Goal: Transaction & Acquisition: Purchase product/service

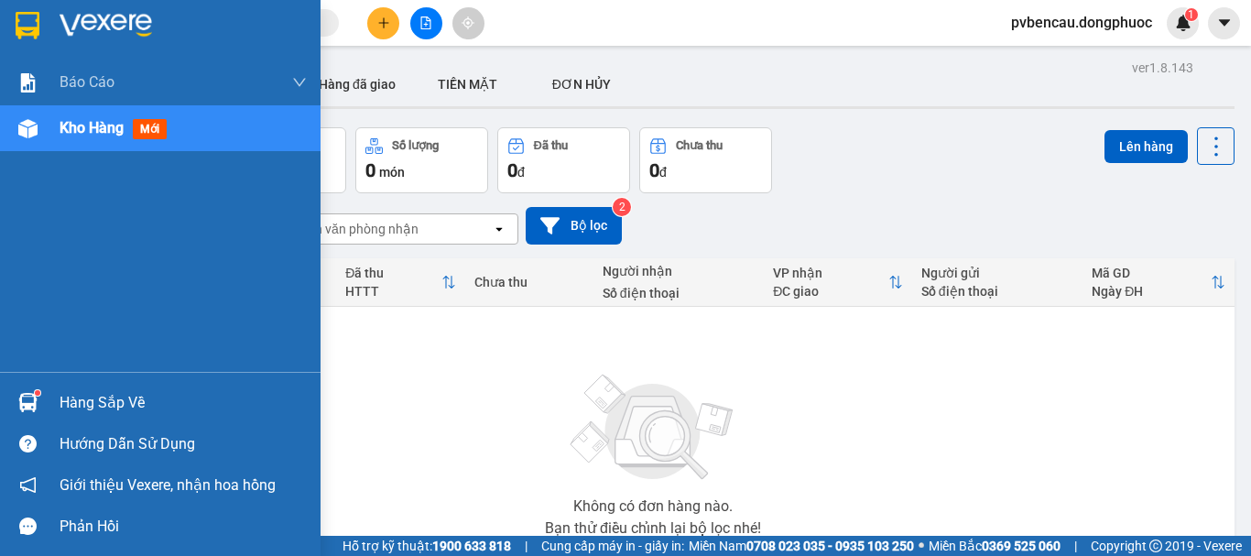
click at [70, 407] on div "Hàng sắp về" at bounding box center [183, 402] width 247 height 27
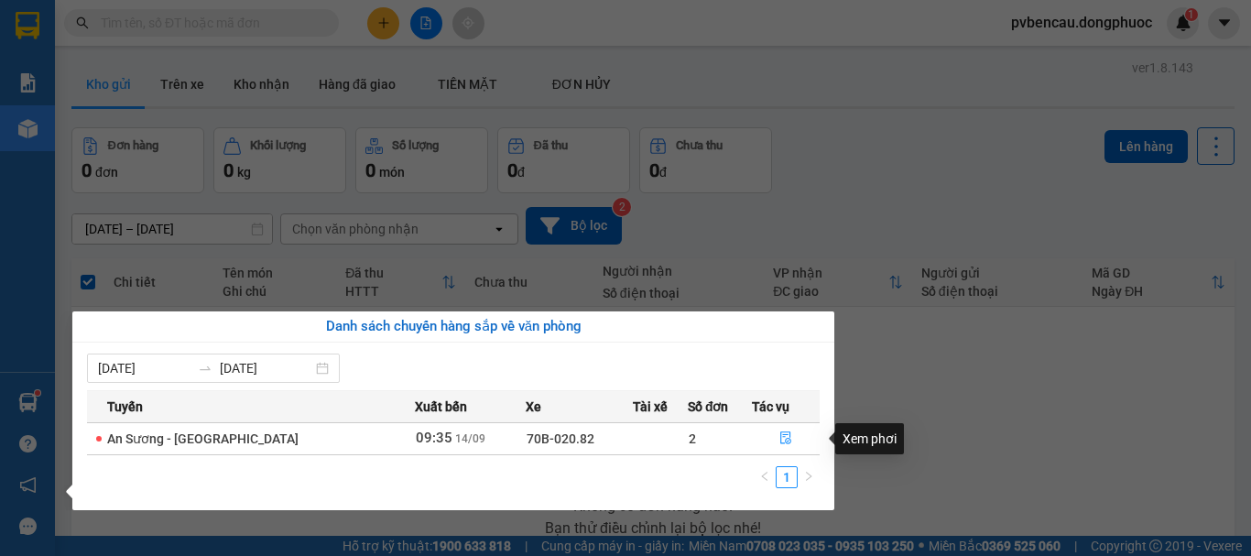
drag, startPoint x: 925, startPoint y: 432, endPoint x: 566, endPoint y: 369, distance: 364.5
click at [923, 432] on section "Kết quả tìm kiếm ( 974 ) Bộ lọc Mã ĐH Trạng thái Món hàng Tổng cước Chưa cước N…" at bounding box center [625, 278] width 1251 height 556
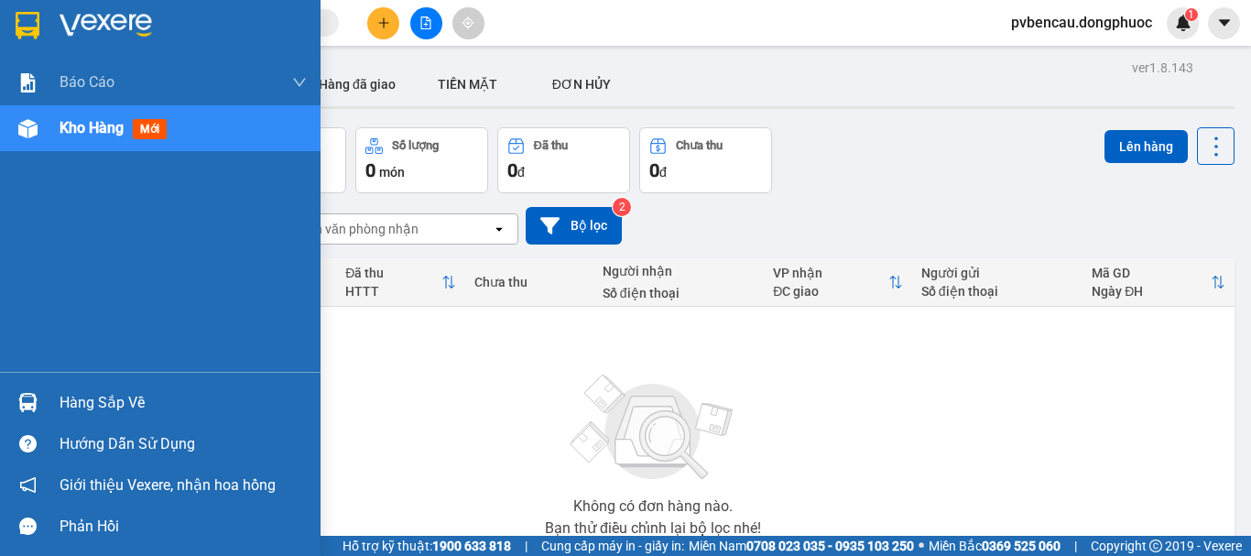
click at [36, 407] on img at bounding box center [27, 402] width 19 height 19
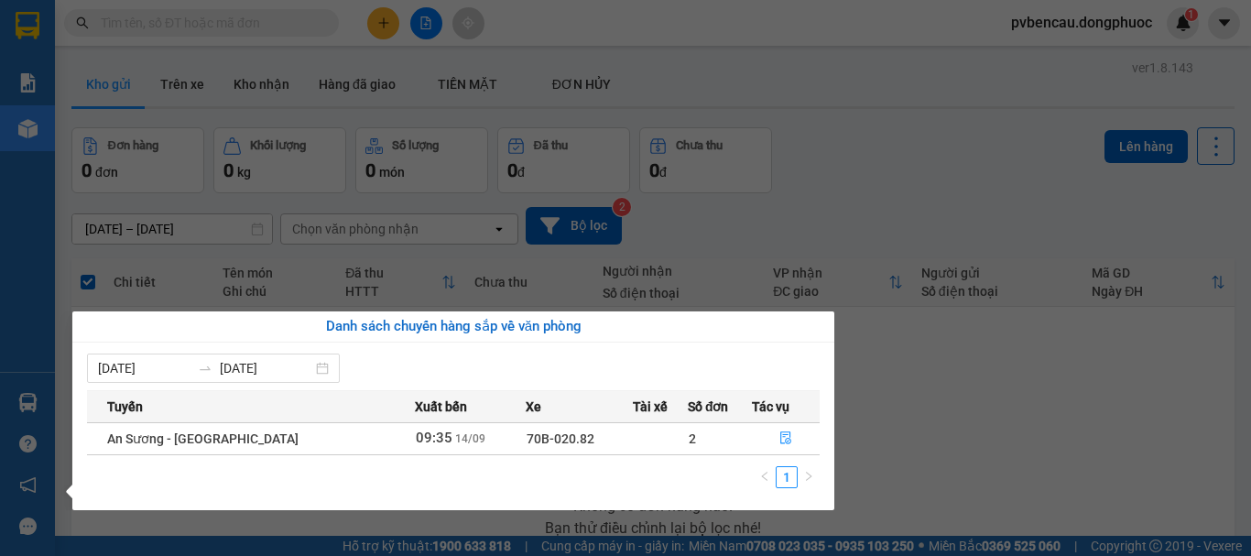
click at [962, 447] on section "Kết quả tìm kiếm ( 974 ) Bộ lọc Mã ĐH Trạng thái Món hàng Tổng cước Chưa cước N…" at bounding box center [625, 278] width 1251 height 556
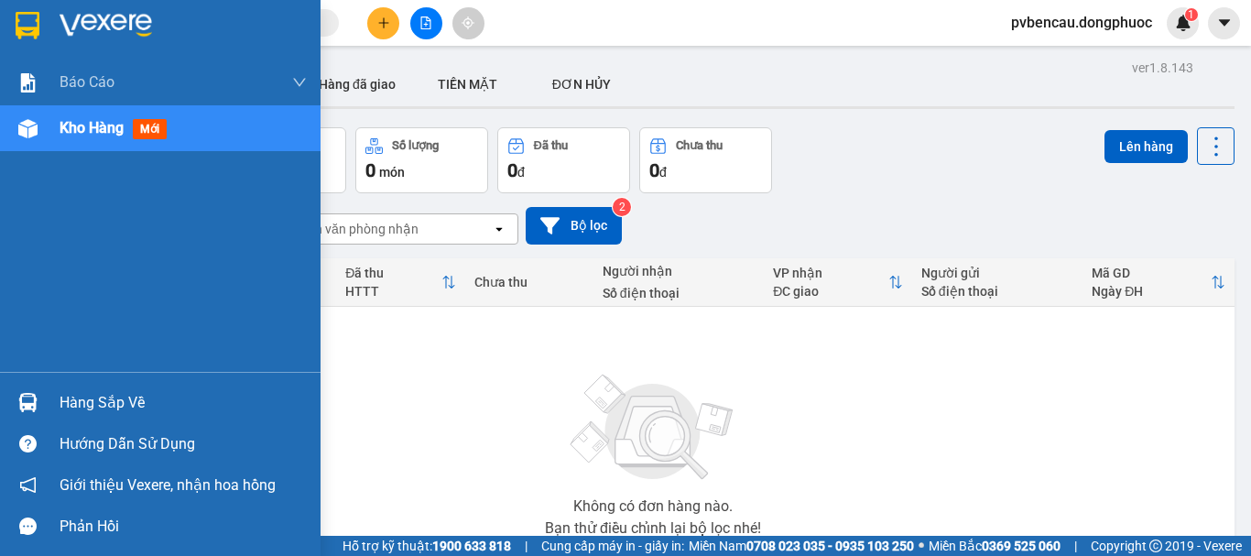
click at [54, 119] on div "Kho hàng mới" at bounding box center [160, 128] width 320 height 46
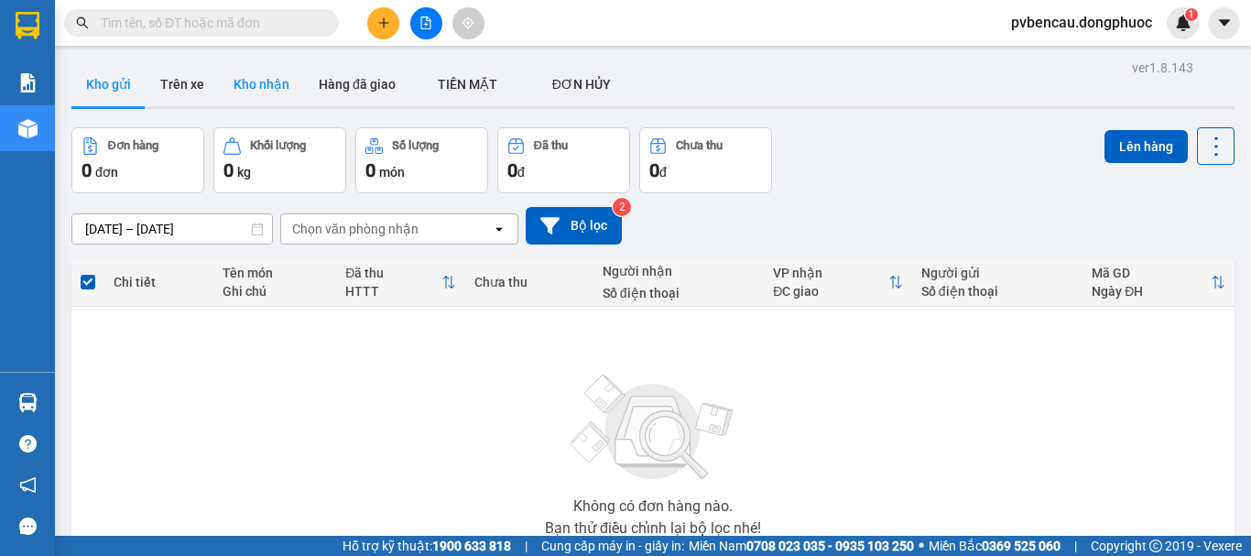
click at [298, 84] on button "Kho nhận" at bounding box center [261, 84] width 85 height 44
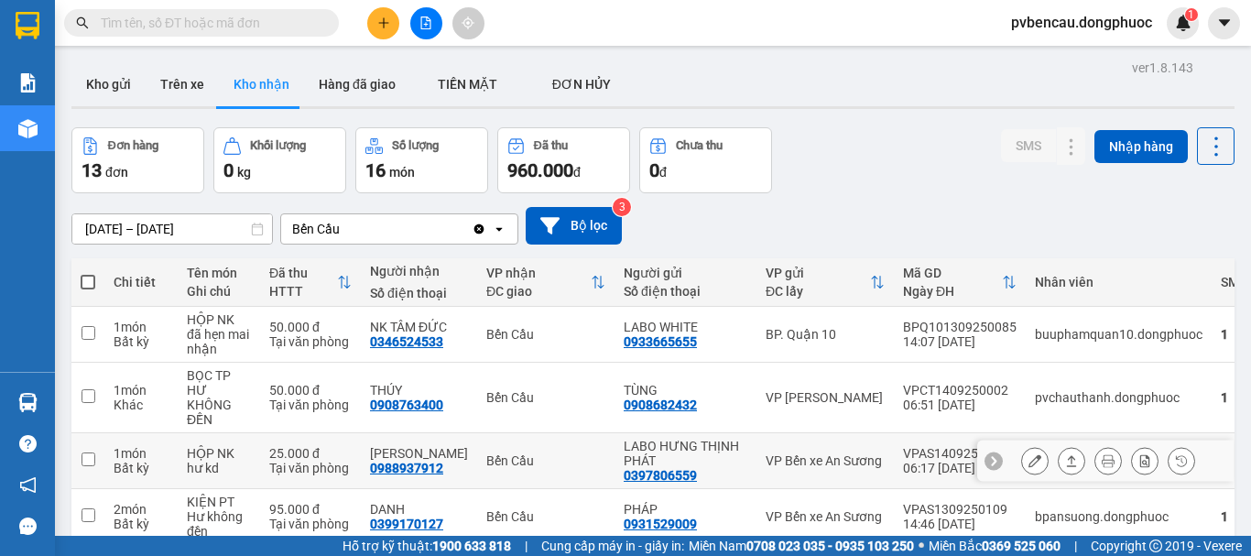
scroll to position [183, 0]
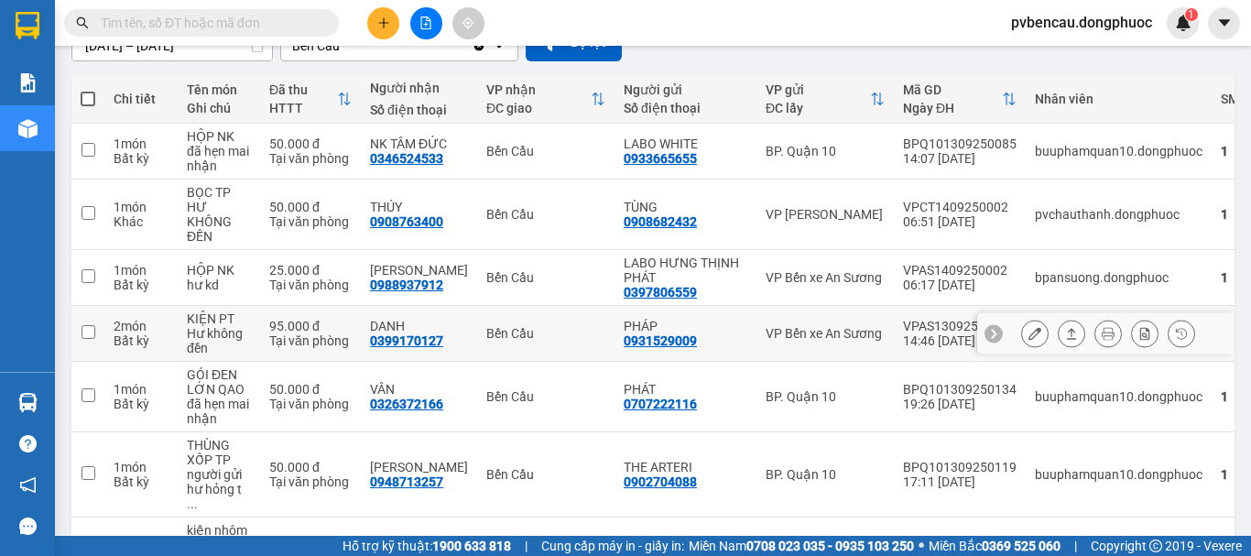
click at [244, 326] on div "Hư không đền" at bounding box center [219, 340] width 64 height 29
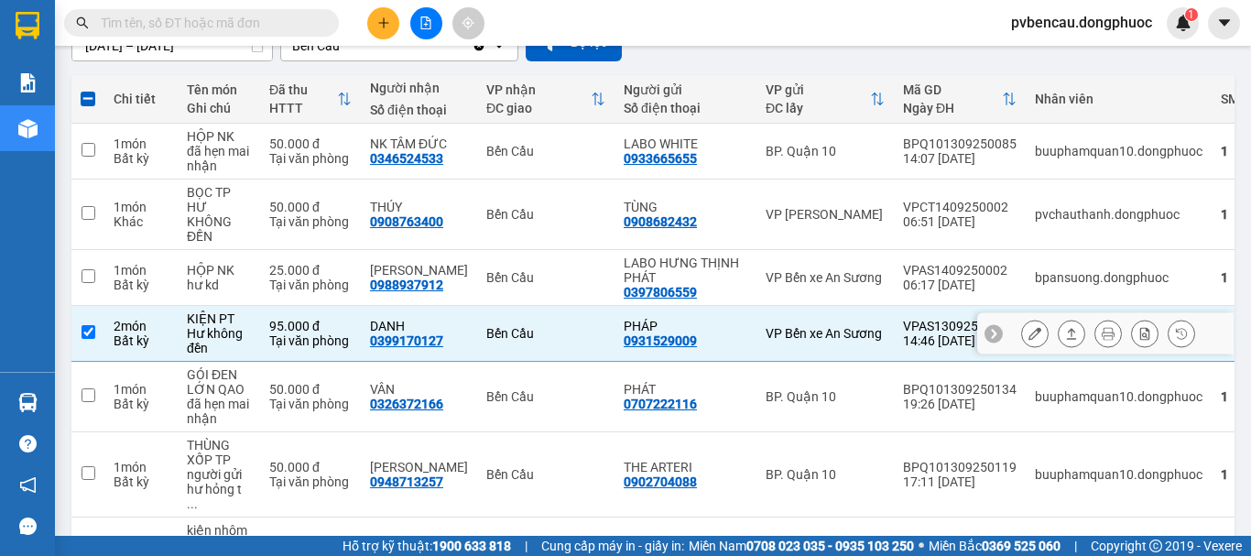
click at [1065, 327] on icon at bounding box center [1071, 333] width 13 height 13
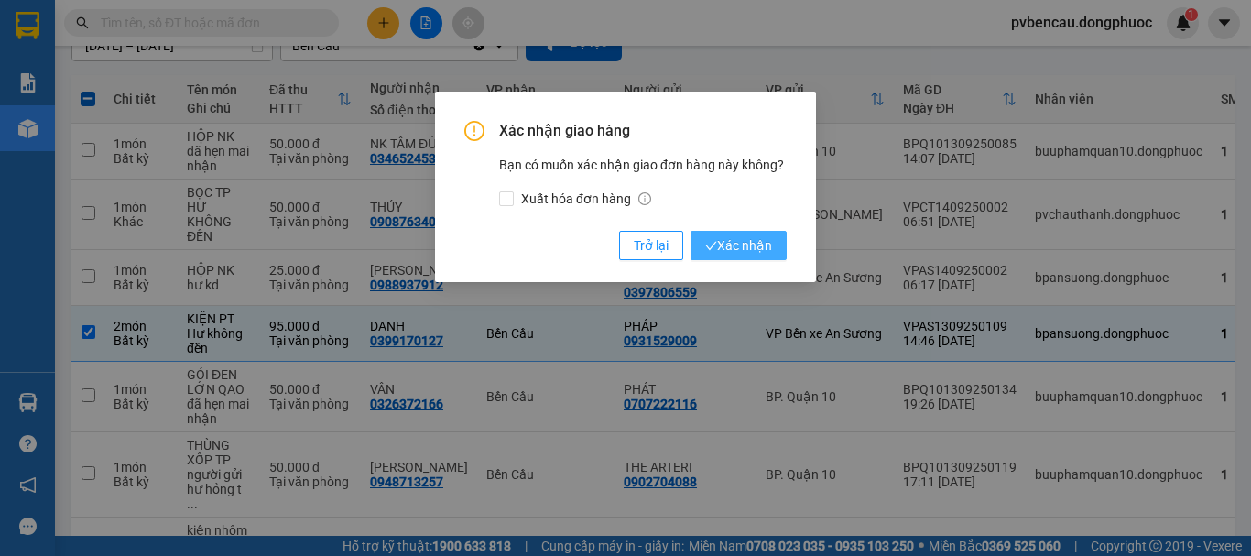
click at [727, 256] on button "Xác nhận" at bounding box center [738, 245] width 96 height 29
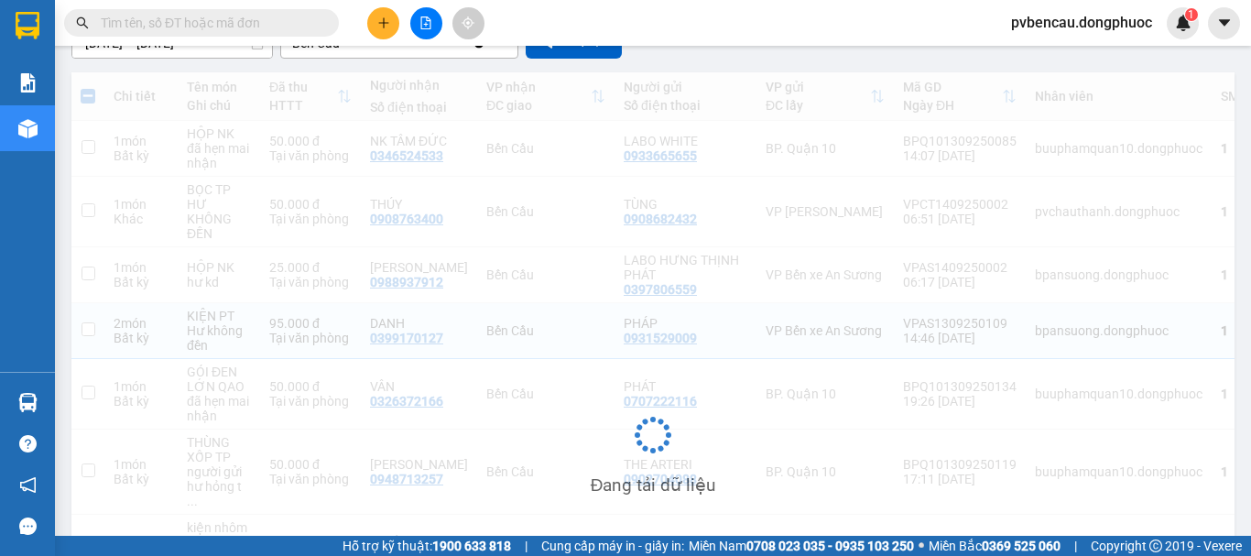
checkbox input "false"
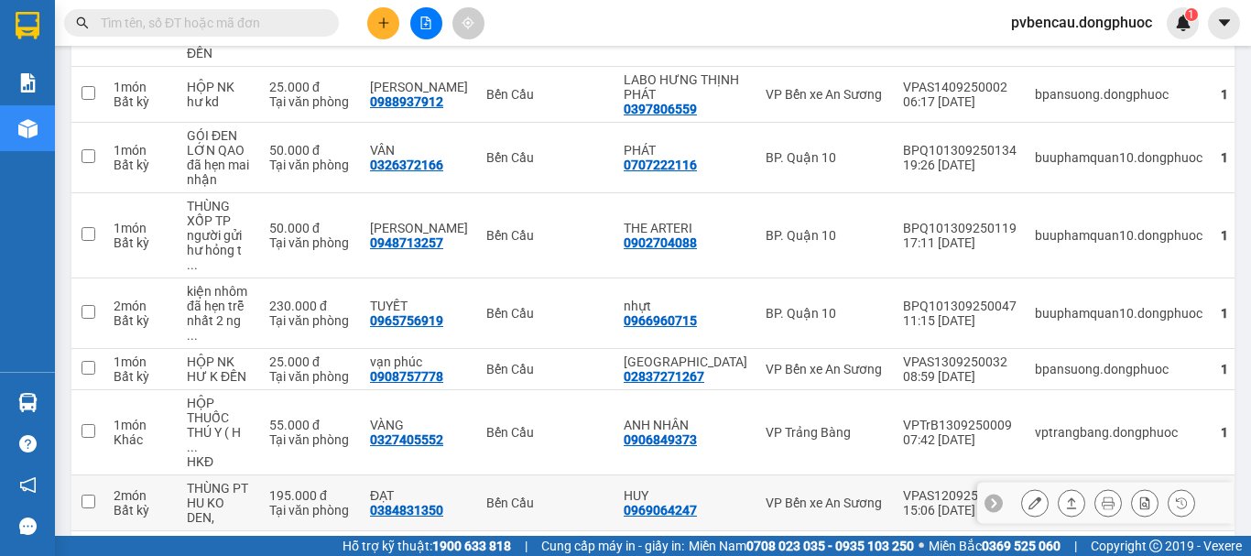
scroll to position [434, 0]
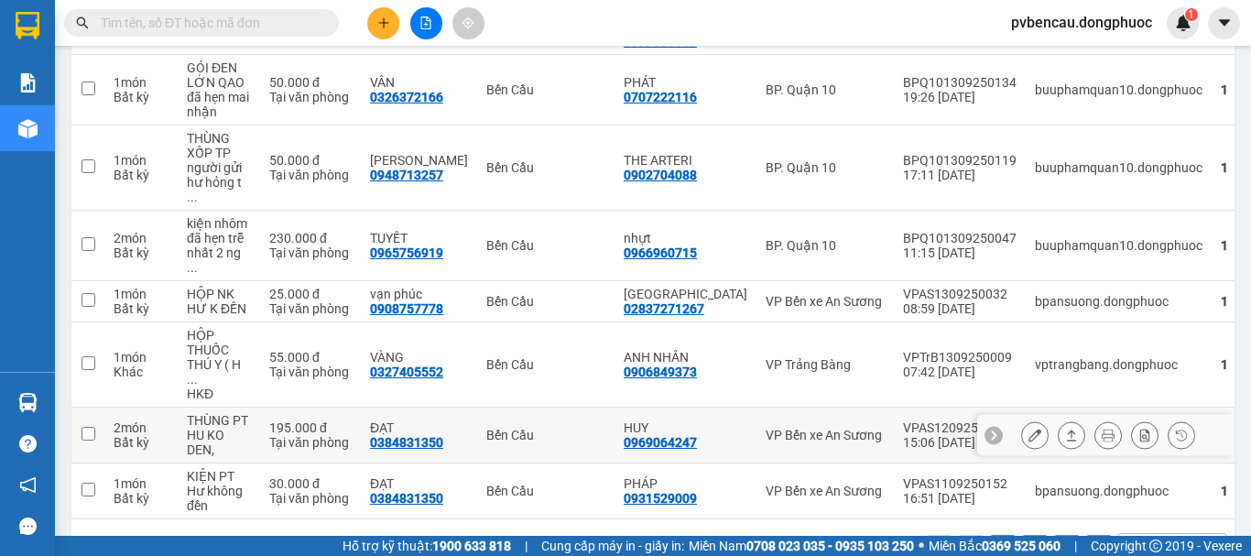
click at [248, 428] on div "HU KO DEN," at bounding box center [219, 442] width 64 height 29
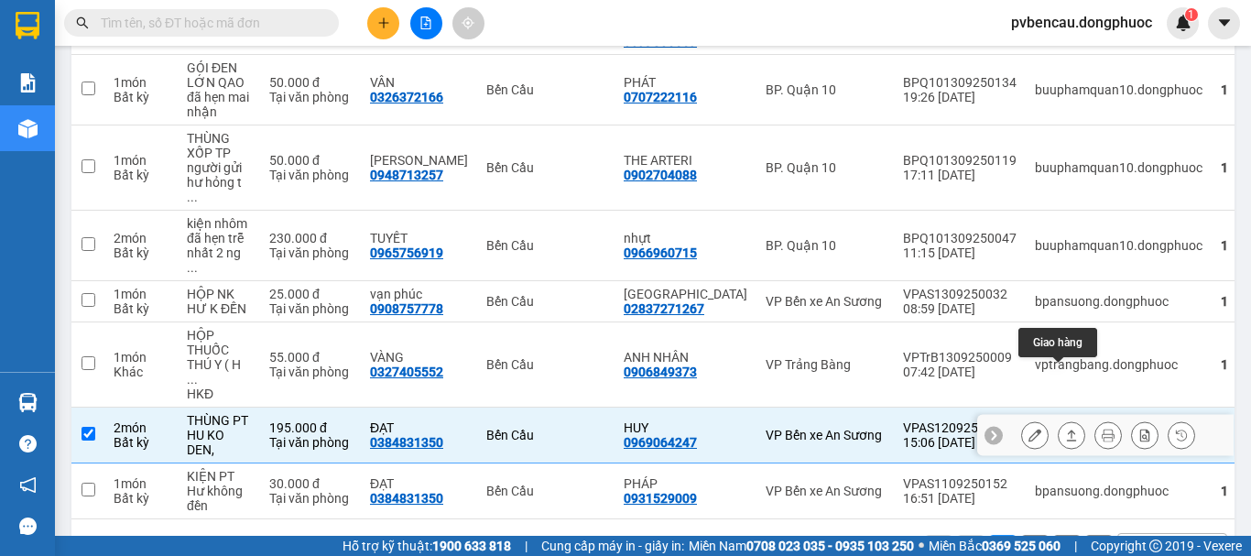
click at [1064, 419] on button at bounding box center [1071, 435] width 26 height 32
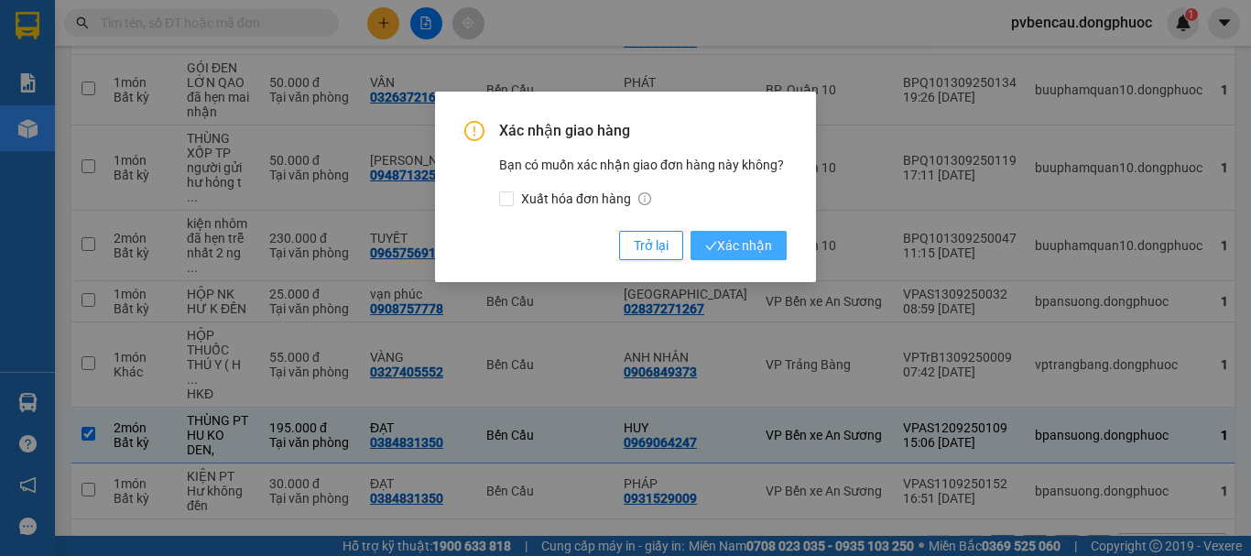
click at [711, 240] on icon "check" at bounding box center [711, 246] width 12 height 12
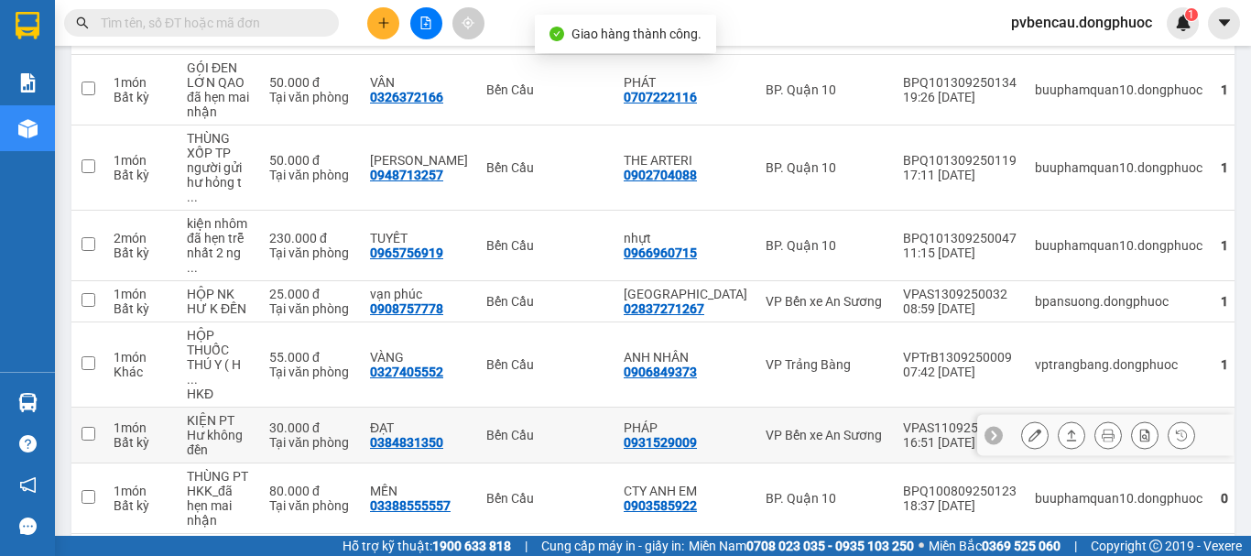
click at [239, 428] on div "Hư không đền" at bounding box center [219, 442] width 64 height 29
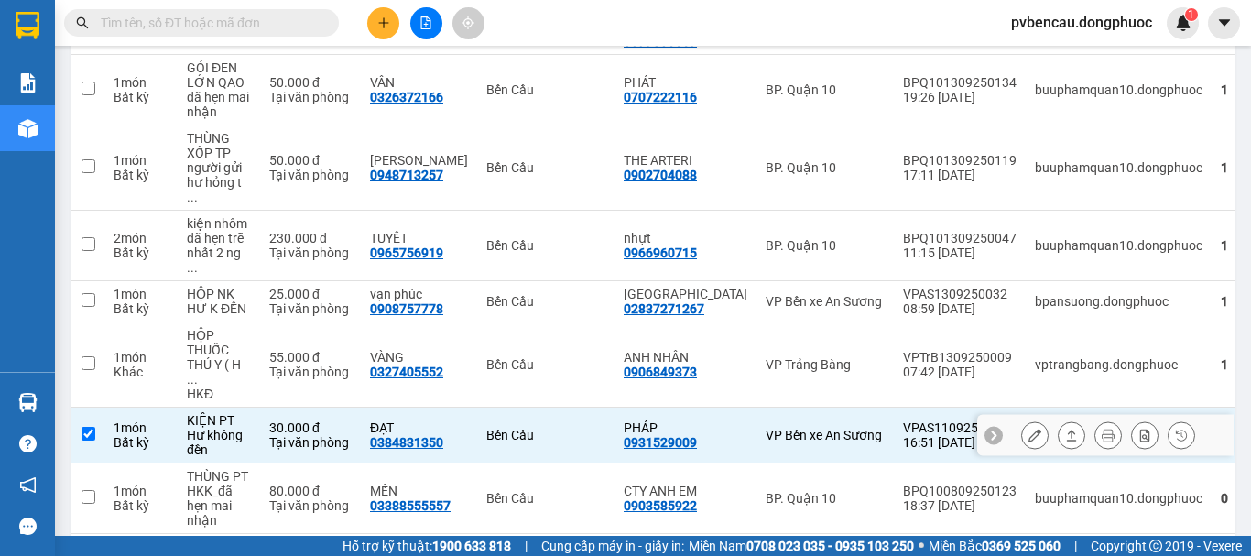
click at [1065, 429] on icon at bounding box center [1071, 435] width 13 height 13
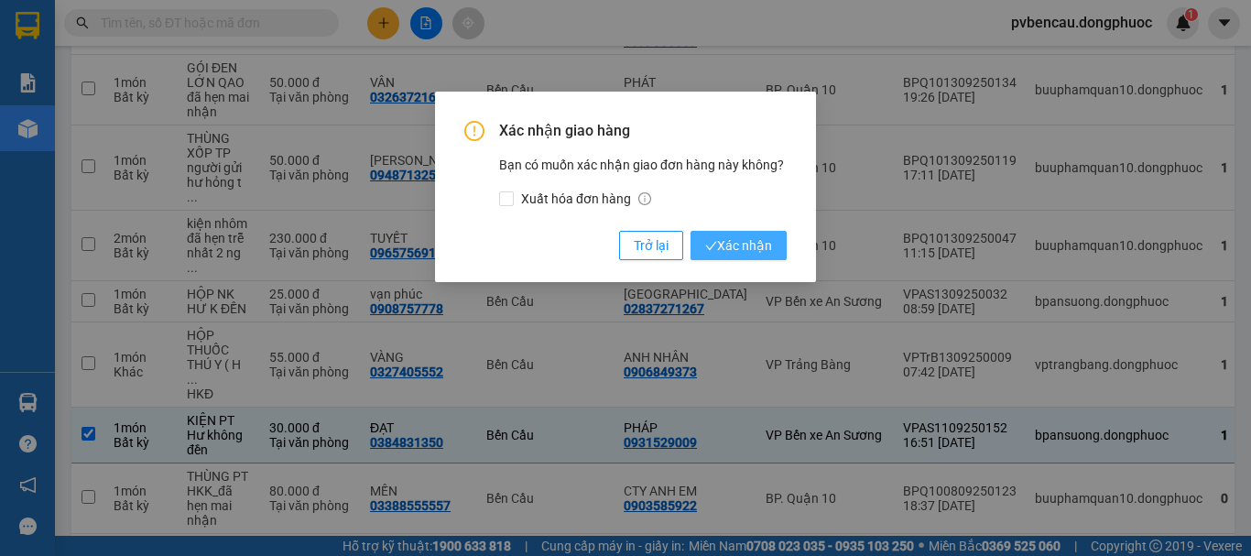
click at [767, 250] on span "Xác nhận" at bounding box center [738, 245] width 67 height 20
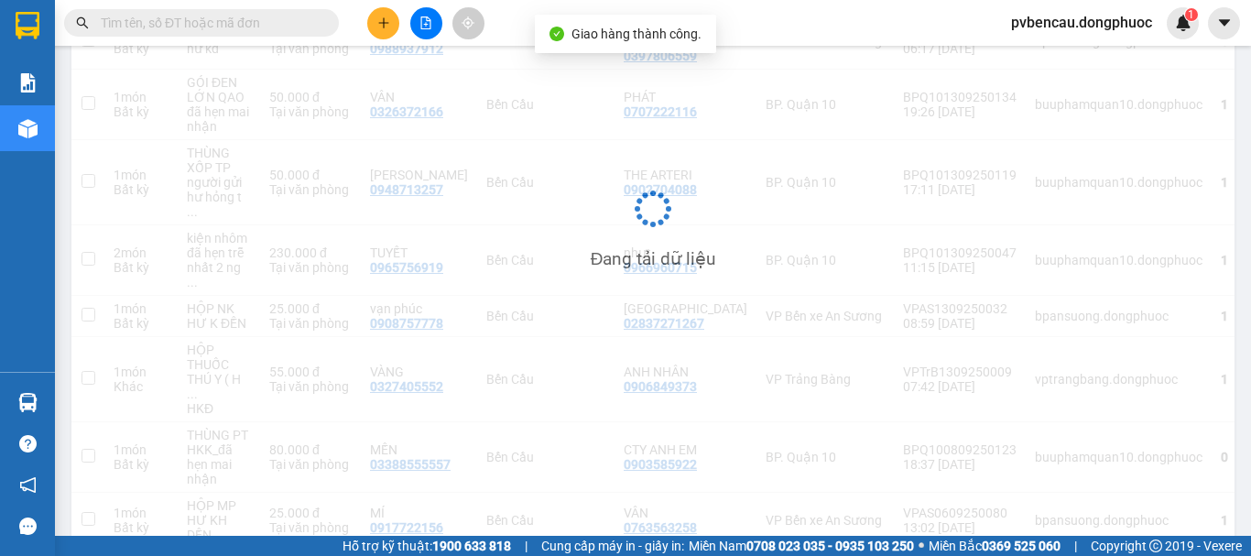
scroll to position [419, 0]
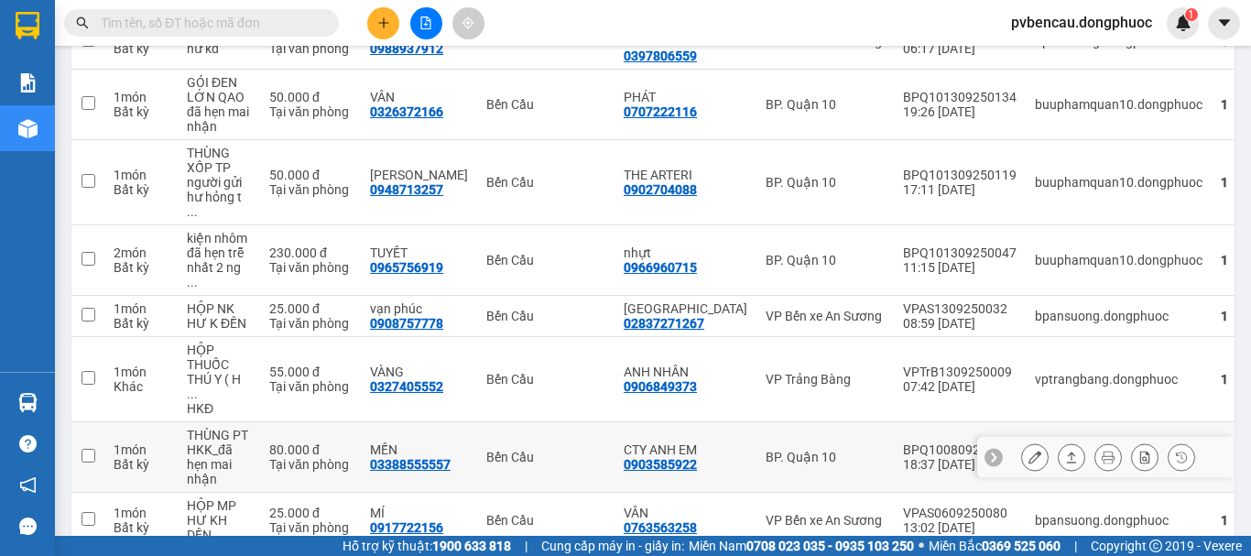
click at [512, 450] on div "Bến Cầu" at bounding box center [545, 457] width 119 height 15
click at [112, 422] on td "1 món Bất kỳ" at bounding box center [140, 457] width 73 height 71
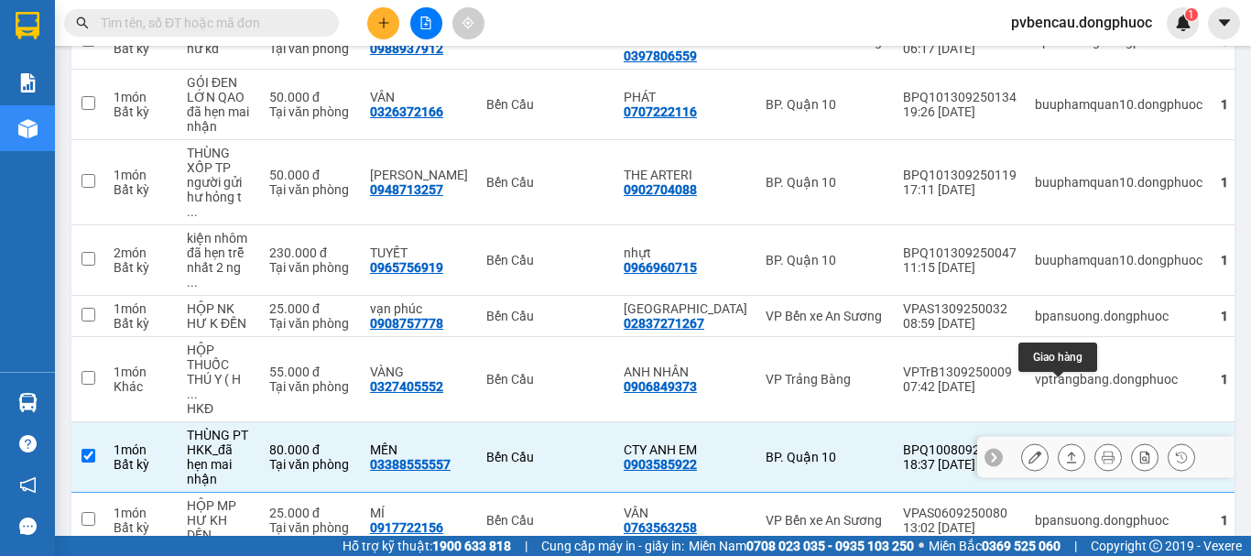
click at [1067, 451] on icon at bounding box center [1072, 456] width 10 height 11
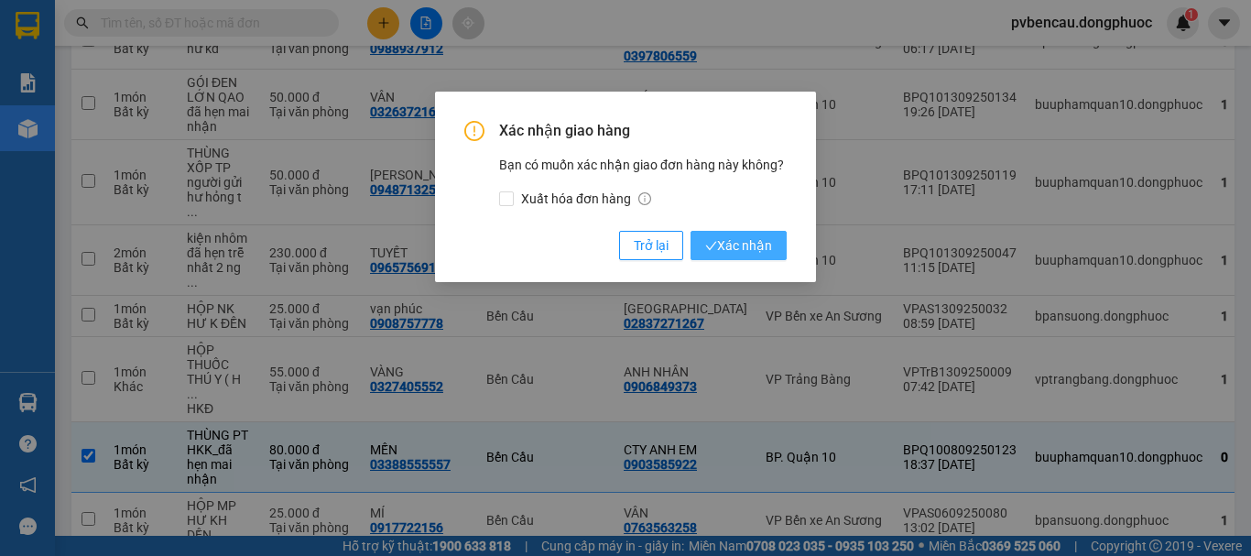
click at [742, 245] on span "Xác nhận" at bounding box center [738, 245] width 67 height 20
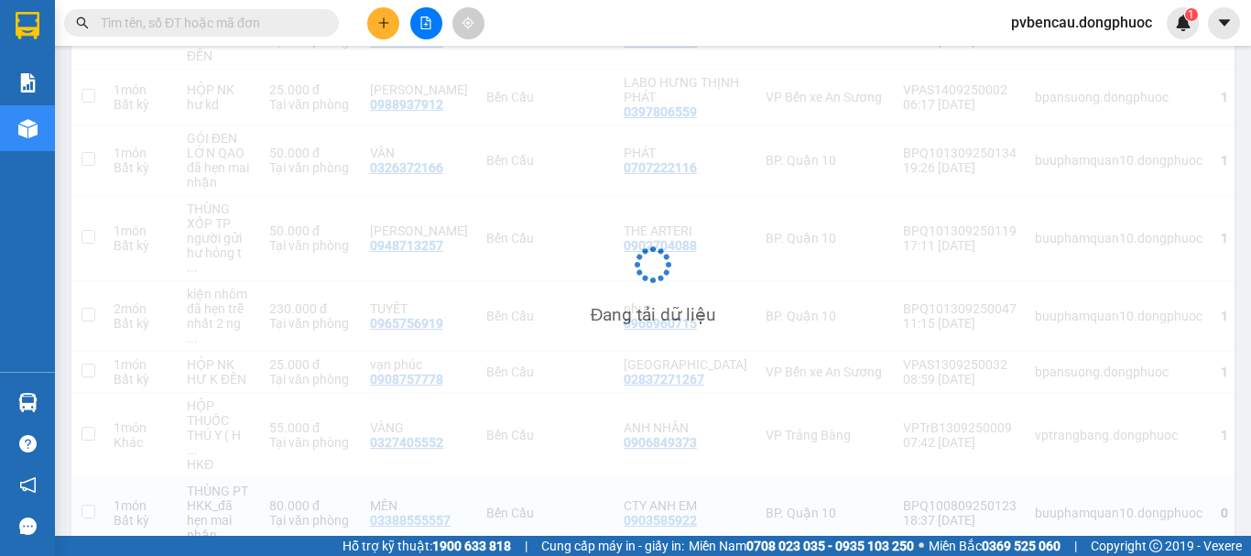
checkbox input "false"
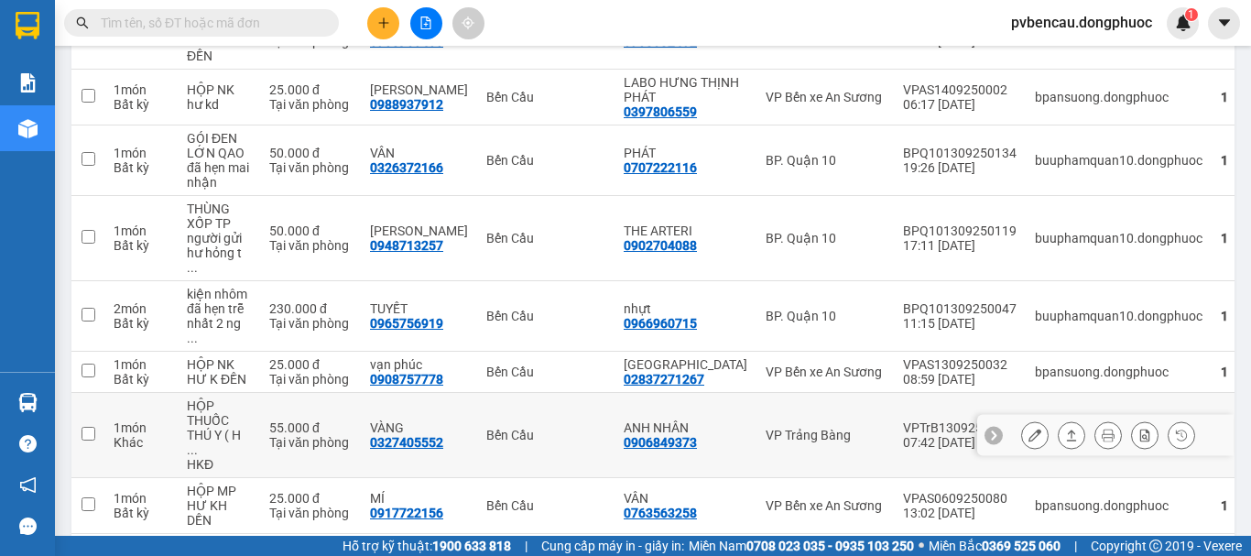
scroll to position [272, 0]
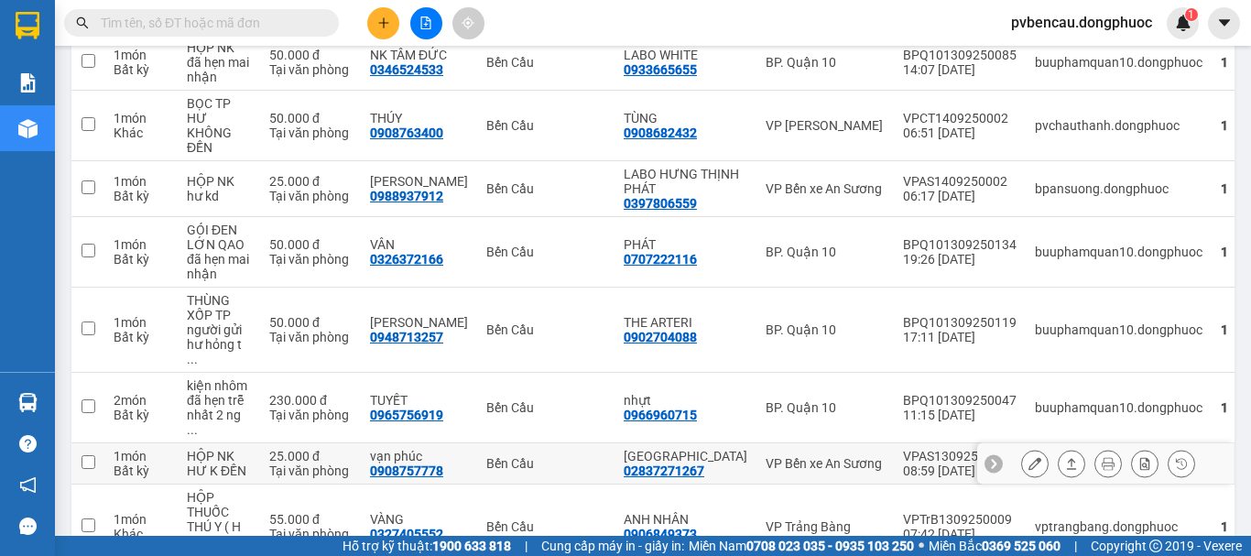
click at [287, 463] on div "Tại văn phòng" at bounding box center [310, 470] width 82 height 15
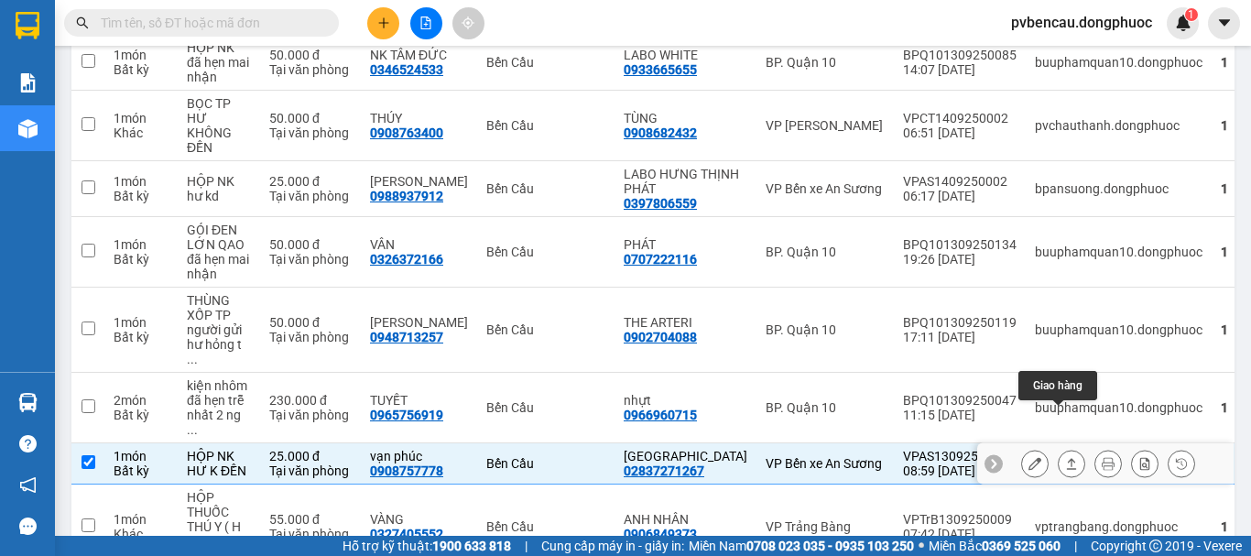
click at [1065, 457] on icon at bounding box center [1071, 463] width 13 height 13
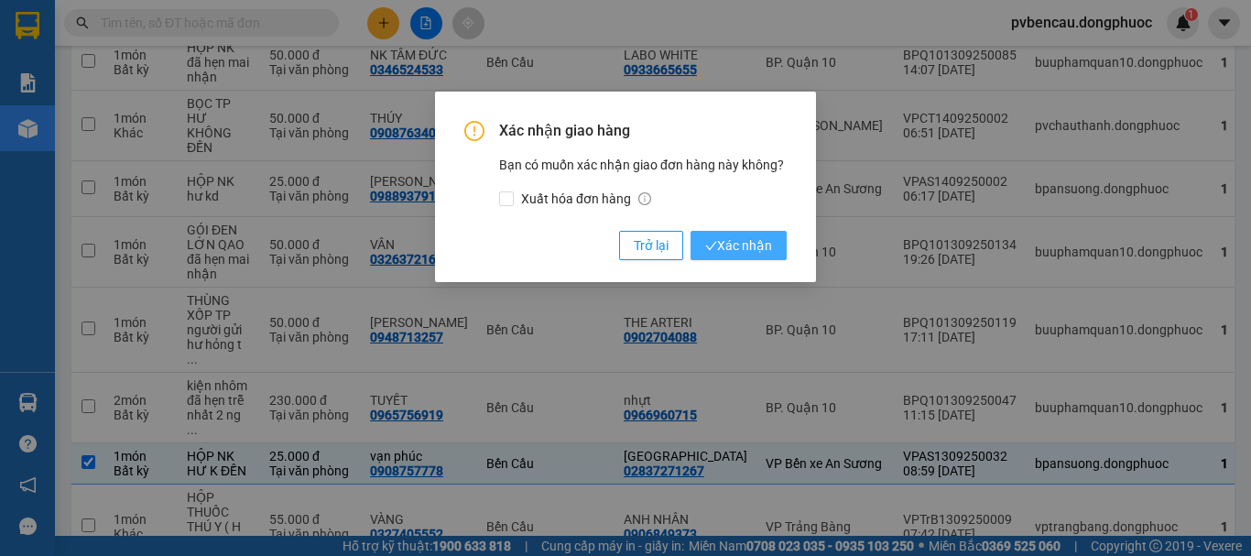
click at [733, 249] on span "Xác nhận" at bounding box center [738, 245] width 67 height 20
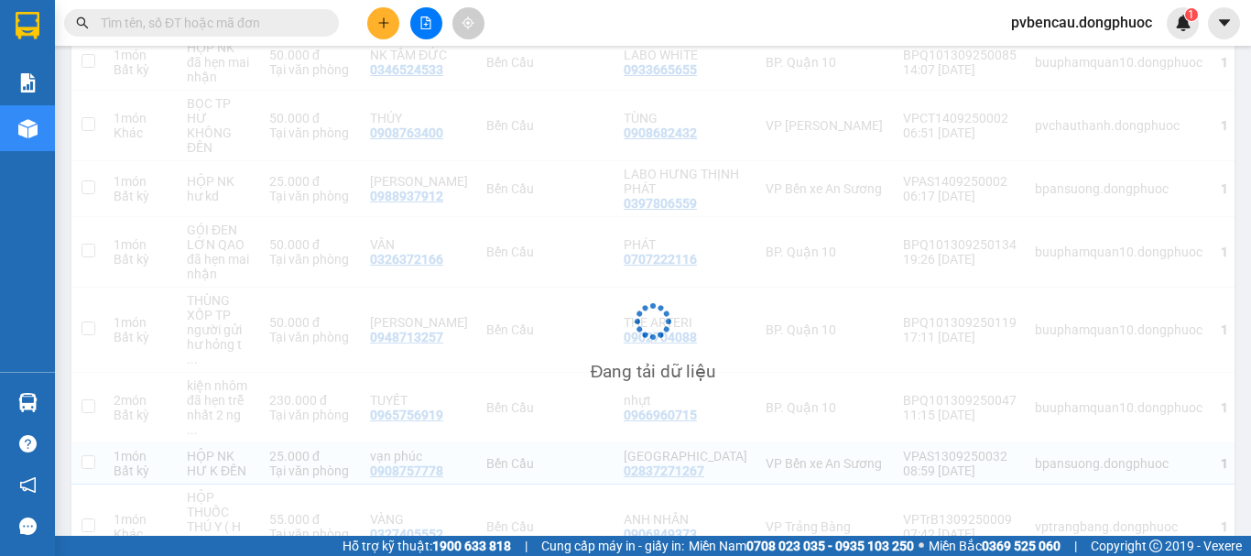
checkbox input "false"
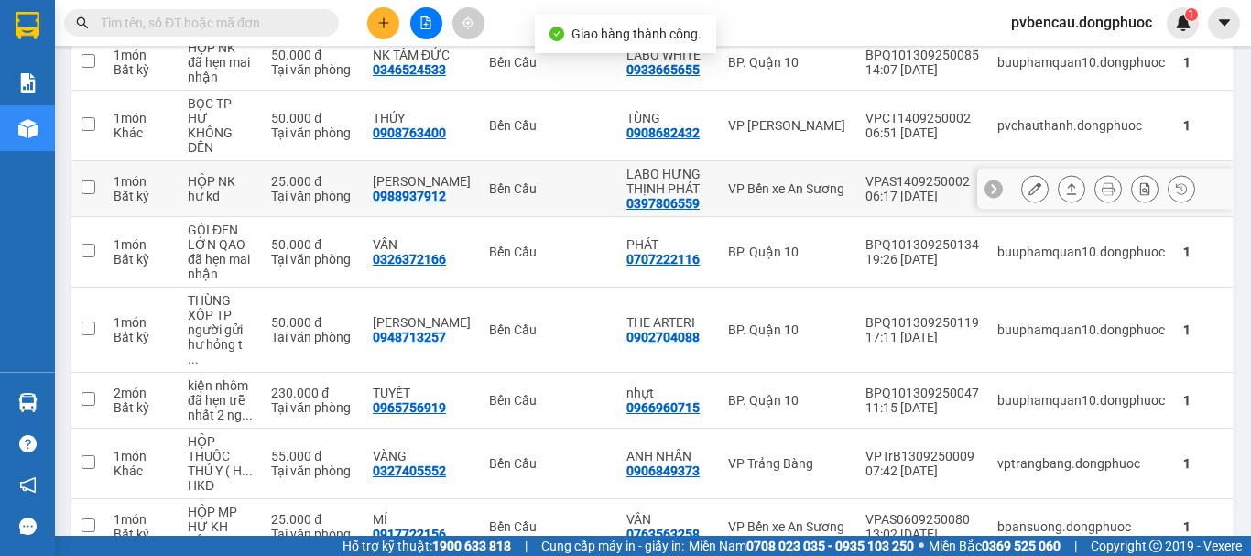
click at [345, 174] on div "25.000 đ" at bounding box center [312, 181] width 83 height 15
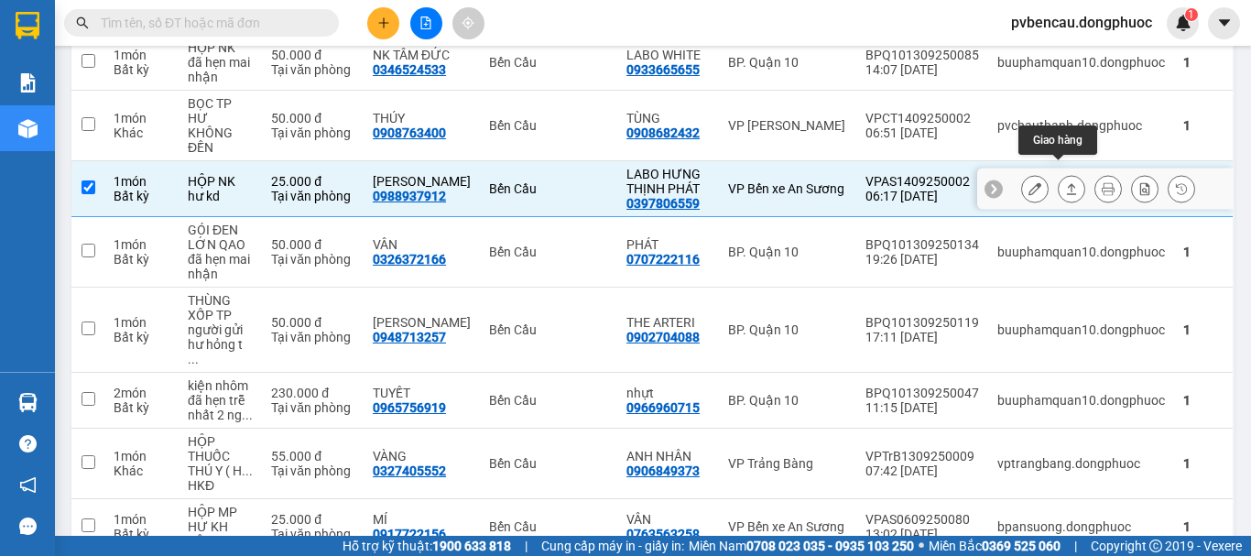
click at [1058, 173] on button at bounding box center [1071, 189] width 26 height 32
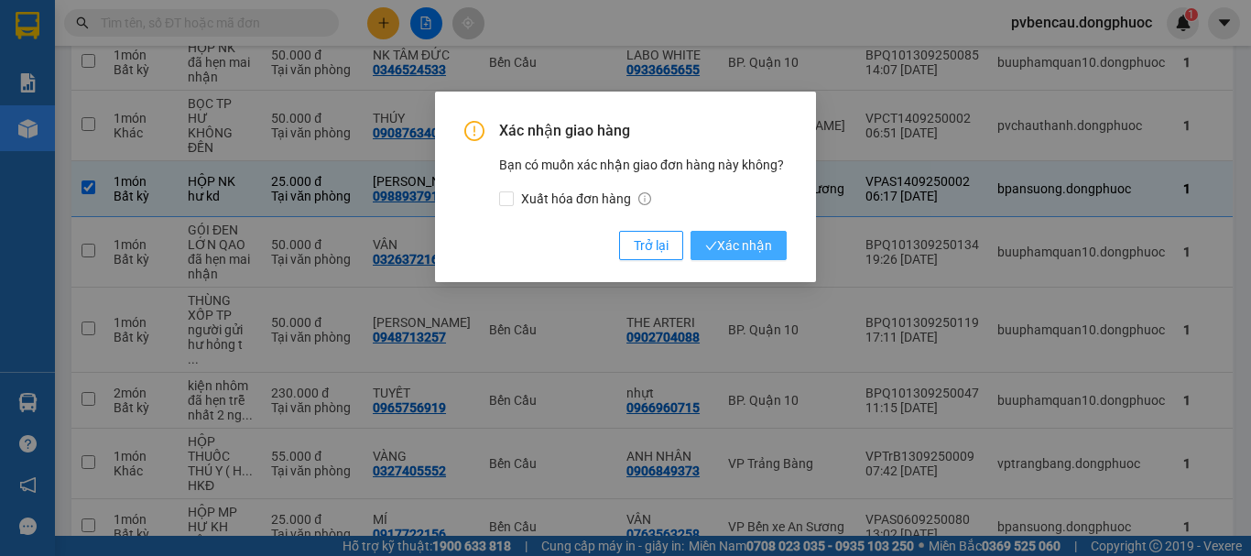
click at [752, 248] on span "Xác nhận" at bounding box center [738, 245] width 67 height 20
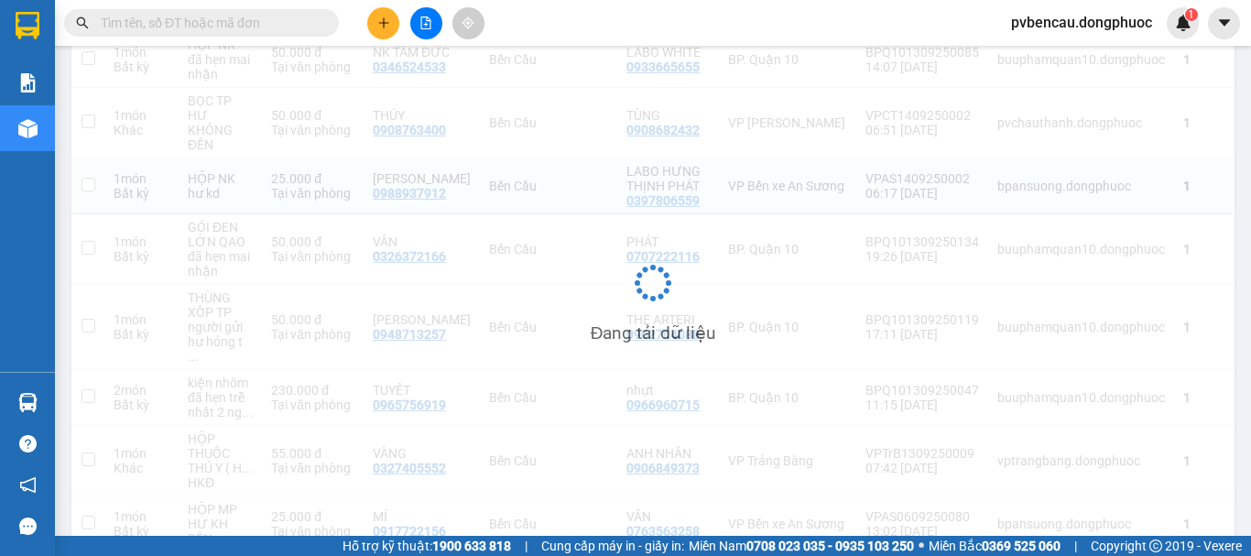
checkbox input "false"
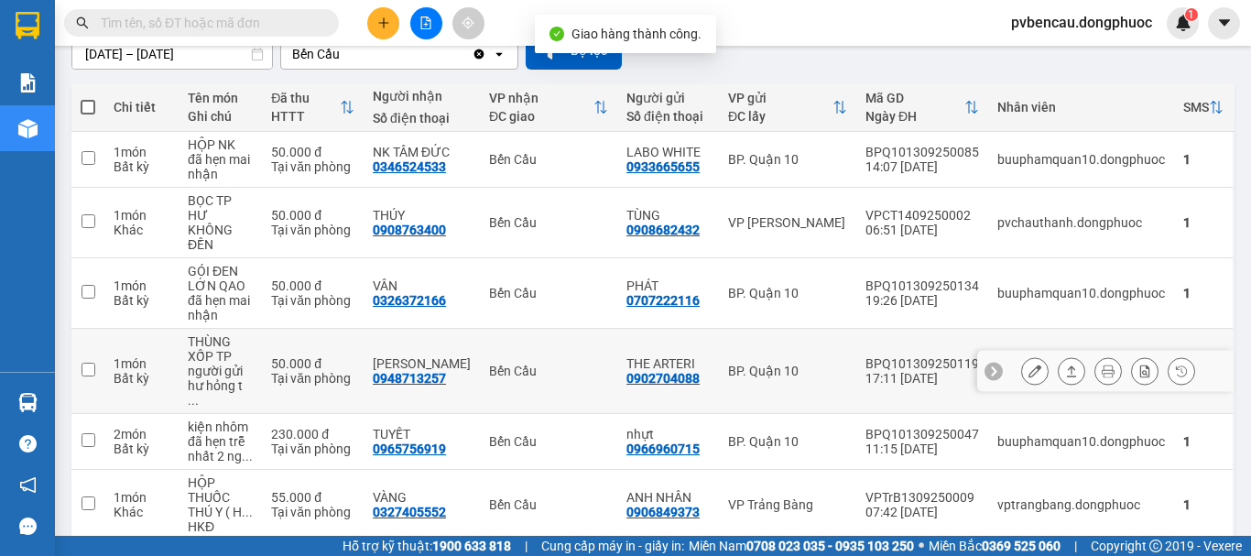
scroll to position [83, 0]
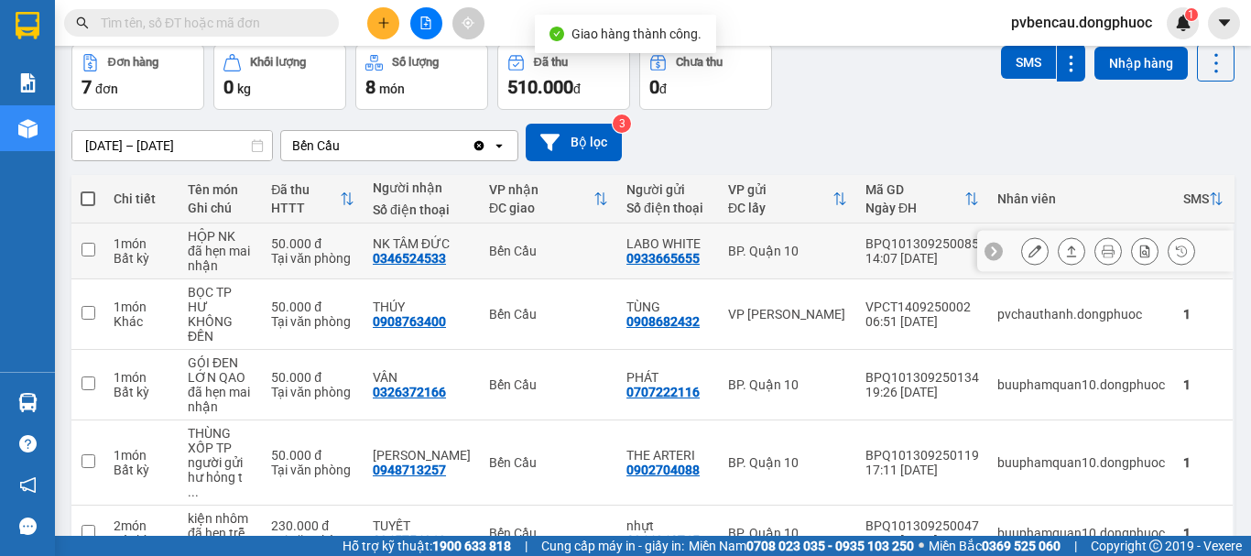
click at [244, 247] on div "đã hẹn mai nhận" at bounding box center [220, 258] width 65 height 29
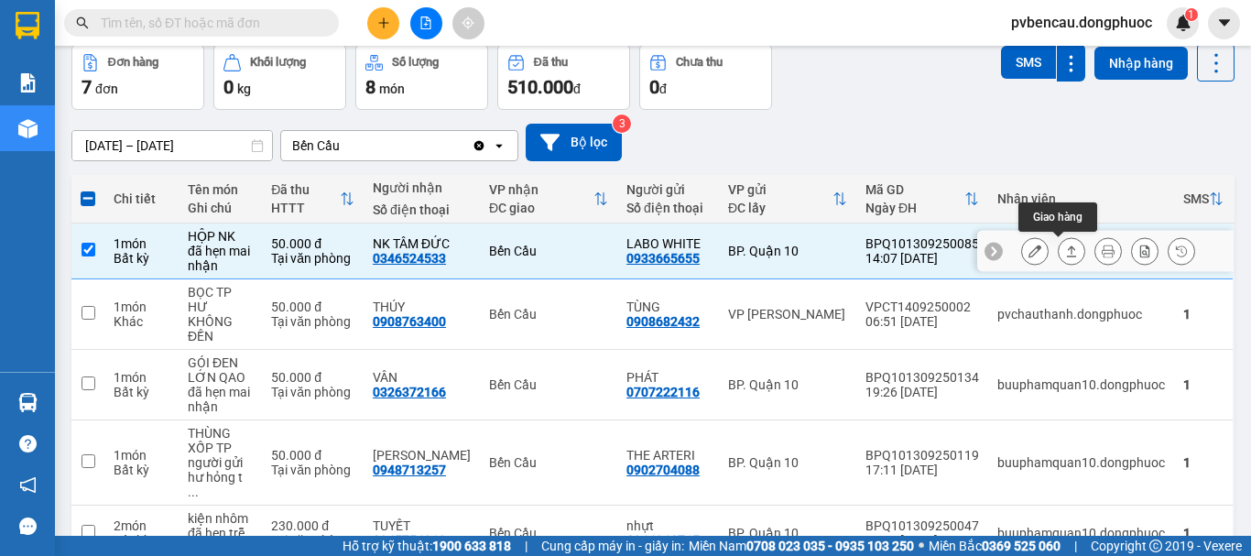
click at [1065, 253] on icon at bounding box center [1071, 250] width 13 height 13
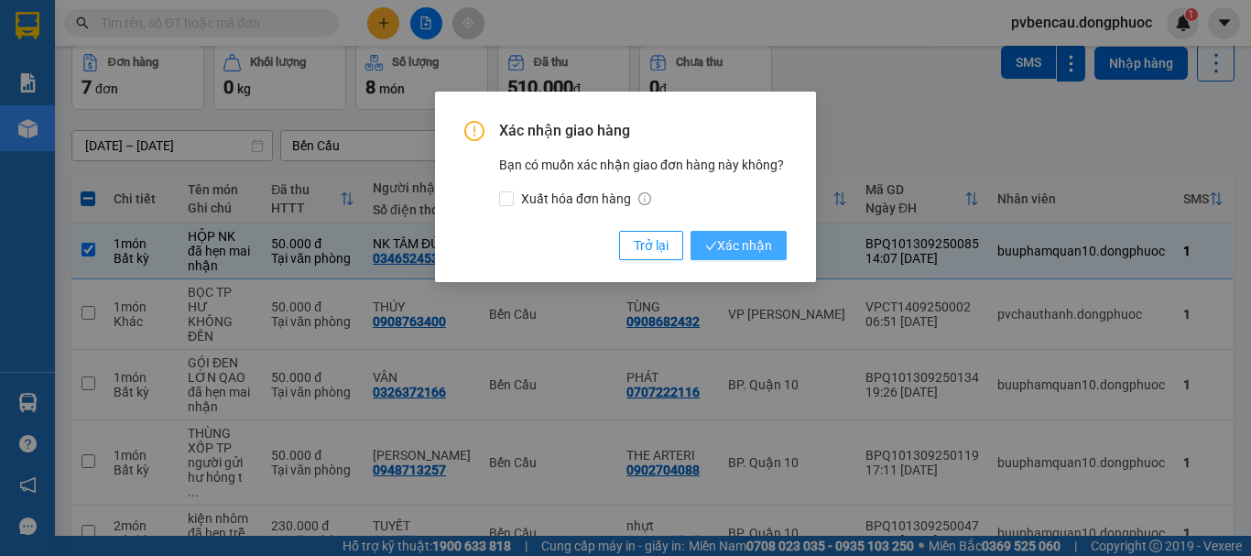
click at [745, 259] on button "Xác nhận" at bounding box center [738, 245] width 96 height 29
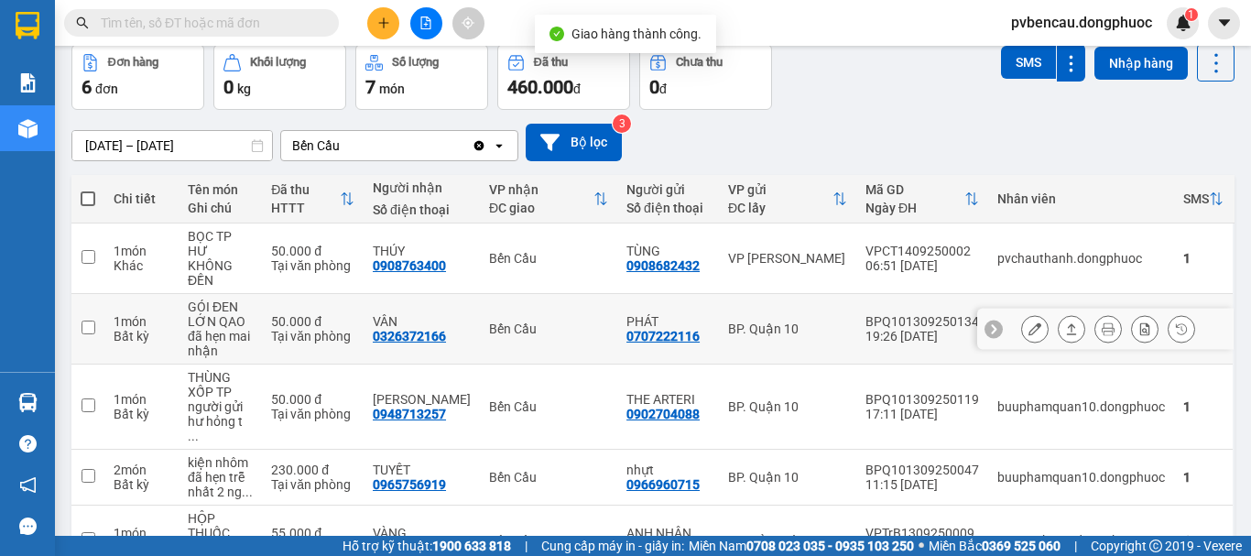
scroll to position [175, 0]
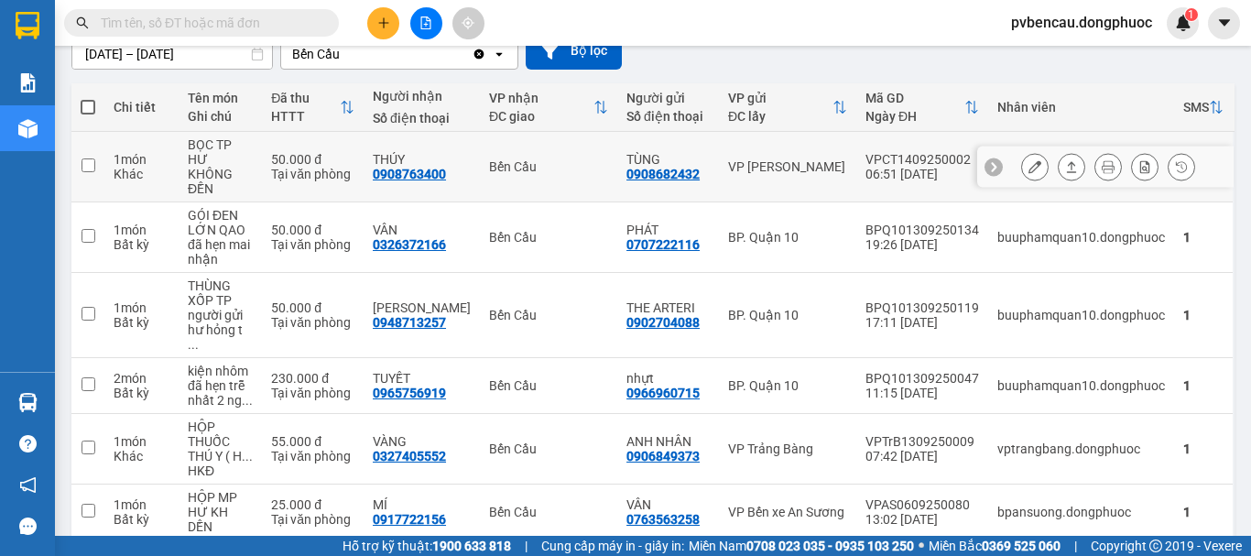
click at [247, 143] on div "BỌC TP" at bounding box center [220, 144] width 65 height 15
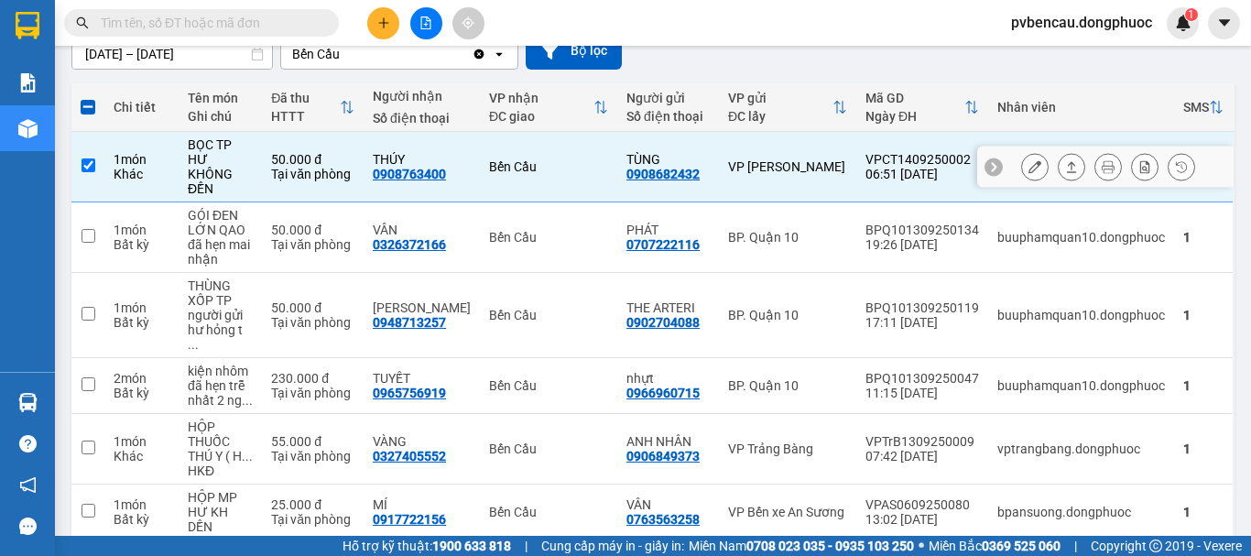
click at [1065, 160] on icon at bounding box center [1071, 166] width 13 height 13
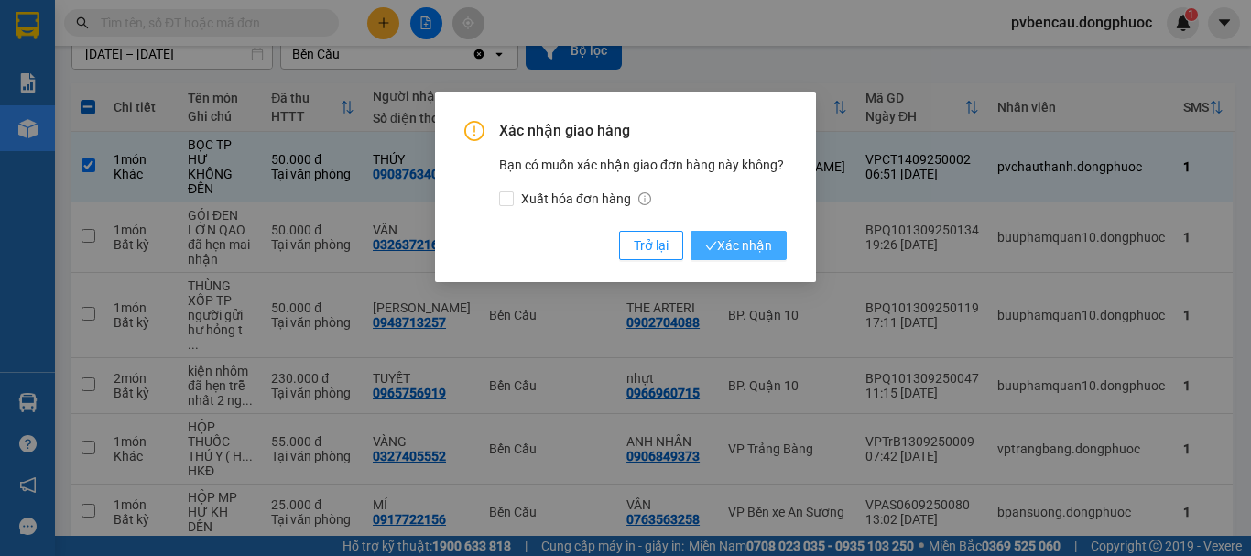
click at [744, 244] on span "Xác nhận" at bounding box center [738, 245] width 67 height 20
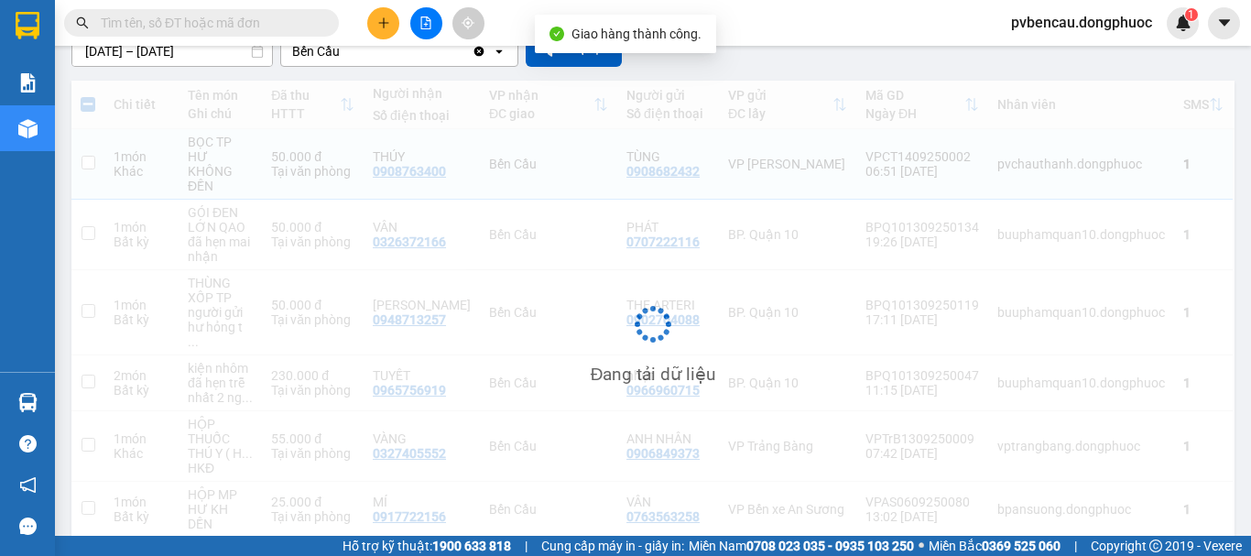
checkbox input "false"
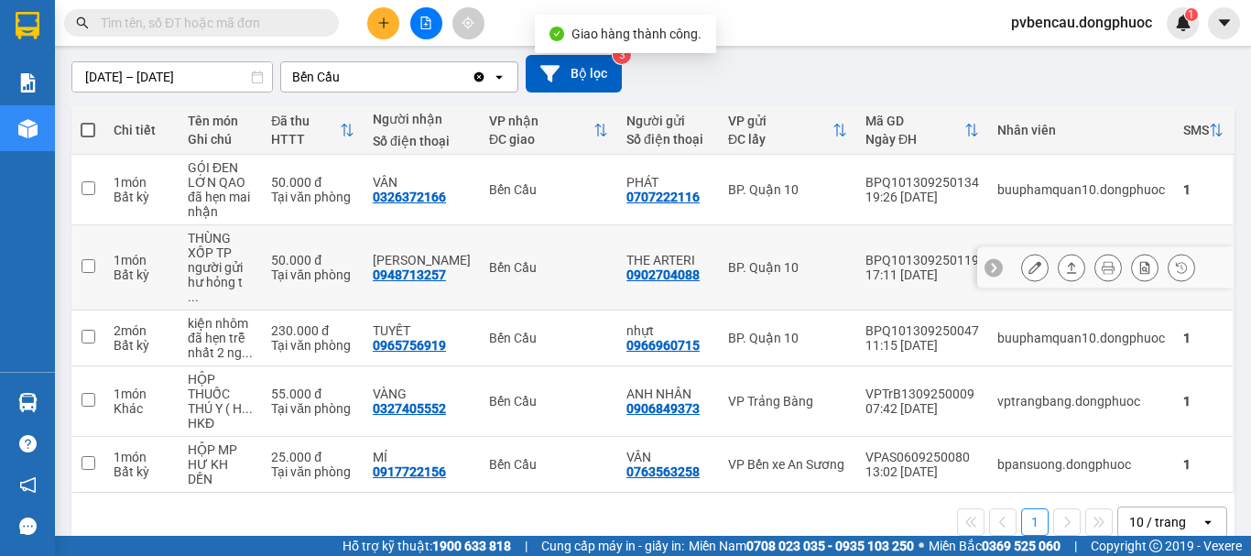
scroll to position [155, 0]
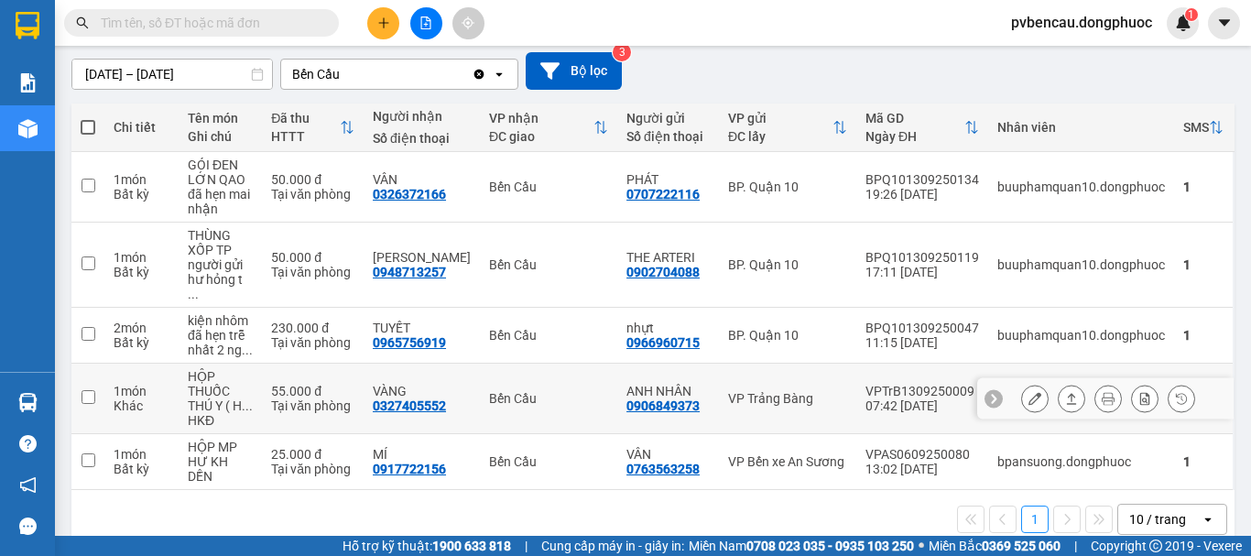
click at [497, 391] on div "Bến Cầu" at bounding box center [548, 398] width 119 height 15
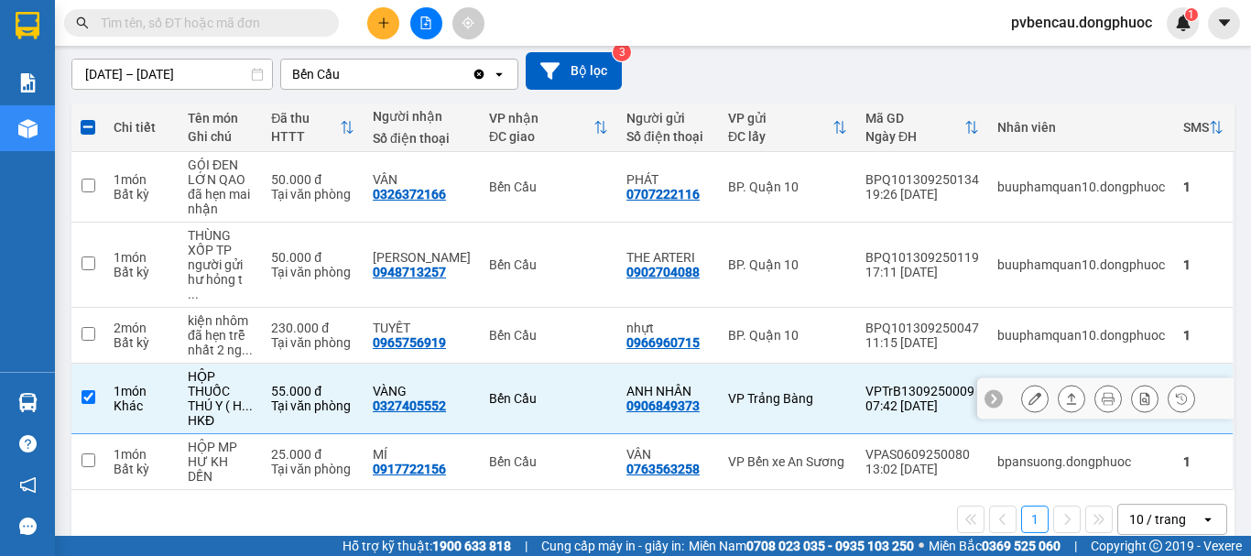
click at [542, 391] on div "Bến Cầu" at bounding box center [548, 398] width 119 height 15
checkbox input "false"
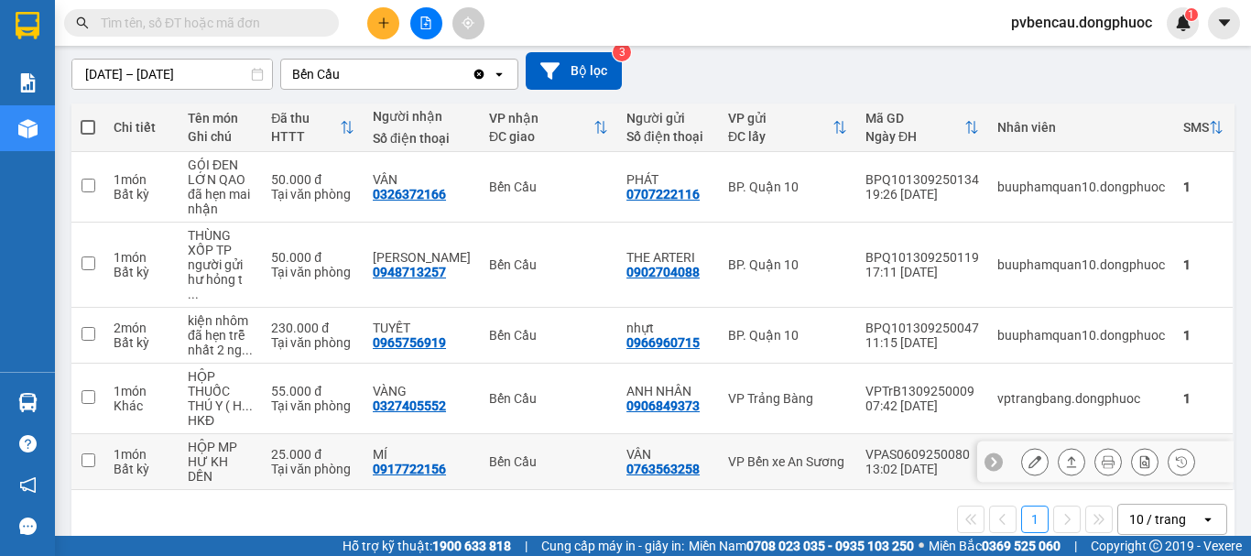
click at [530, 454] on div "Bến Cầu" at bounding box center [548, 461] width 119 height 15
checkbox input "true"
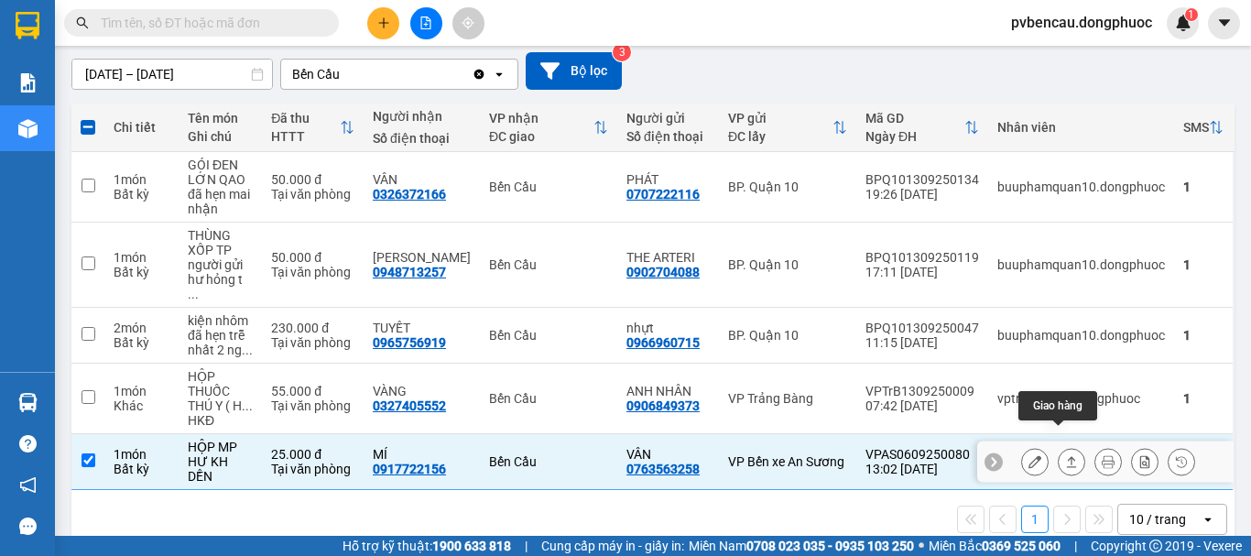
click at [1065, 455] on icon at bounding box center [1071, 461] width 13 height 13
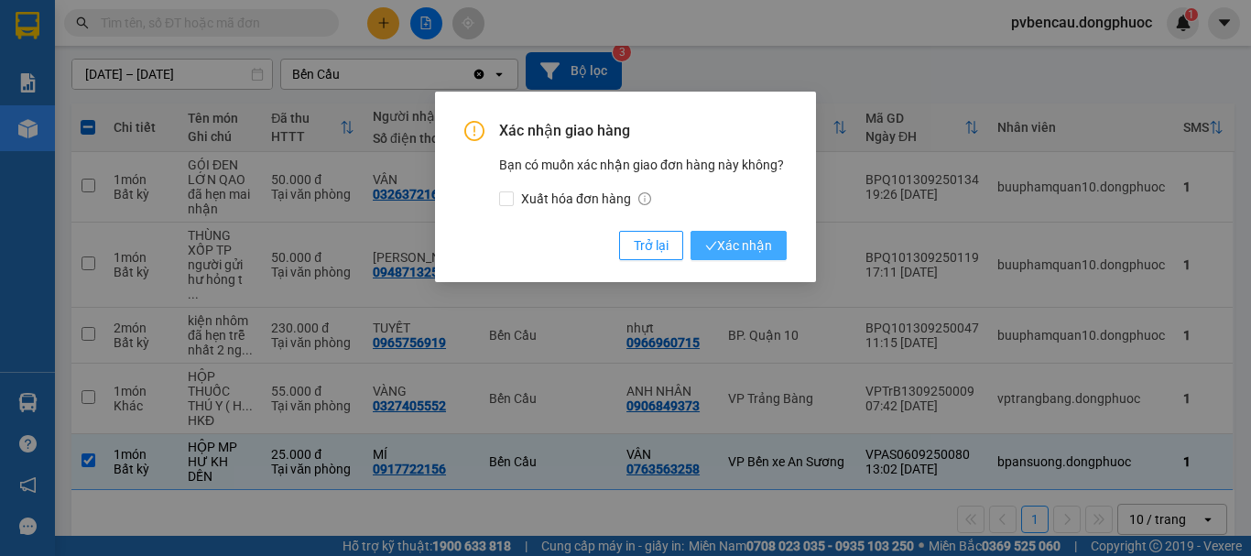
click at [748, 240] on span "Xác nhận" at bounding box center [738, 245] width 67 height 20
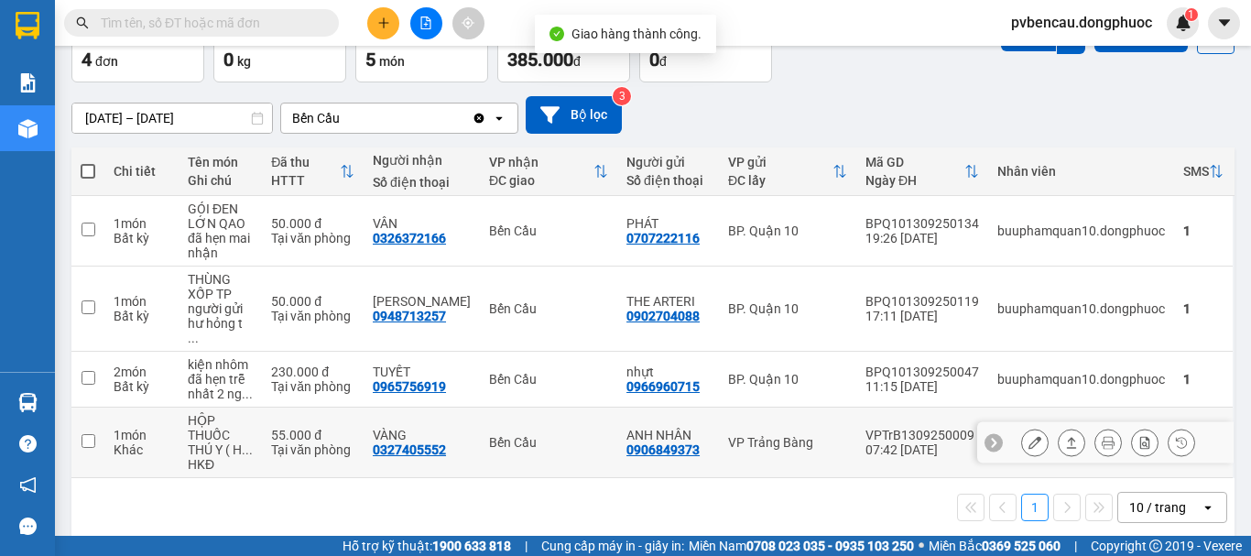
scroll to position [114, 0]
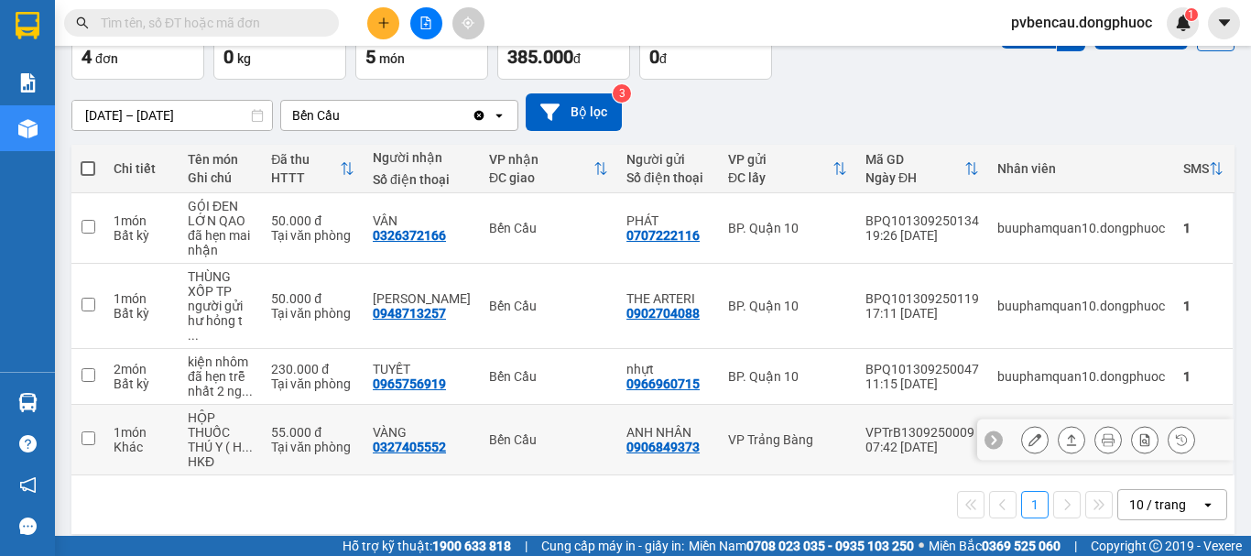
click at [183, 430] on td "HỘP THUỐC THÚ Y ( H ... HKĐ" at bounding box center [220, 440] width 83 height 71
checkbox input "true"
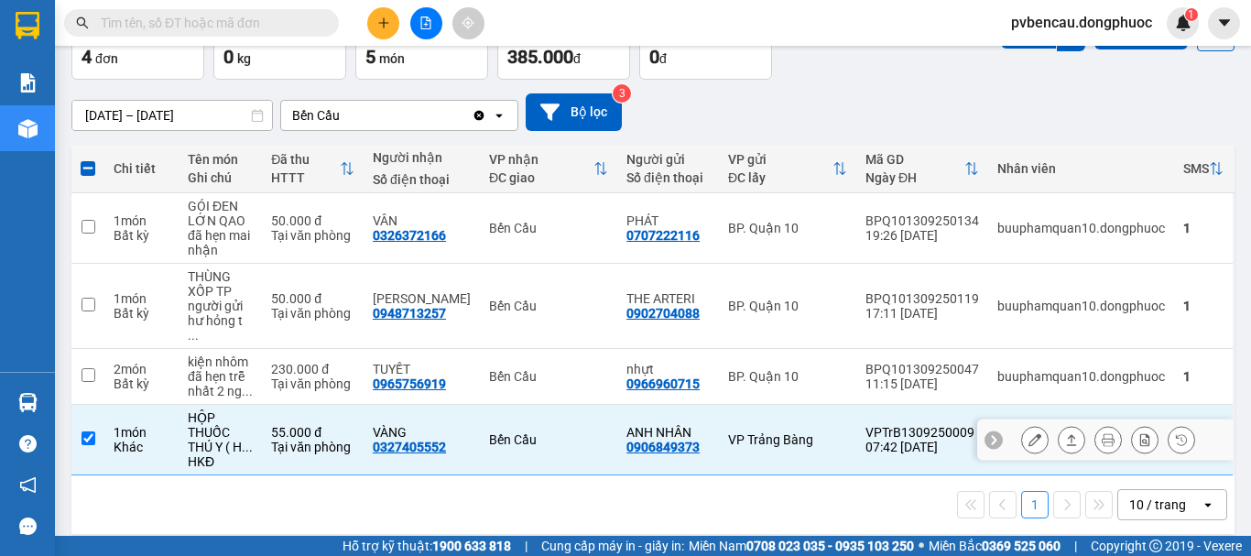
click at [1065, 433] on icon at bounding box center [1071, 439] width 13 height 13
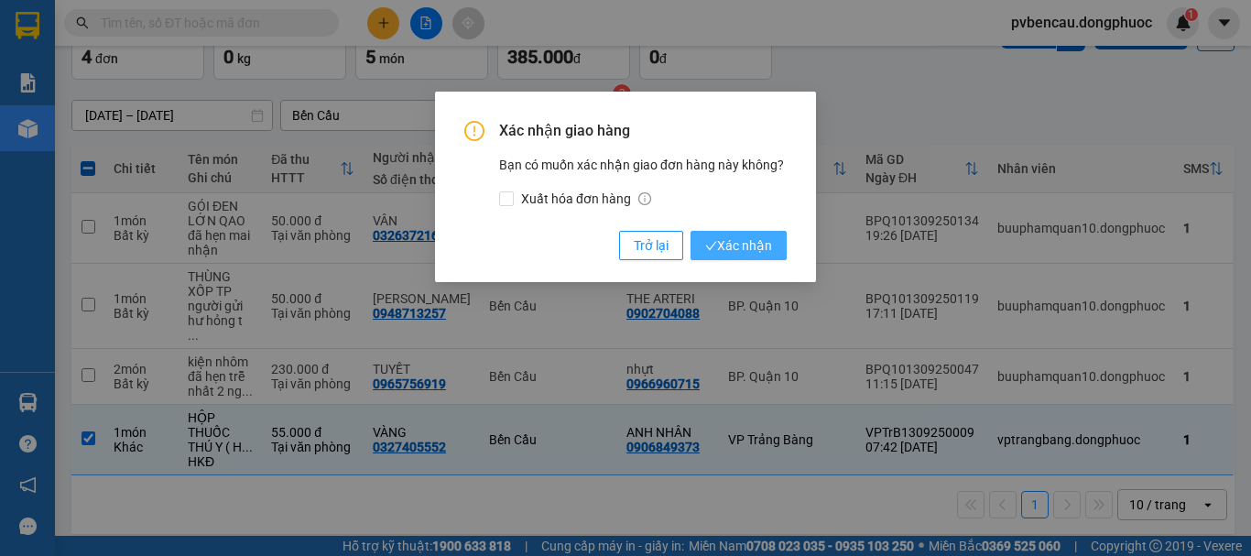
click at [738, 250] on span "Xác nhận" at bounding box center [738, 245] width 67 height 20
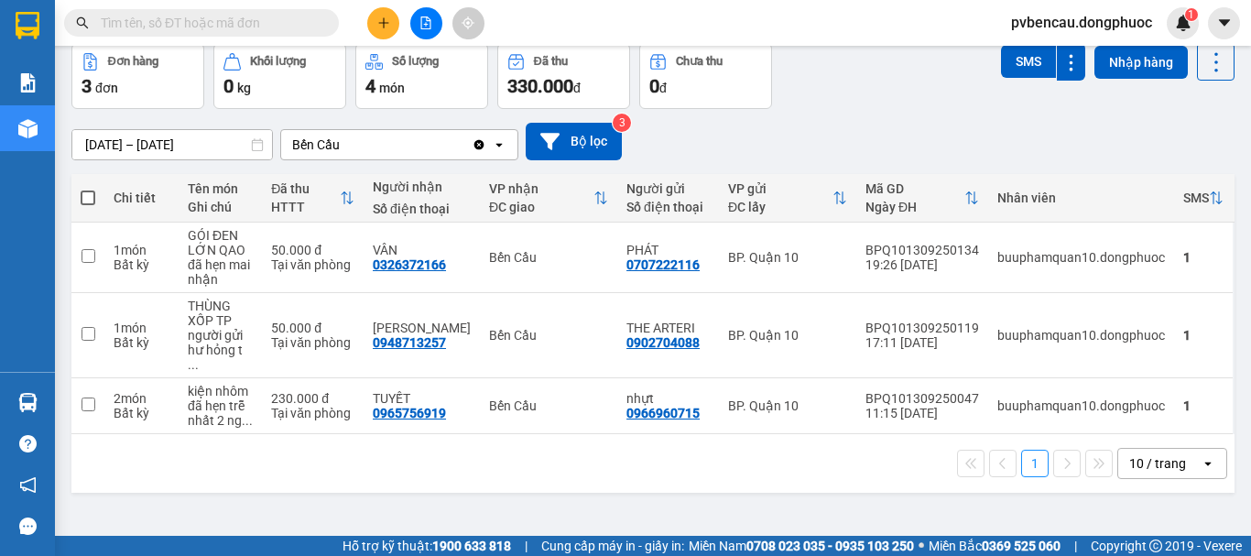
scroll to position [0, 0]
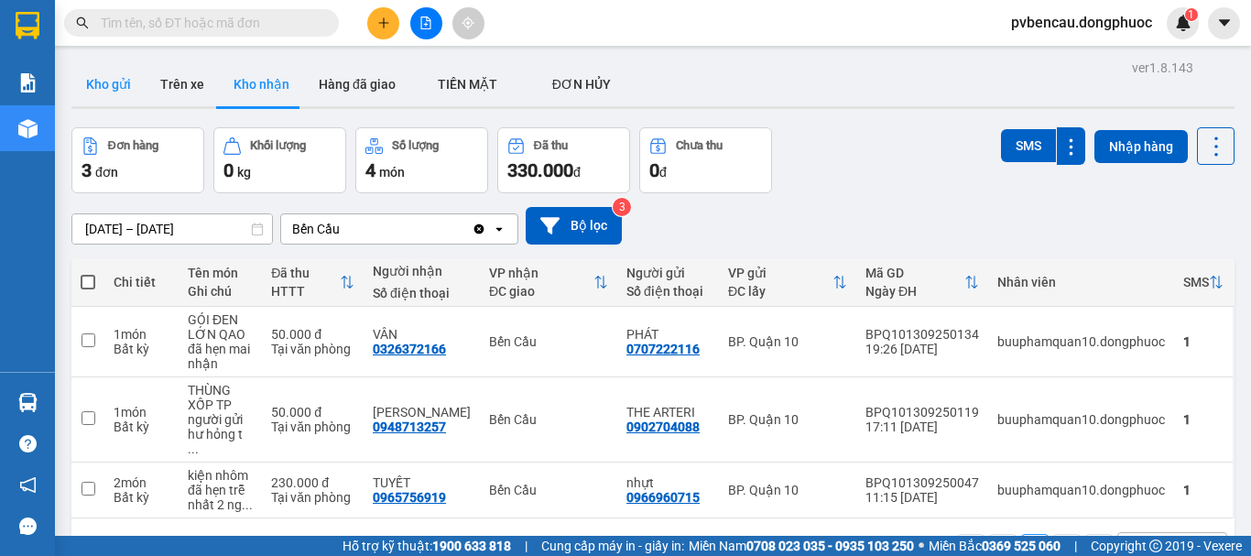
click at [113, 88] on button "Kho gửi" at bounding box center [108, 84] width 74 height 44
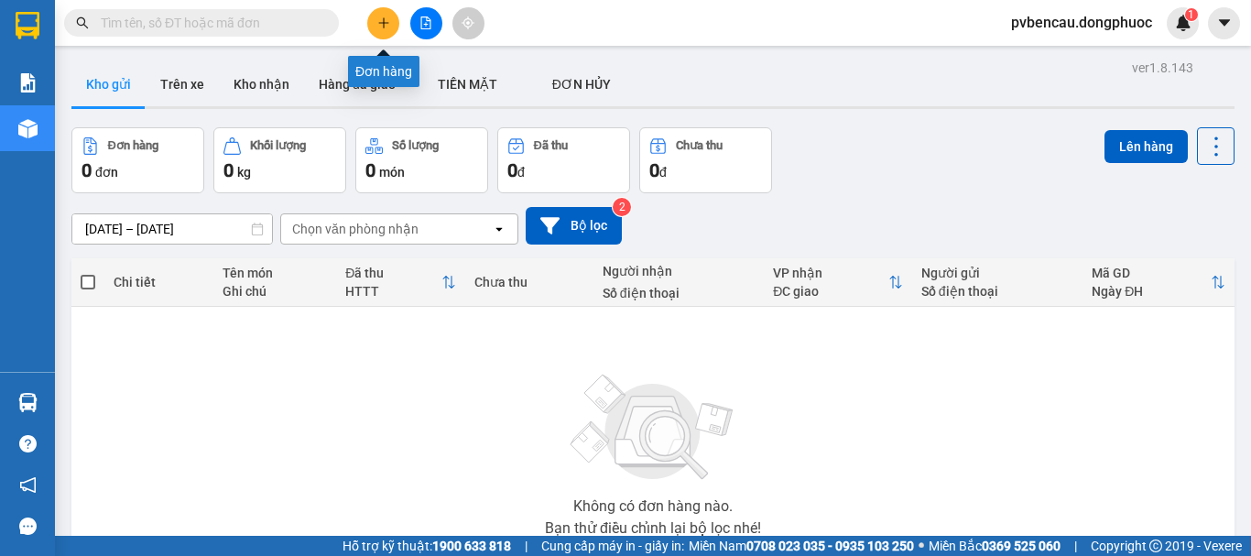
click at [383, 32] on button at bounding box center [383, 23] width 32 height 32
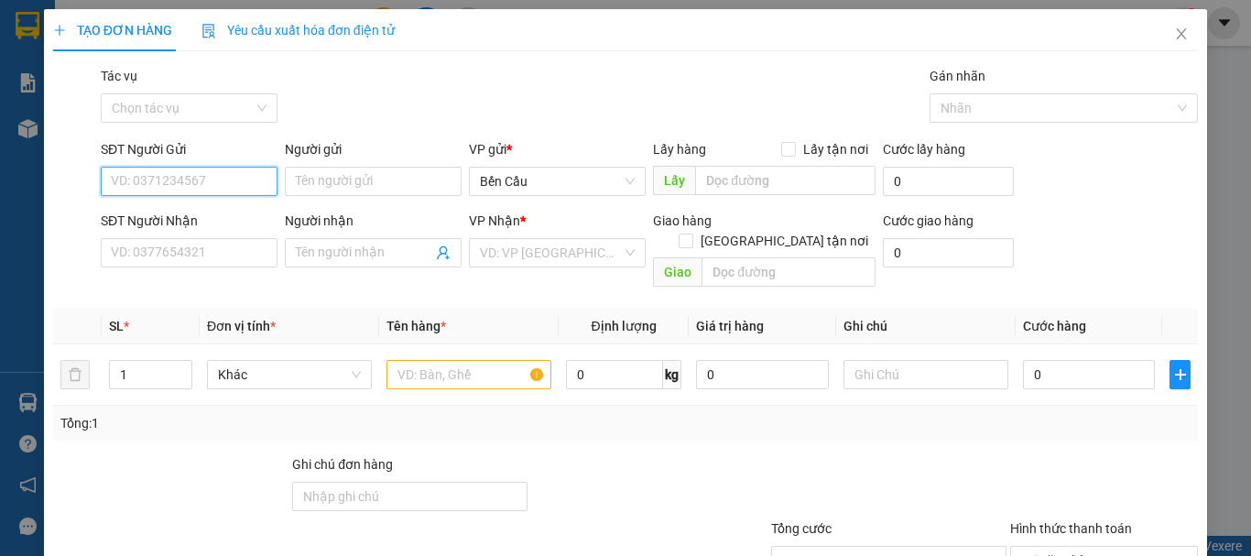
click at [187, 175] on input "SĐT Người Gửi" at bounding box center [189, 181] width 177 height 29
click at [192, 212] on div "0334947892 - SINH" at bounding box center [187, 218] width 153 height 20
type input "0334947892"
type input "SINH"
type input "0977160393"
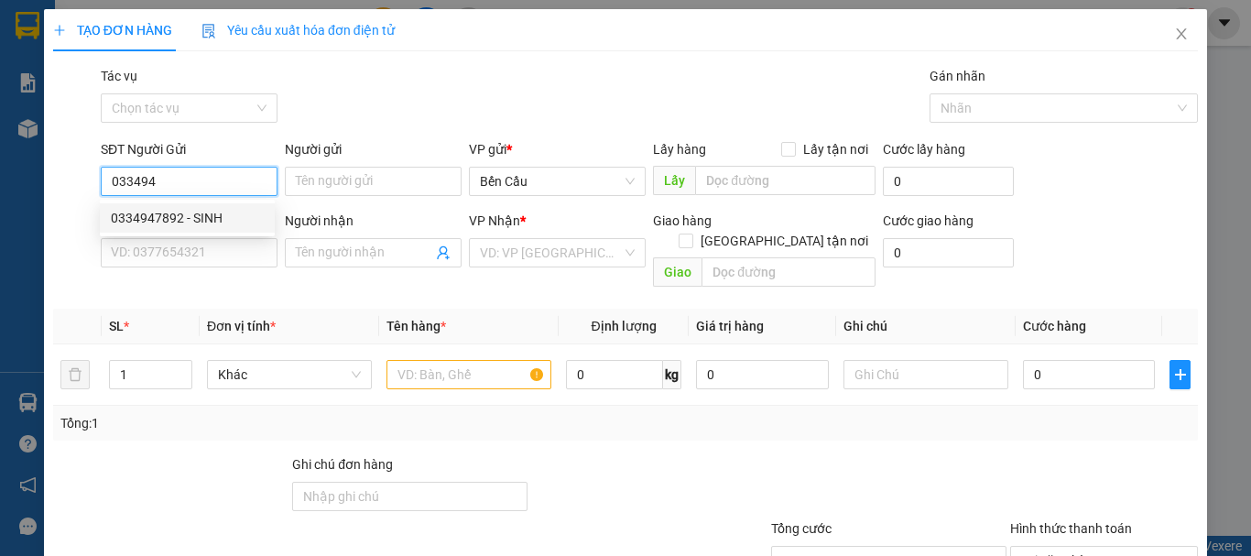
type input "SANG"
type input "30.000"
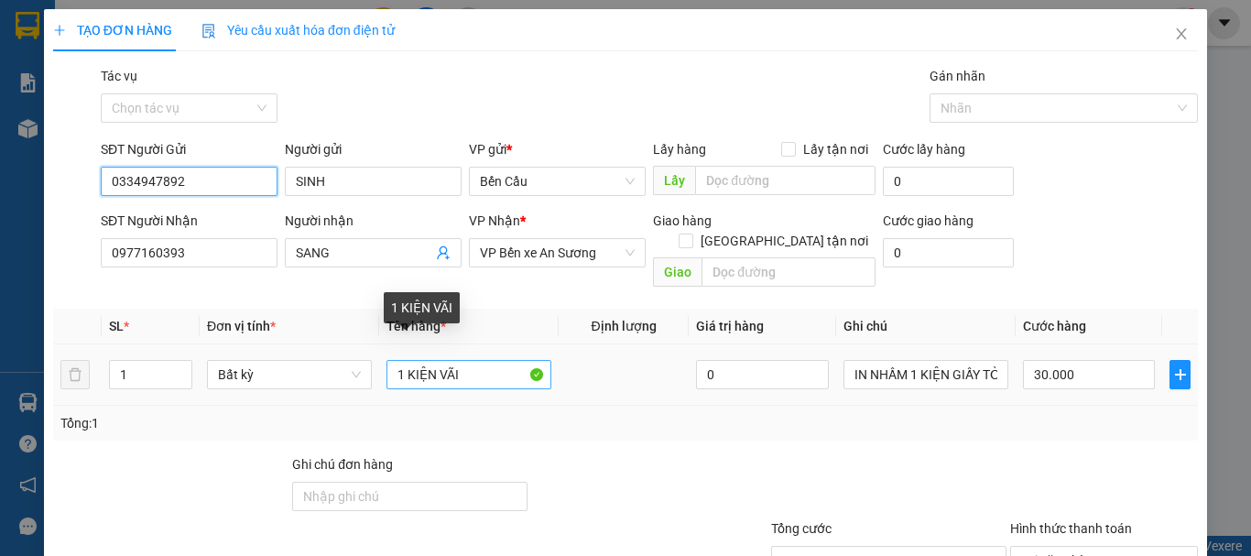
type input "0334947892"
drag, startPoint x: 513, startPoint y: 352, endPoint x: 309, endPoint y: 364, distance: 204.5
click at [309, 364] on tr "1 Bất kỳ 1 KIỆN VÃI 0 IN NHẦM 1 KIỆN GIẤY TỜ 30.000" at bounding box center [625, 374] width 1145 height 61
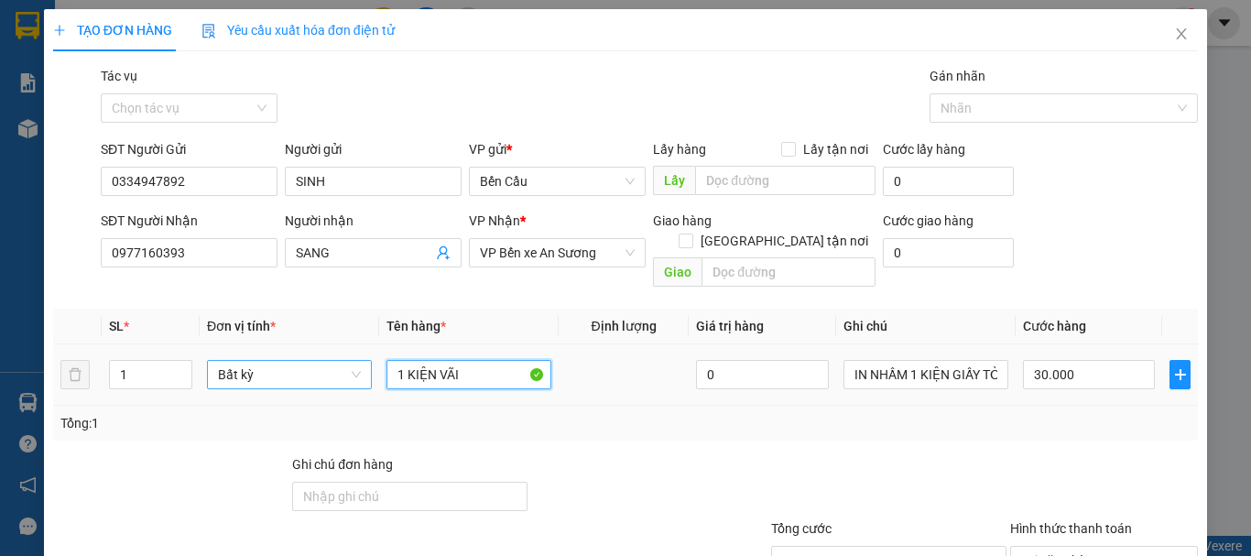
click at [309, 364] on span "Bất kỳ" at bounding box center [289, 374] width 143 height 27
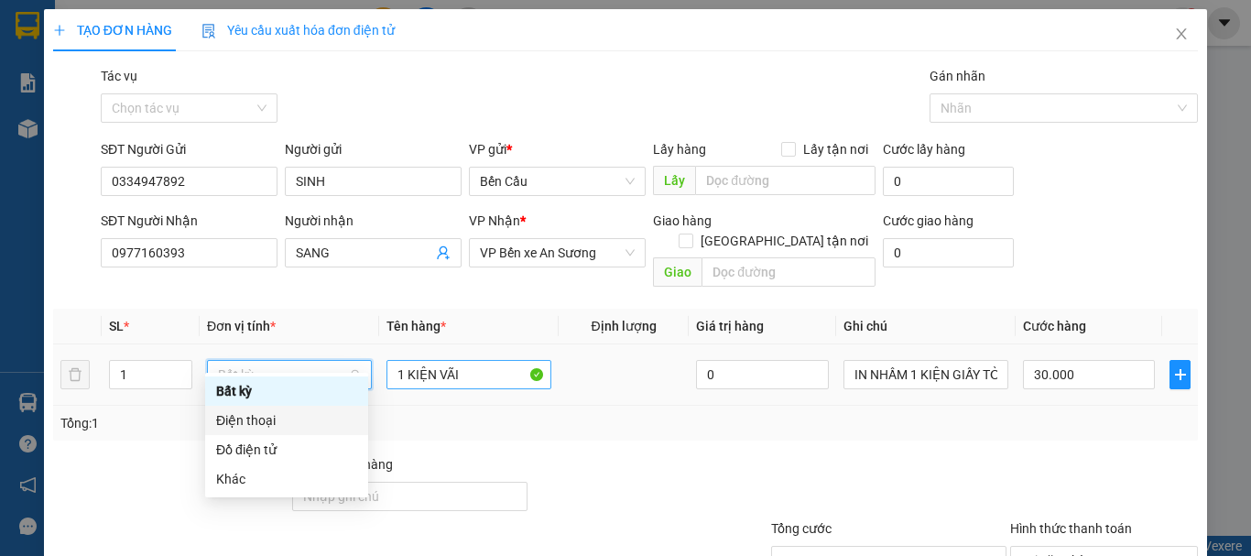
click at [476, 364] on td "1 KIỆN VÃI" at bounding box center [468, 374] width 179 height 61
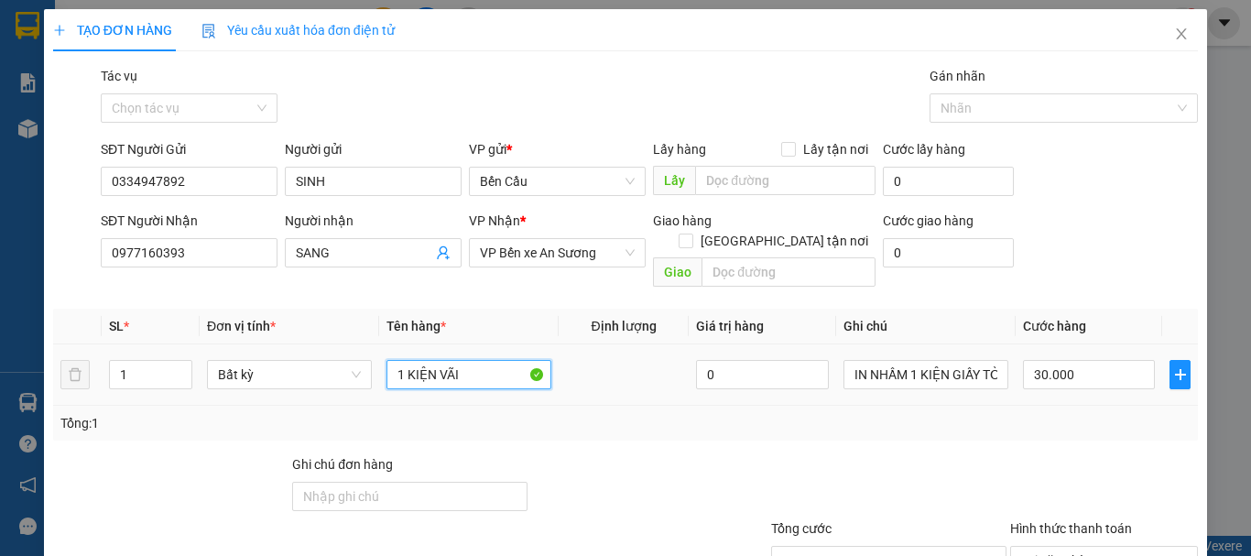
click at [474, 360] on input "1 KIỆN VÃI" at bounding box center [468, 374] width 165 height 29
type input "0"
click at [473, 360] on input "1 KIỆN VÃI" at bounding box center [468, 374] width 165 height 29
drag, startPoint x: 473, startPoint y: 353, endPoint x: 390, endPoint y: 368, distance: 84.6
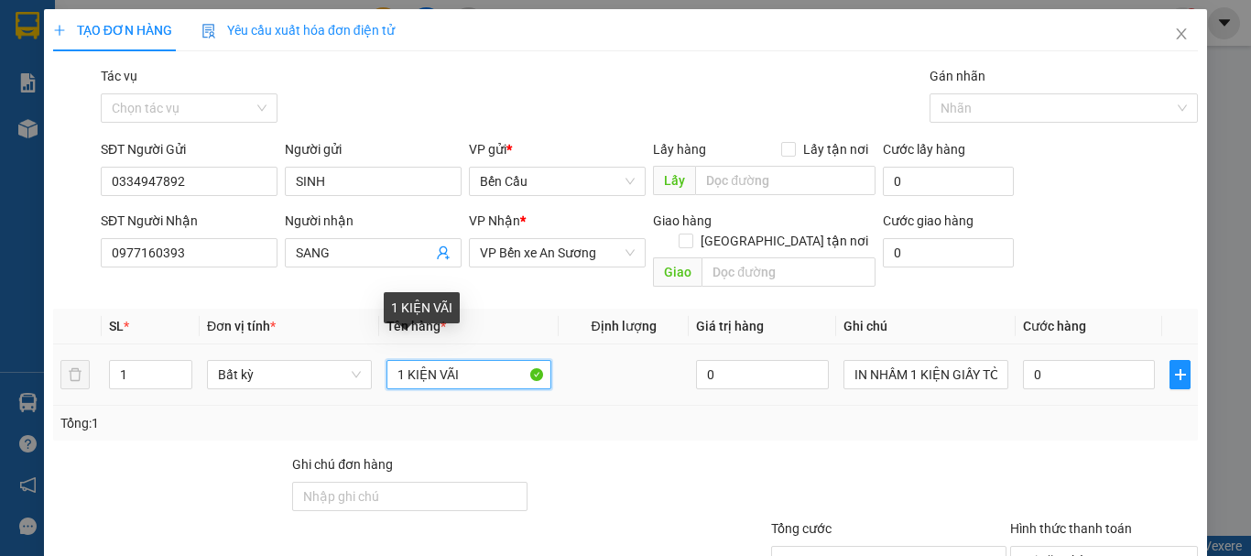
click at [390, 368] on input "1 KIỆN VÃI" at bounding box center [468, 374] width 165 height 29
click at [484, 360] on input "1 KIỆN VÃI" at bounding box center [468, 374] width 165 height 29
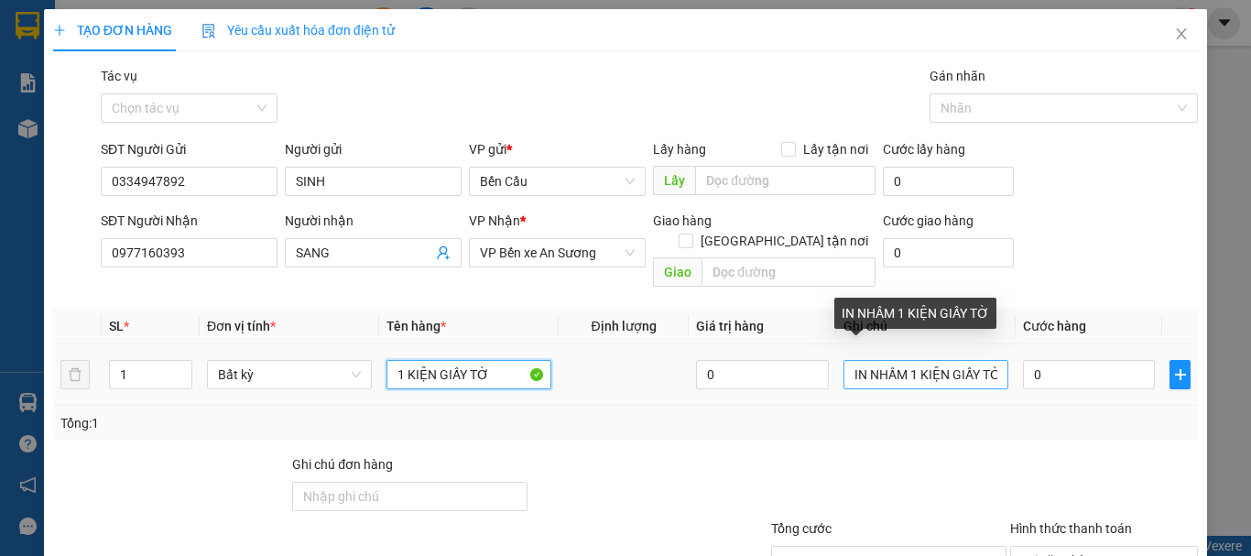
type input "1 KIỆN GIẤY TỜ"
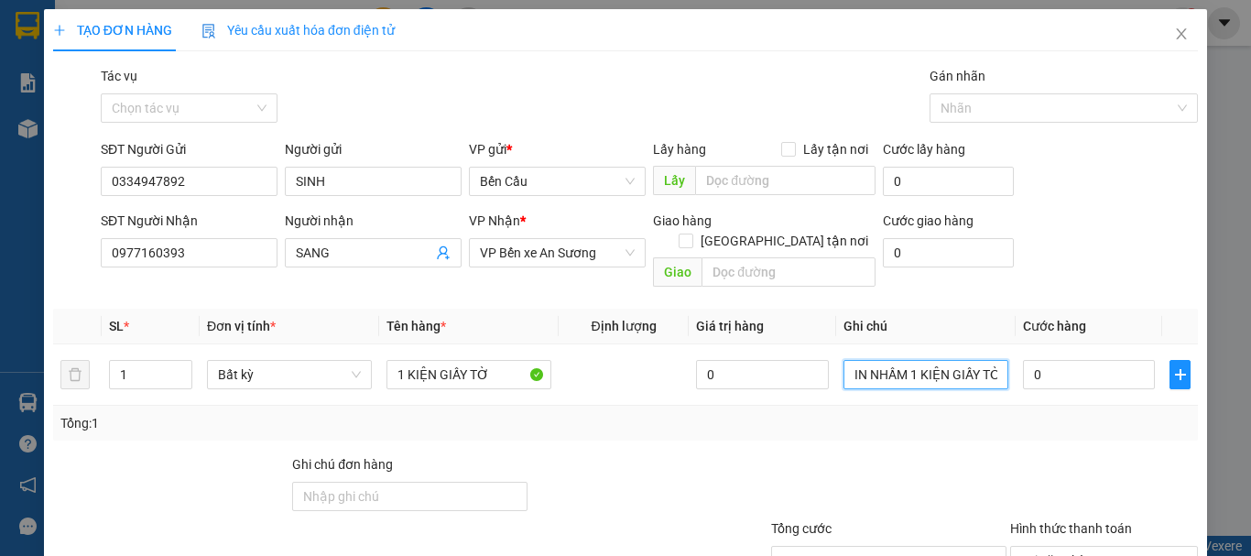
drag, startPoint x: 991, startPoint y: 357, endPoint x: 702, endPoint y: 403, distance: 292.0
click at [755, 396] on div "SL * Đơn vị tính * Tên hàng * Định lượng Giá trị hàng Ghi chú Cước hàng 1 Bất k…" at bounding box center [625, 375] width 1145 height 132
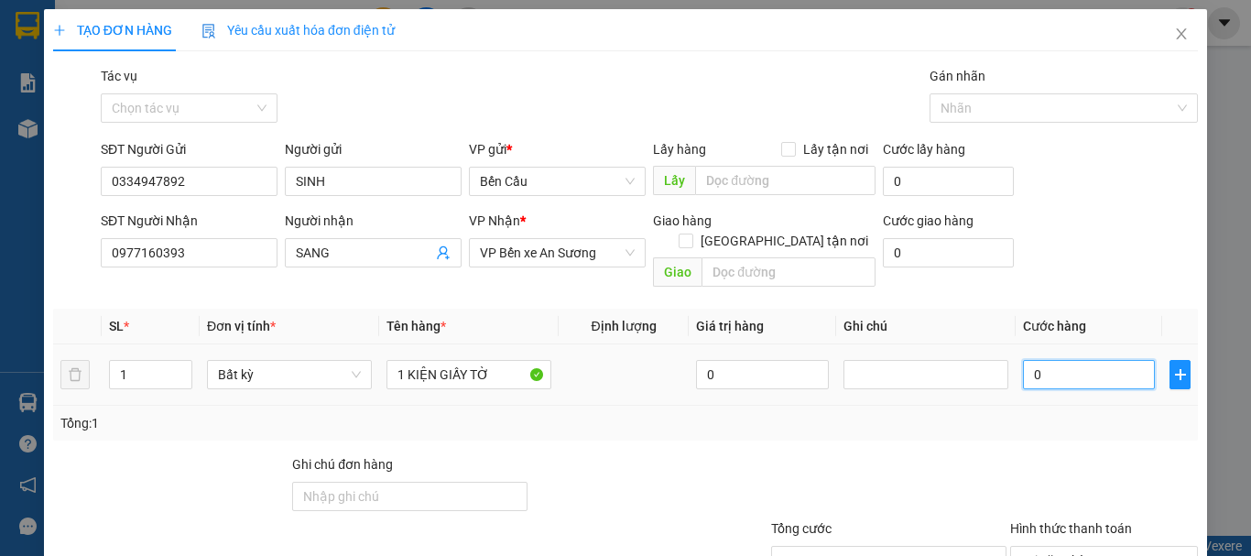
click at [1068, 360] on input "0" at bounding box center [1089, 374] width 132 height 29
type input "3"
type input "30"
type input "30.000"
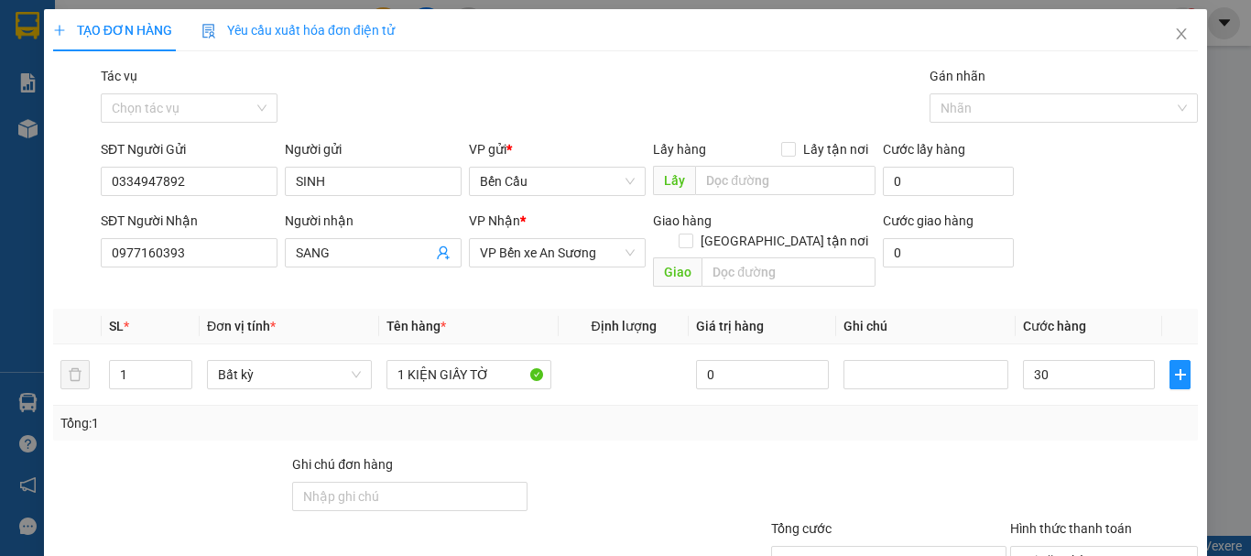
type input "30.000"
click at [900, 454] on div at bounding box center [888, 486] width 239 height 64
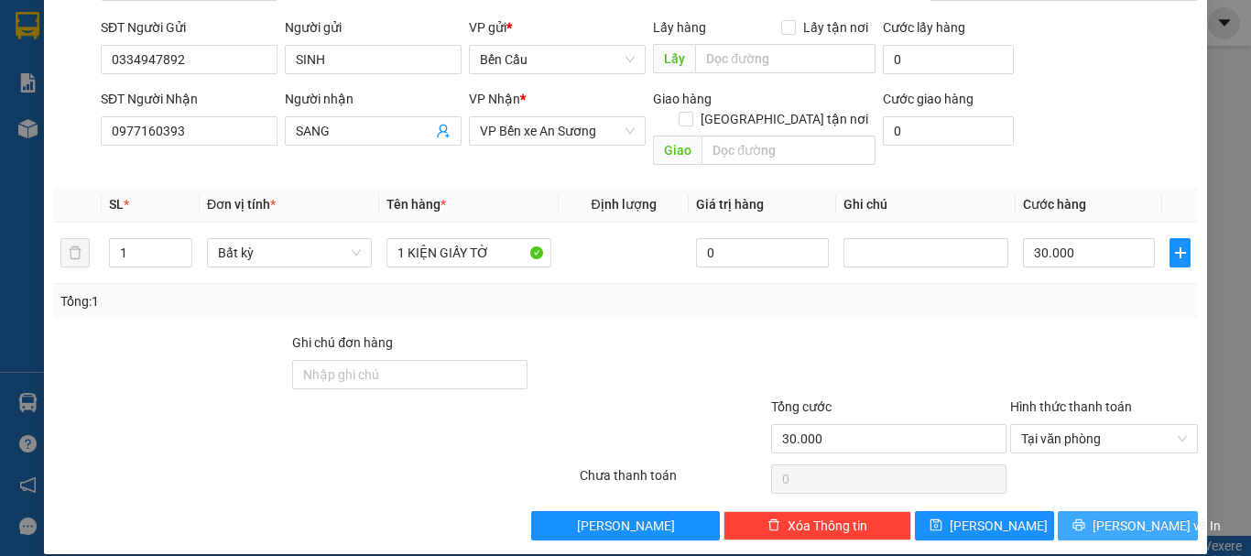
click at [1133, 516] on span "[PERSON_NAME] và In" at bounding box center [1156, 526] width 128 height 20
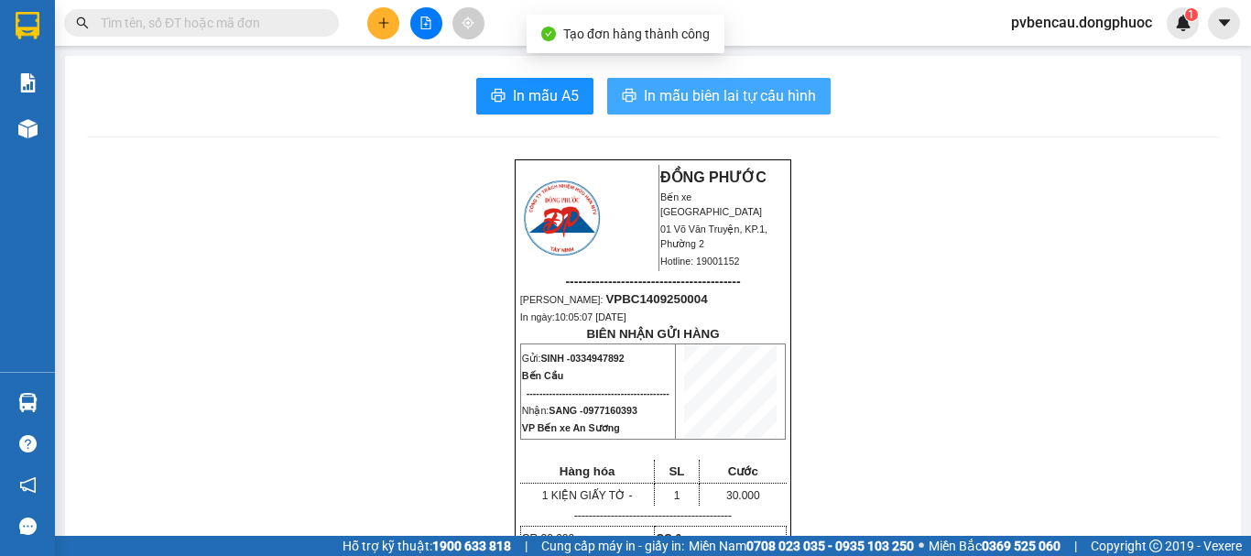
click at [730, 94] on span "In mẫu biên lai tự cấu hình" at bounding box center [730, 95] width 172 height 23
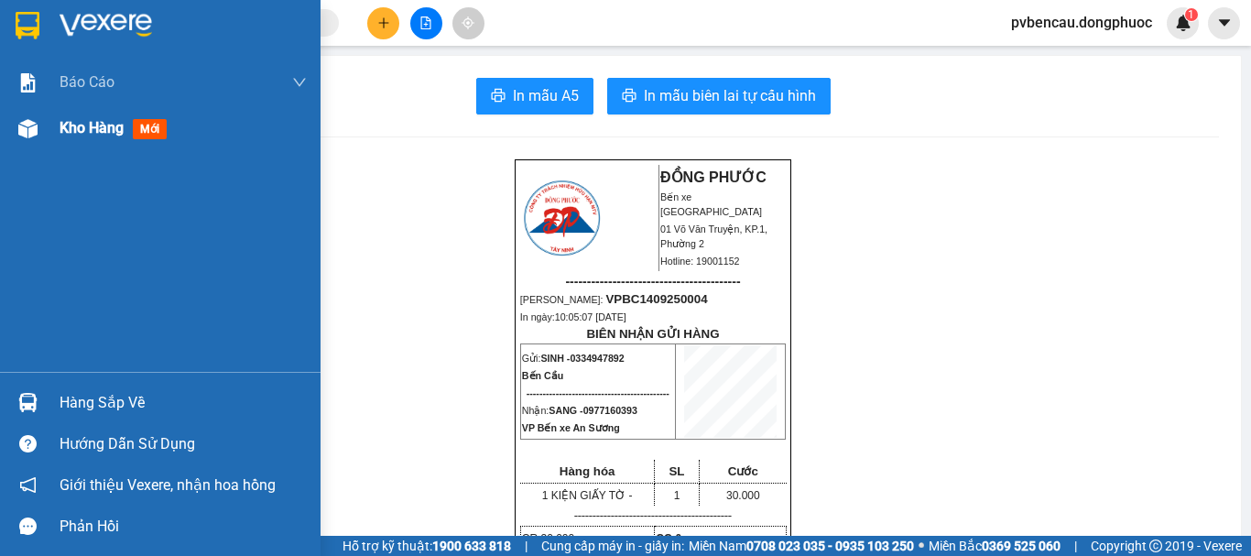
click at [16, 129] on div at bounding box center [28, 129] width 32 height 32
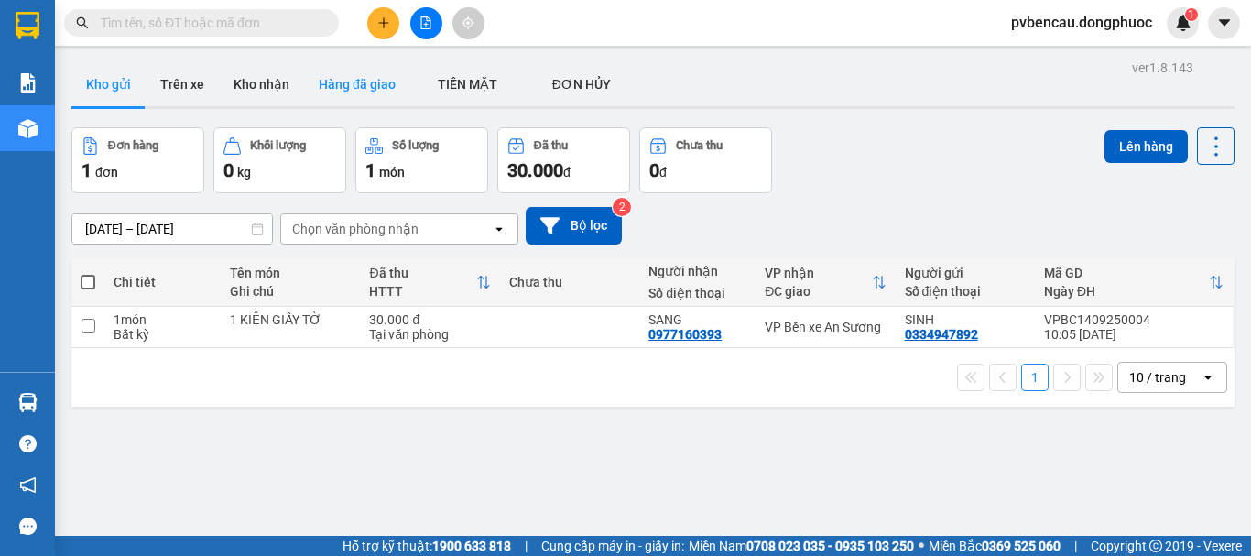
click at [352, 79] on button "Hàng đã giao" at bounding box center [357, 84] width 106 height 44
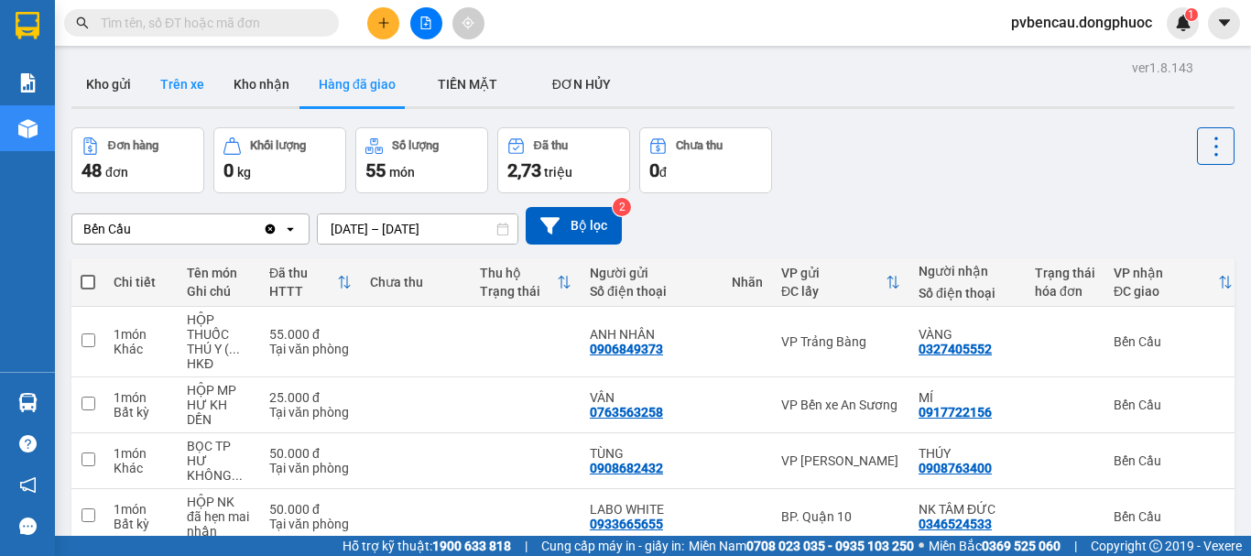
click at [192, 91] on button "Trên xe" at bounding box center [182, 84] width 73 height 44
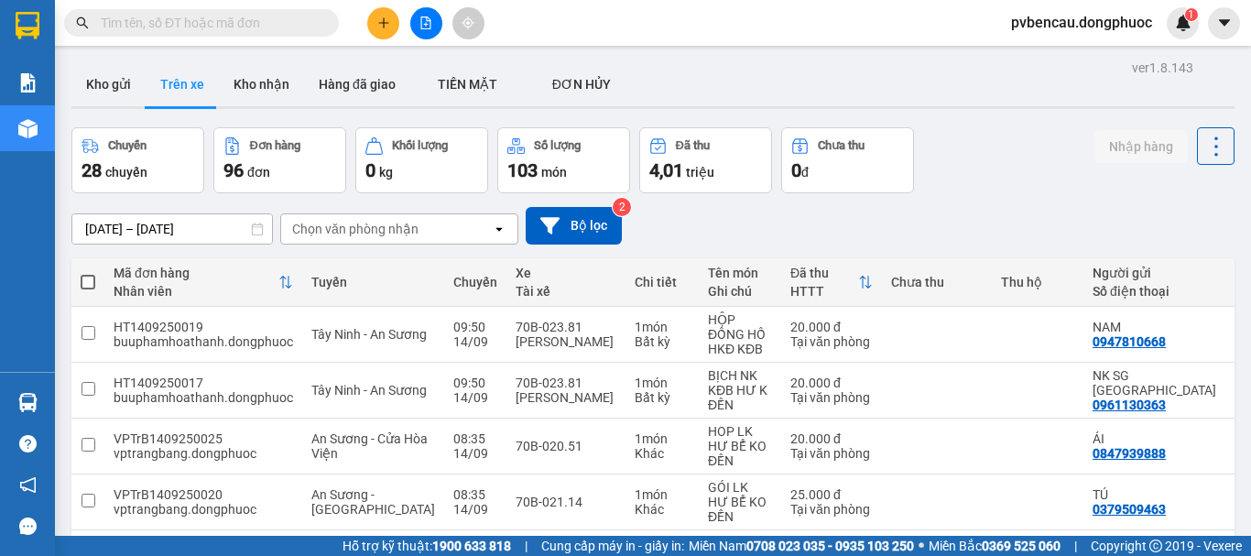
click at [178, 32] on input "text" at bounding box center [209, 23] width 216 height 20
click at [178, 25] on input "text" at bounding box center [209, 23] width 216 height 20
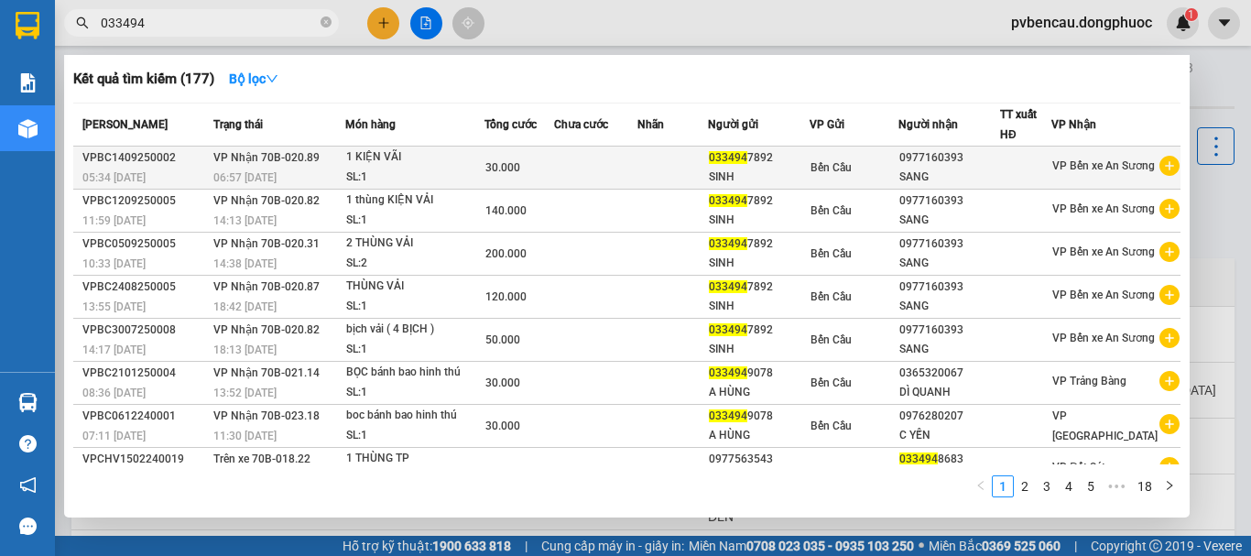
type input "033494"
click at [375, 173] on div "SL: 1" at bounding box center [414, 178] width 137 height 20
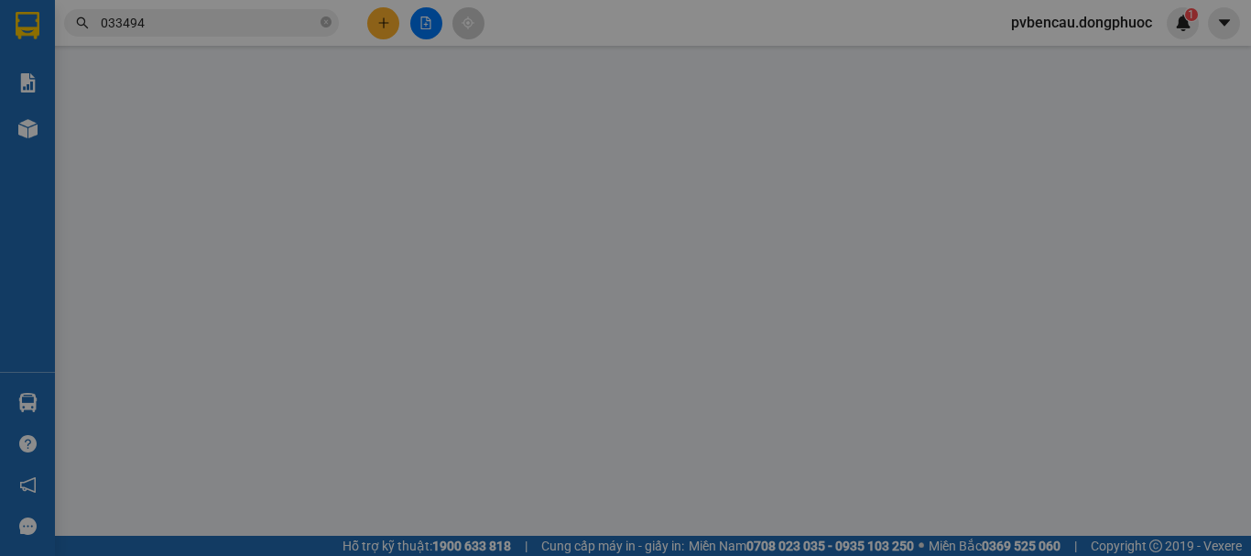
type input "0334947892"
type input "0977160393"
type input "30.000"
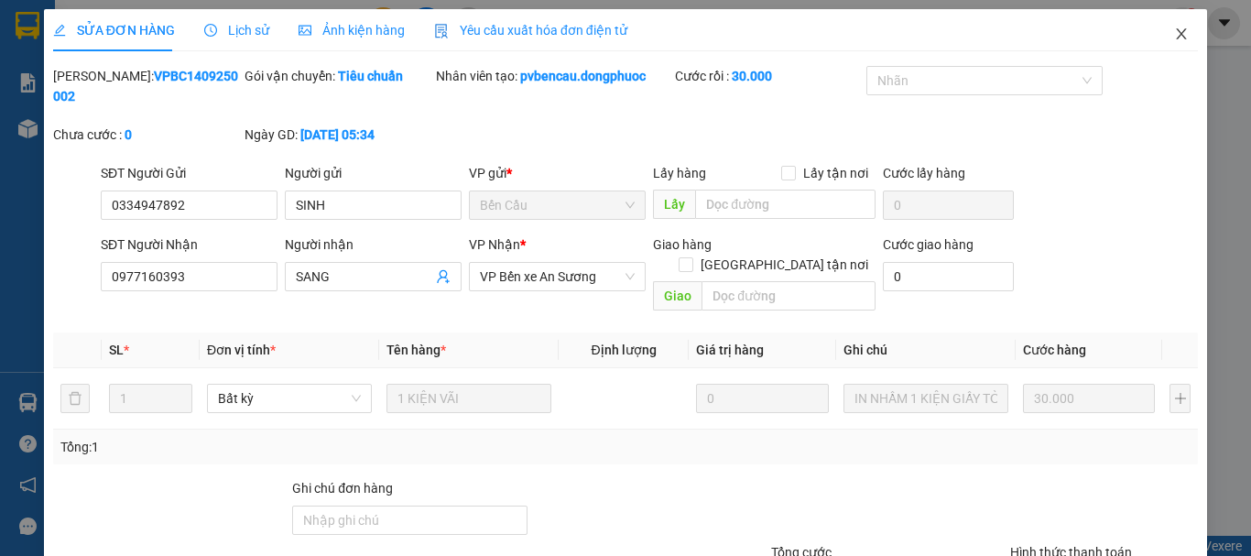
click at [1174, 28] on icon "close" at bounding box center [1181, 34] width 15 height 15
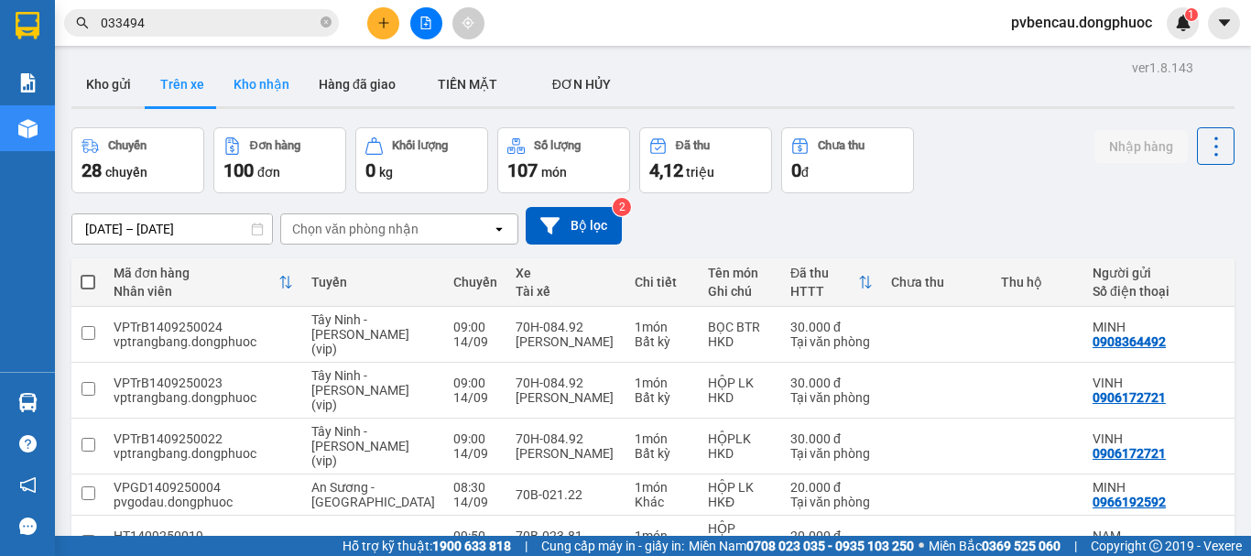
click at [270, 76] on button "Kho nhận" at bounding box center [261, 84] width 85 height 44
type input "[DATE] – [DATE]"
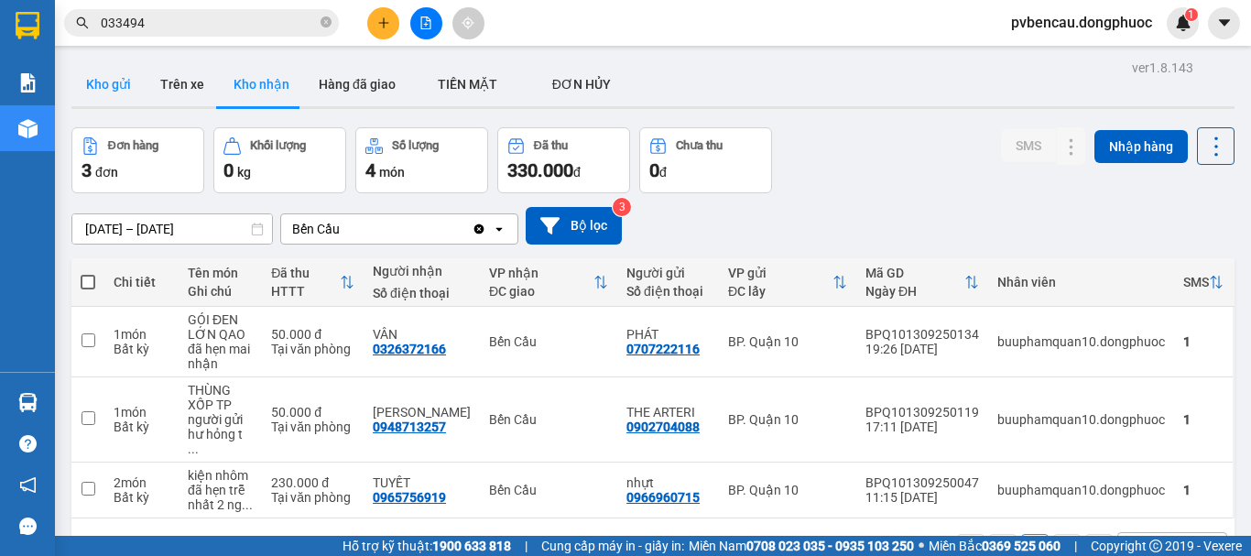
click at [135, 77] on button "Kho gửi" at bounding box center [108, 84] width 74 height 44
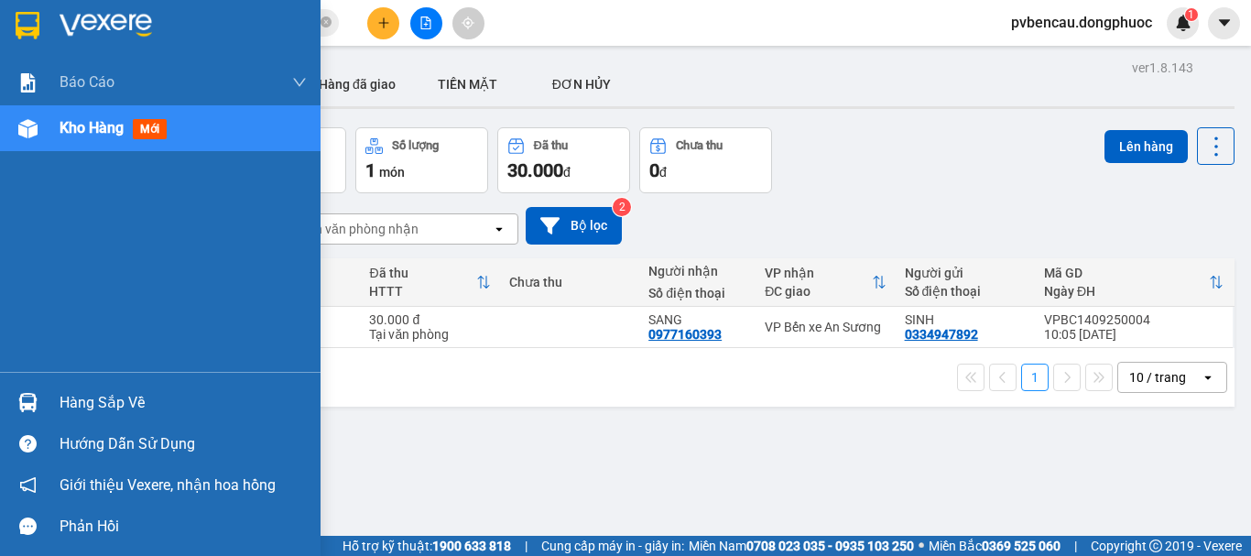
click at [31, 398] on img at bounding box center [27, 402] width 19 height 19
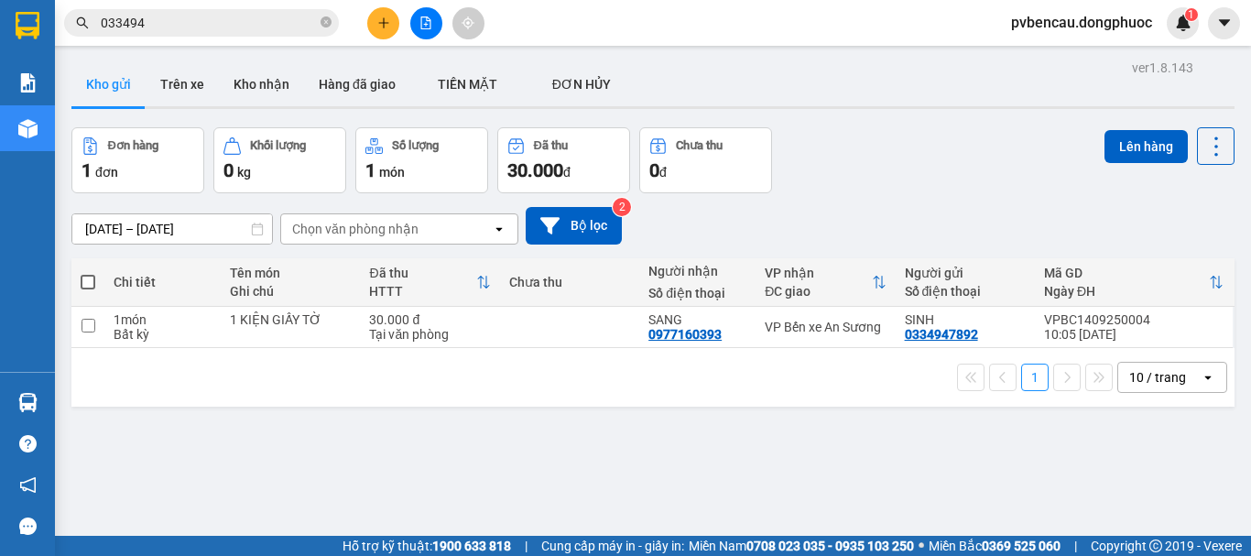
drag, startPoint x: 990, startPoint y: 487, endPoint x: 975, endPoint y: 459, distance: 31.9
click at [988, 483] on section "Kết quả tìm kiếm ( 177 ) Bộ lọc Mã ĐH Trạng thái Món hàng Tổng cước Chưa cước N…" at bounding box center [625, 278] width 1251 height 556
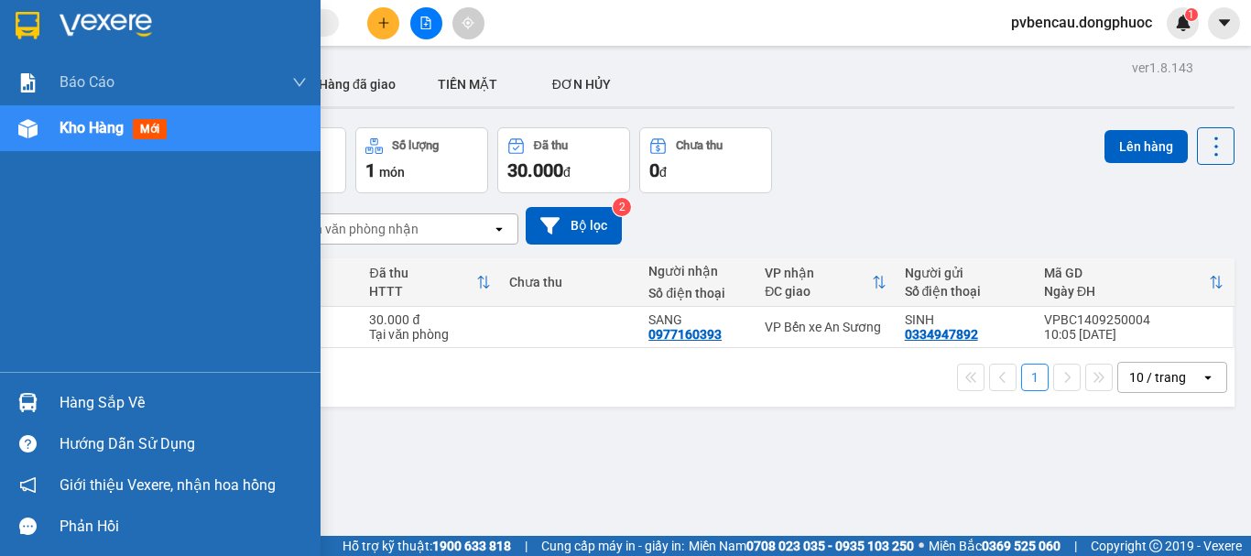
click at [33, 400] on img at bounding box center [27, 402] width 19 height 19
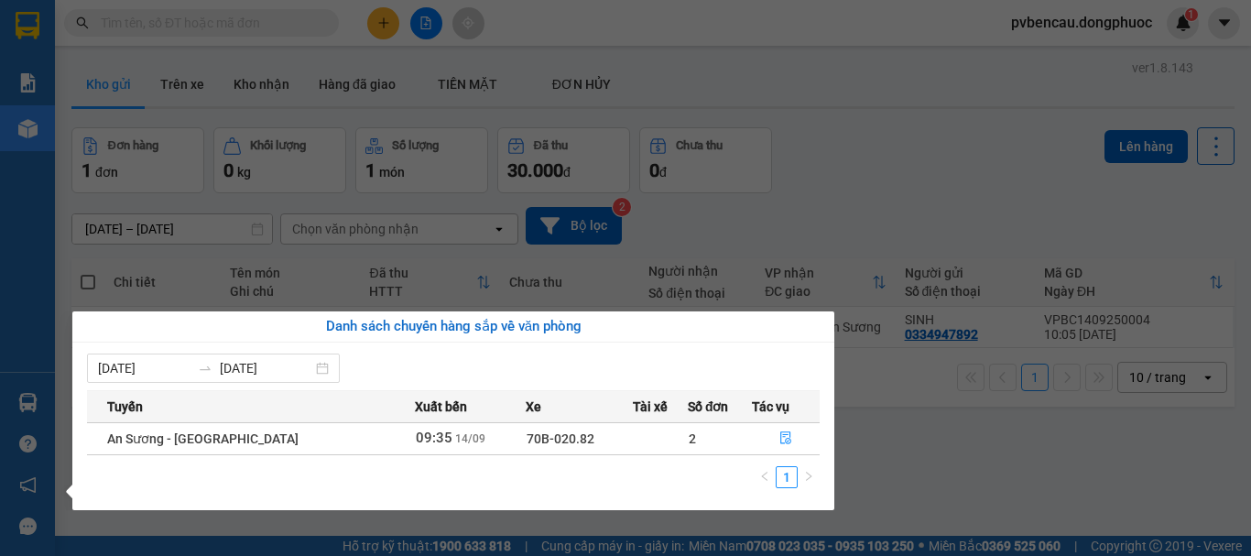
click at [844, 161] on section "Kết quả tìm kiếm ( 0 ) Bộ lọc No Data pvbencau.dongphuoc 1 Báo cáo Mẫu 1: Báo c…" at bounding box center [625, 278] width 1251 height 556
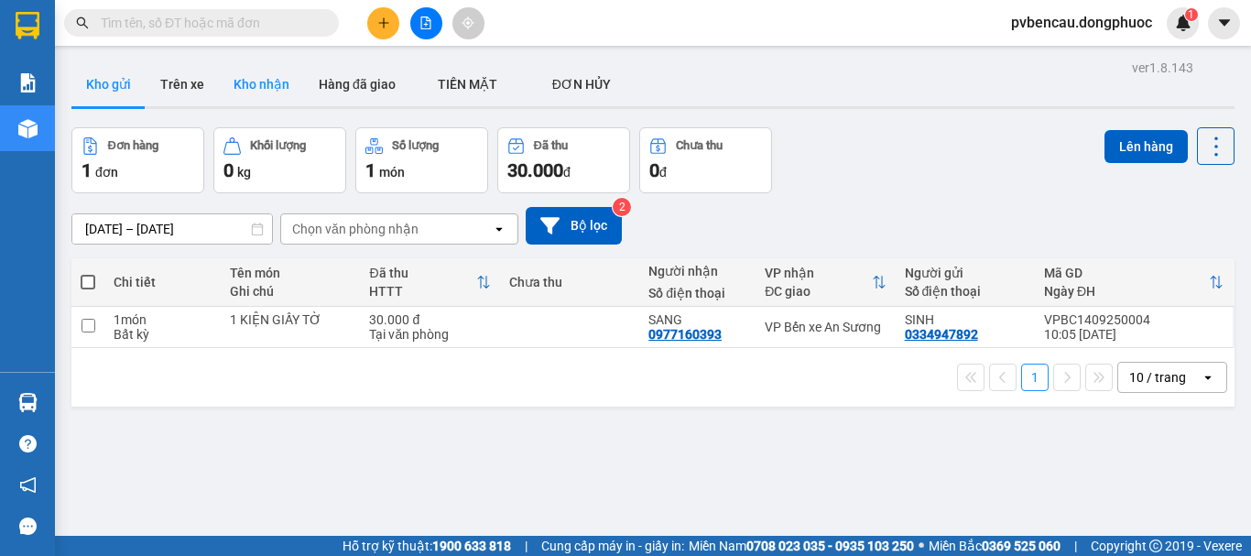
click at [256, 85] on button "Kho nhận" at bounding box center [261, 84] width 85 height 44
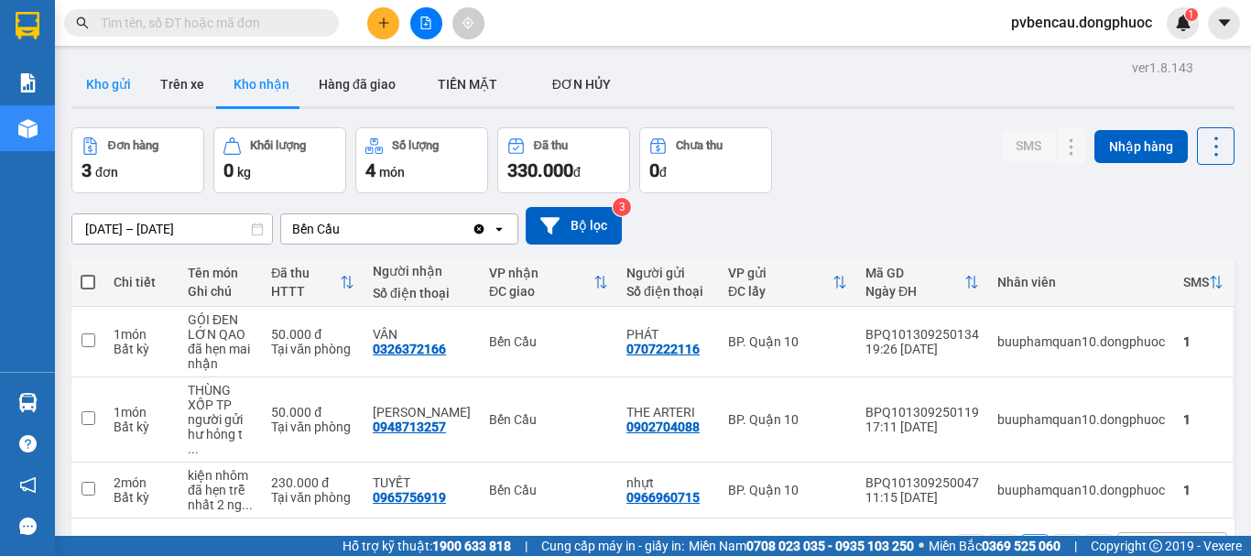
click at [129, 80] on button "Kho gửi" at bounding box center [108, 84] width 74 height 44
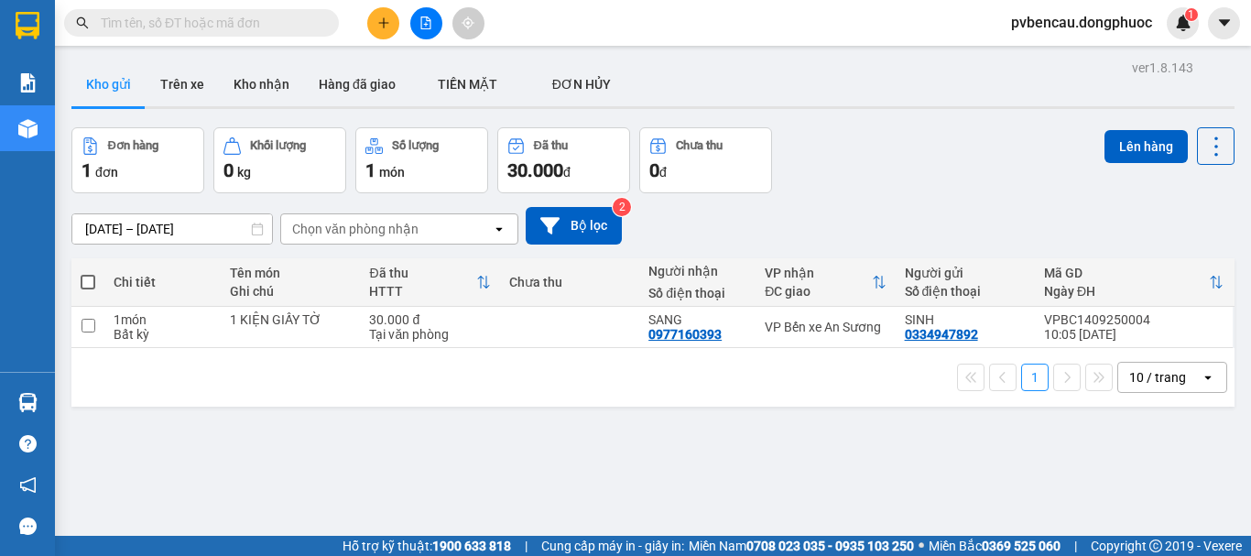
click at [327, 387] on div "1 10 / trang open" at bounding box center [653, 377] width 1148 height 31
drag, startPoint x: 327, startPoint y: 387, endPoint x: 360, endPoint y: 429, distance: 52.8
click at [331, 387] on div "1 10 / trang open" at bounding box center [653, 377] width 1148 height 31
click at [228, 395] on div "1 10 / trang open" at bounding box center [652, 377] width 1163 height 59
drag, startPoint x: 228, startPoint y: 395, endPoint x: 384, endPoint y: 328, distance: 169.4
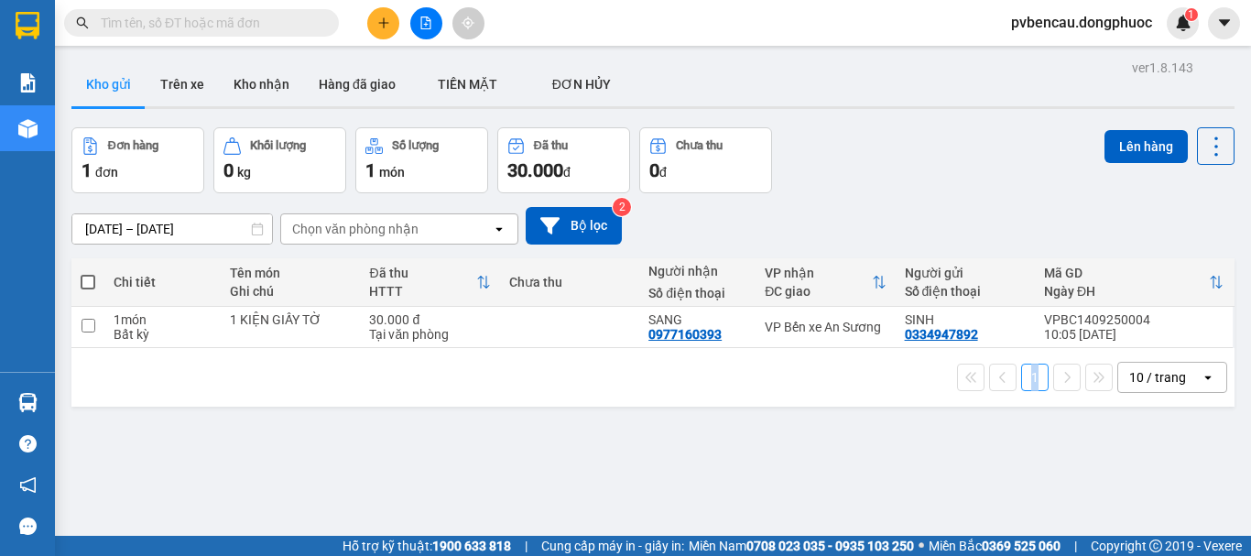
click at [230, 395] on div "1 10 / trang open" at bounding box center [652, 377] width 1163 height 59
click at [280, 90] on button "Kho nhận" at bounding box center [261, 84] width 85 height 44
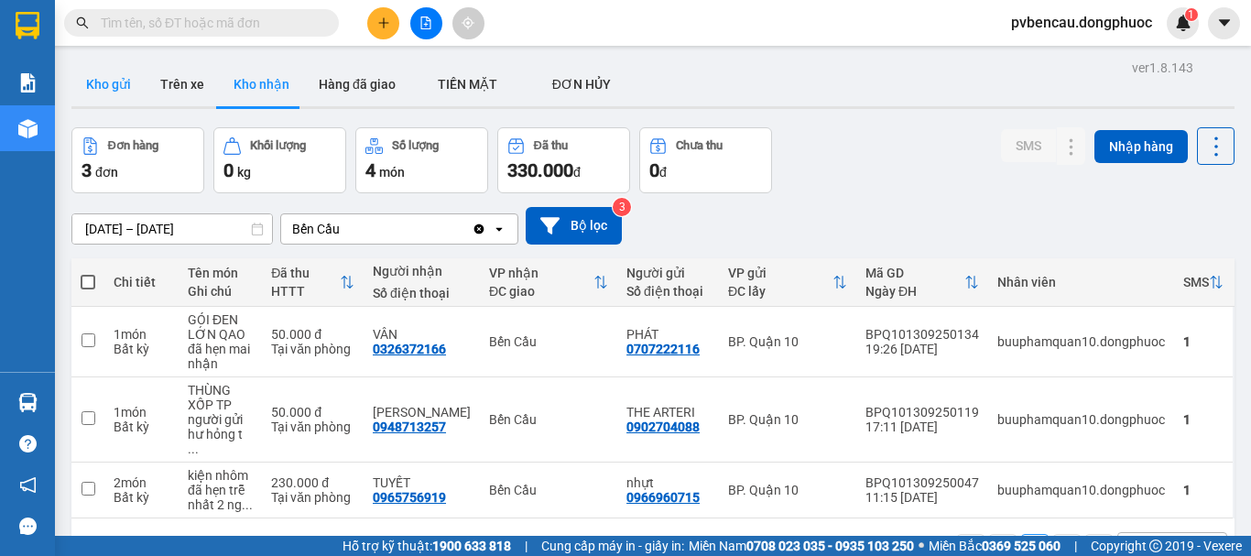
click at [131, 85] on button "Kho gửi" at bounding box center [108, 84] width 74 height 44
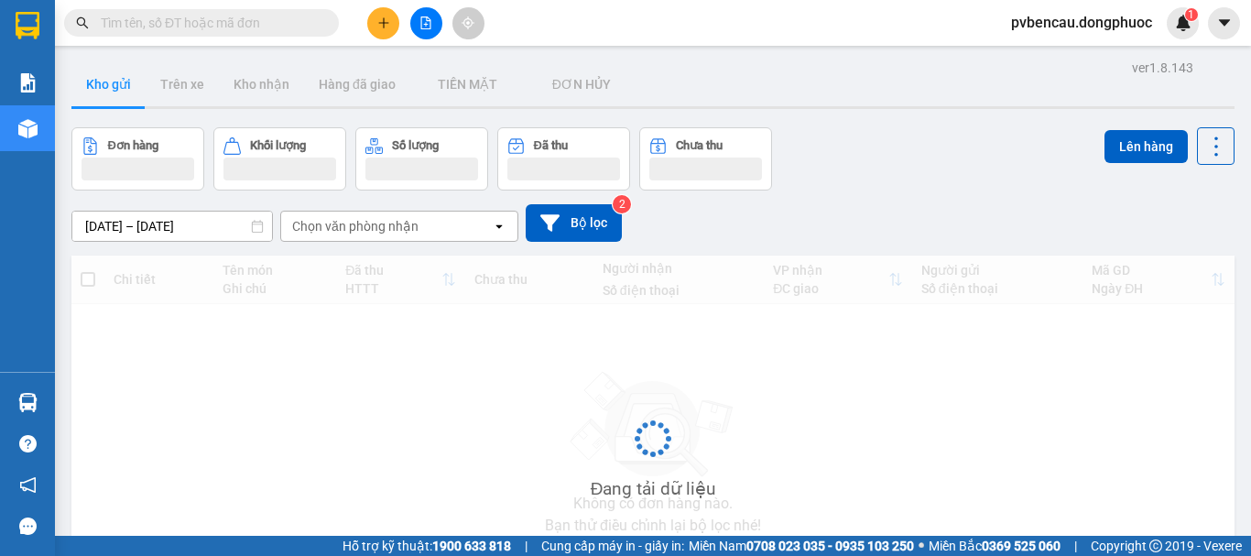
click at [131, 85] on button "Kho gửi" at bounding box center [108, 84] width 74 height 44
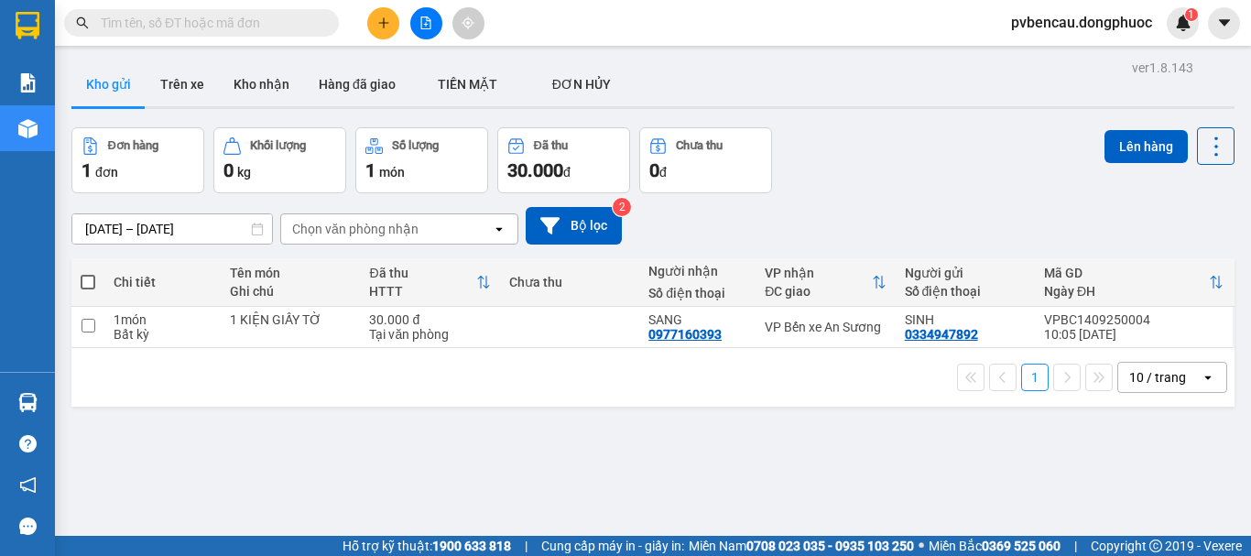
click at [275, 398] on div "1 10 / trang open" at bounding box center [652, 377] width 1163 height 59
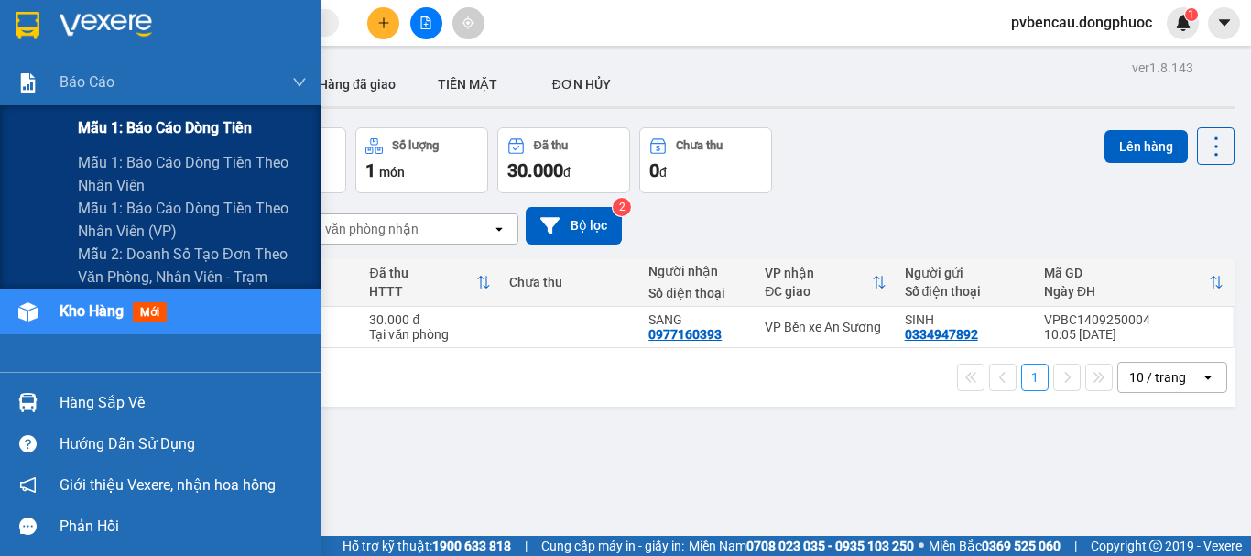
click at [124, 126] on span "Mẫu 1: Báo cáo dòng tiền" at bounding box center [165, 127] width 174 height 23
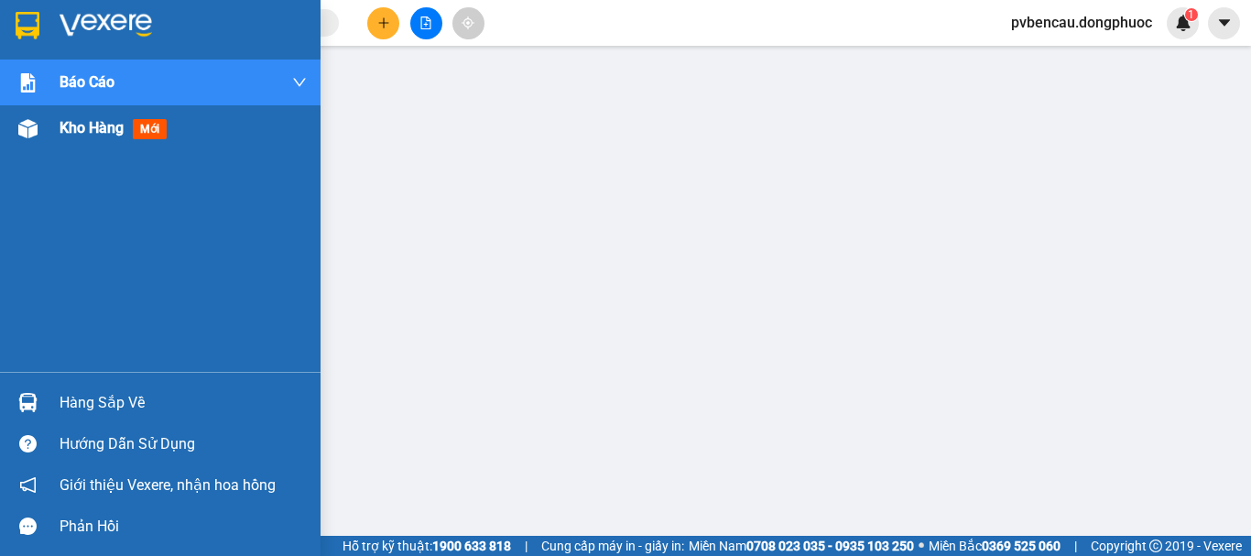
click at [46, 120] on div "Kho hàng mới" at bounding box center [160, 128] width 320 height 46
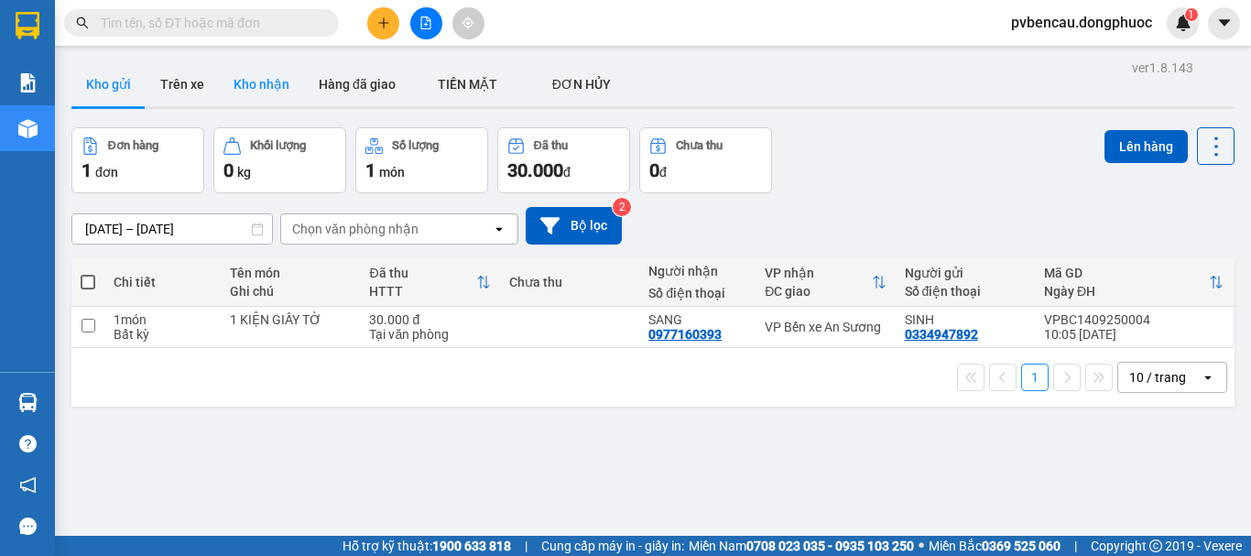
click at [271, 88] on button "Kho nhận" at bounding box center [261, 84] width 85 height 44
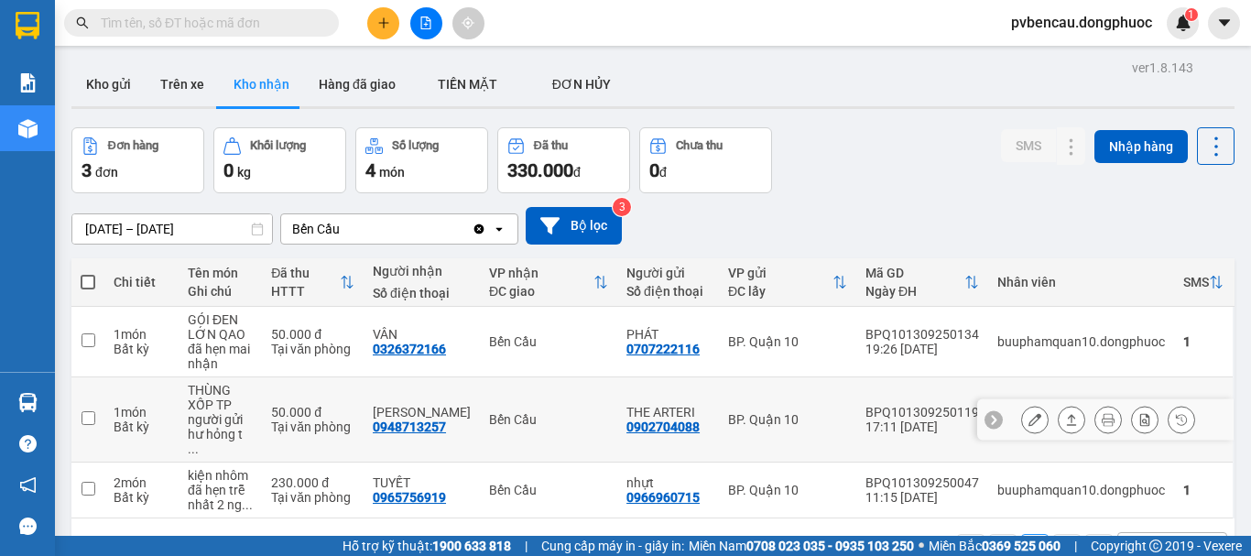
click at [295, 419] on div "Tại văn phòng" at bounding box center [312, 426] width 83 height 15
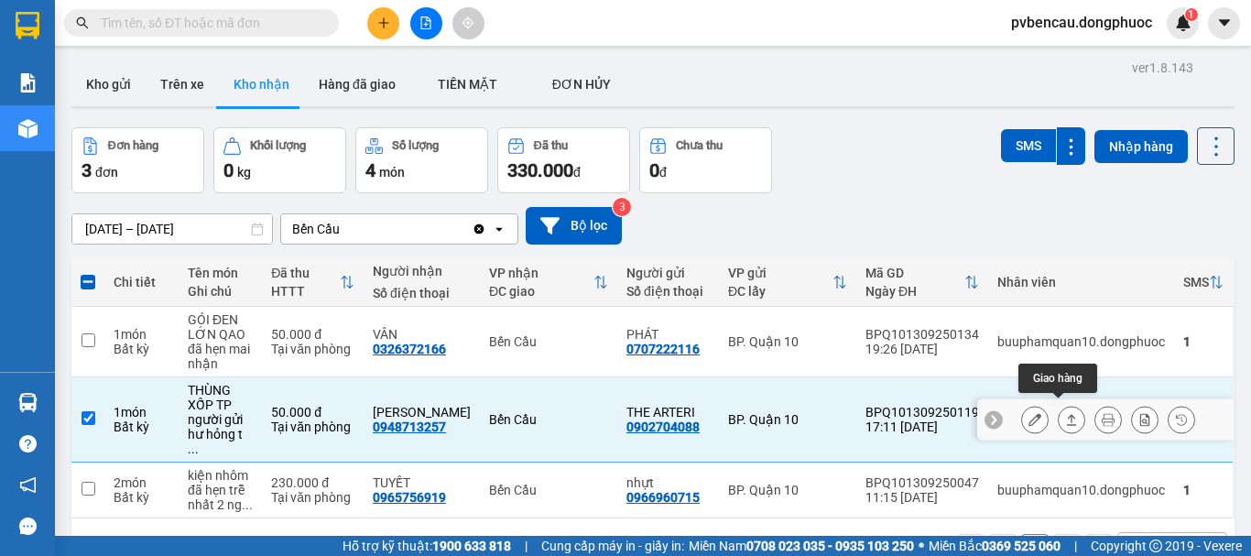
click at [1065, 413] on icon at bounding box center [1071, 419] width 13 height 13
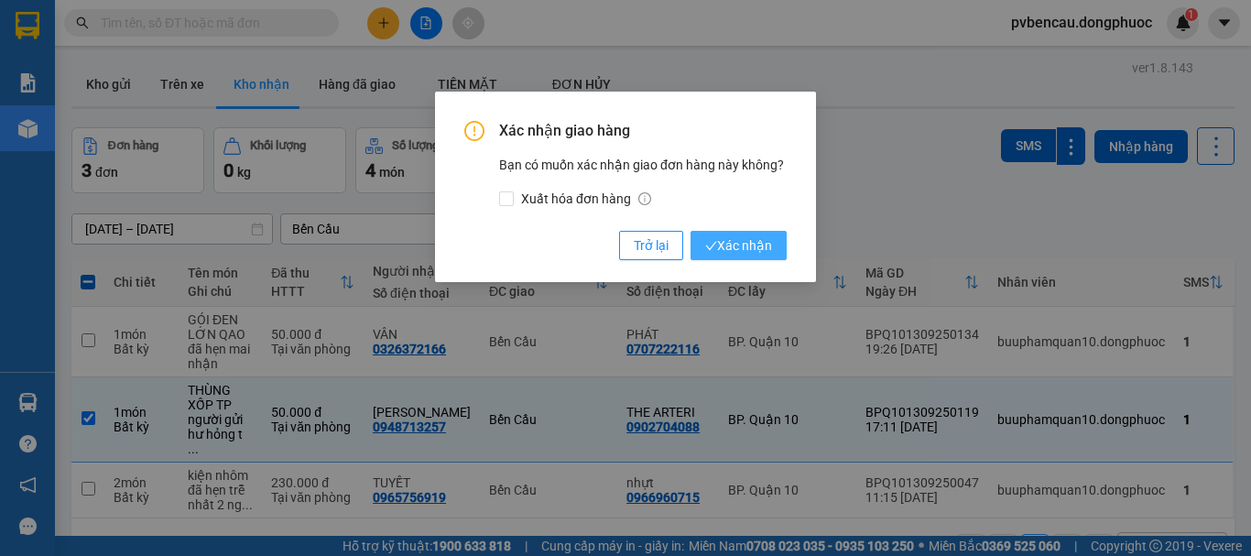
click at [750, 254] on span "Xác nhận" at bounding box center [738, 245] width 67 height 20
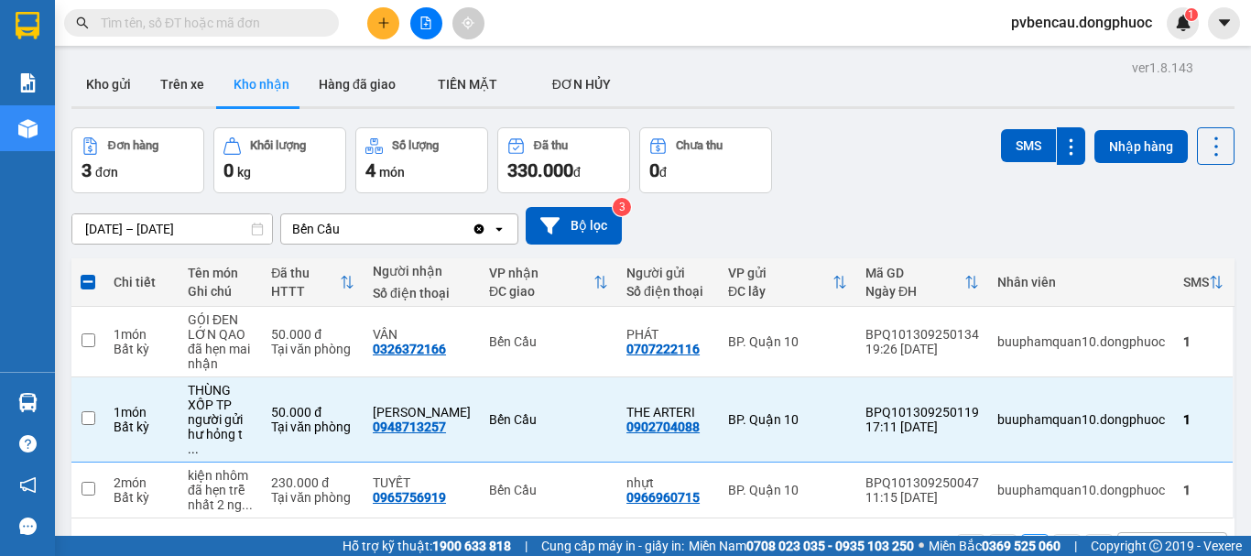
checkbox input "false"
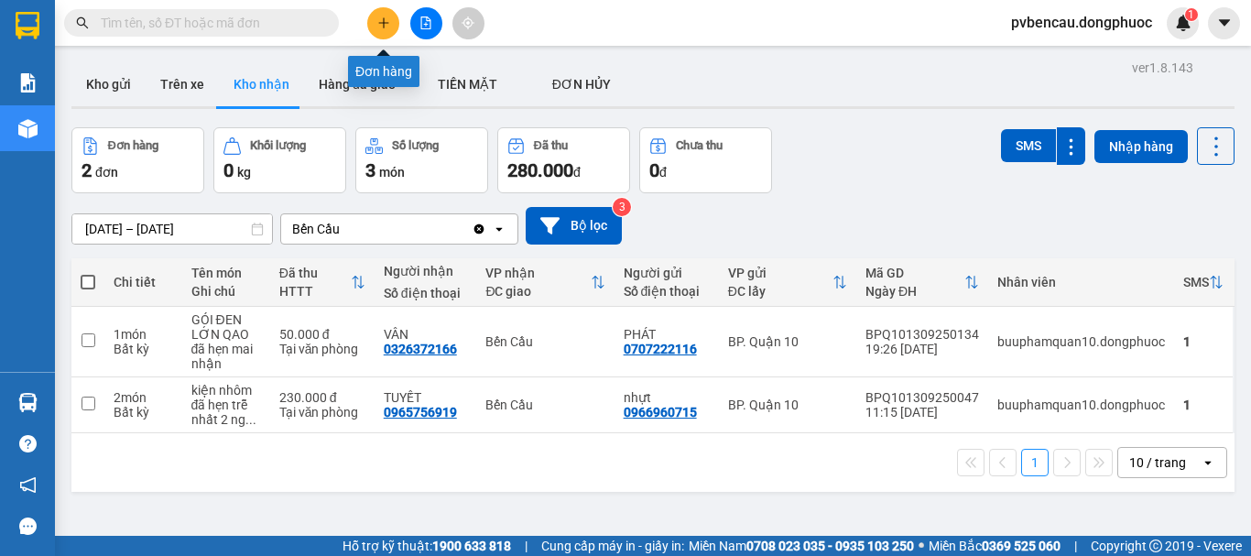
click at [391, 25] on button at bounding box center [383, 23] width 32 height 32
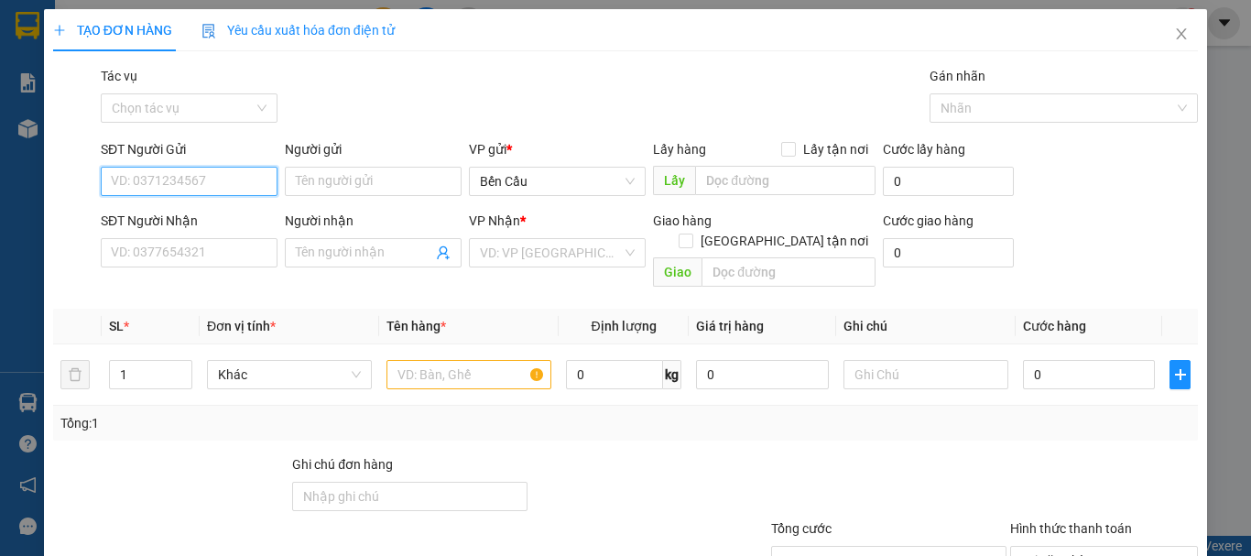
click at [227, 188] on input "SĐT Người Gửi" at bounding box center [189, 181] width 177 height 29
click at [200, 221] on div "0367116149 - mỹ anh" at bounding box center [214, 218] width 206 height 20
type input "0367116149"
type input "mỹ anh"
type input "0368057278"
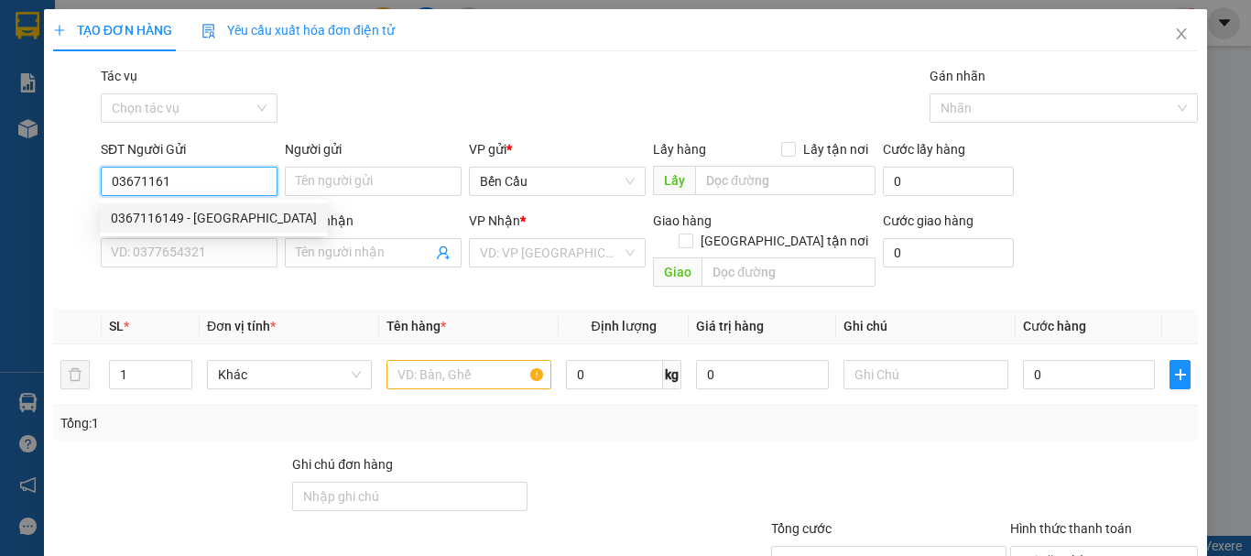
type input "HẢI TRIỀU"
type input "30.000"
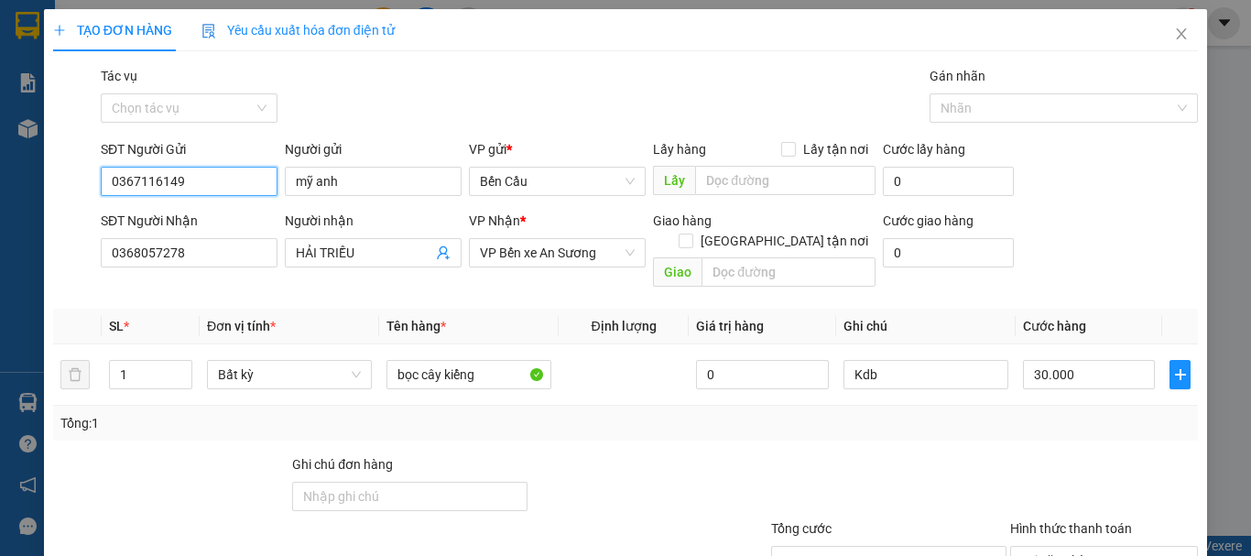
scroll to position [122, 0]
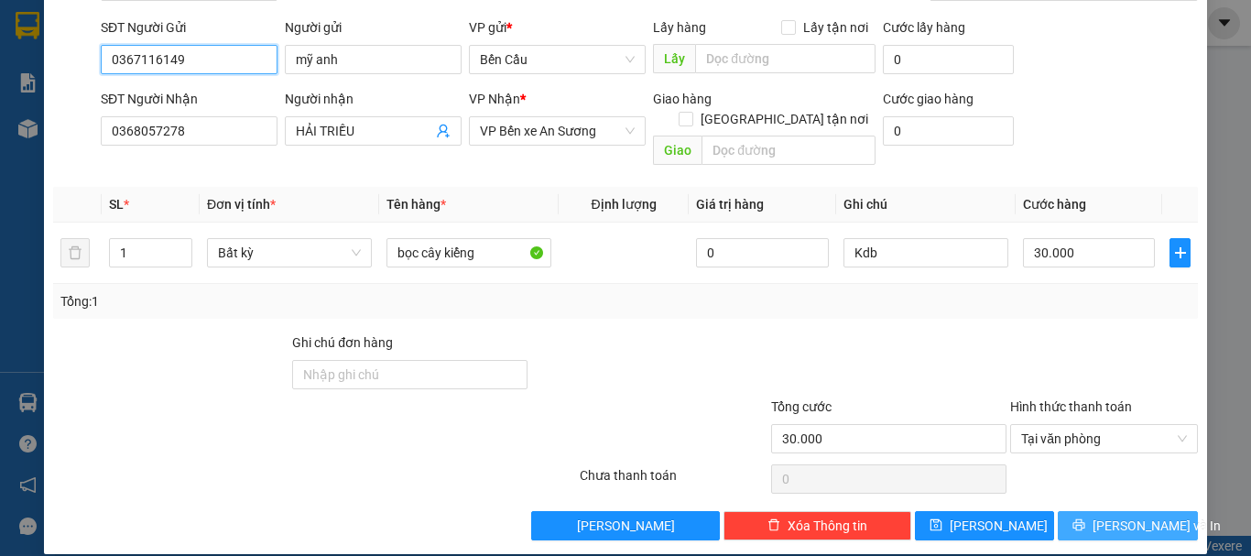
type input "0367116149"
click at [1125, 516] on span "[PERSON_NAME] và In" at bounding box center [1156, 526] width 128 height 20
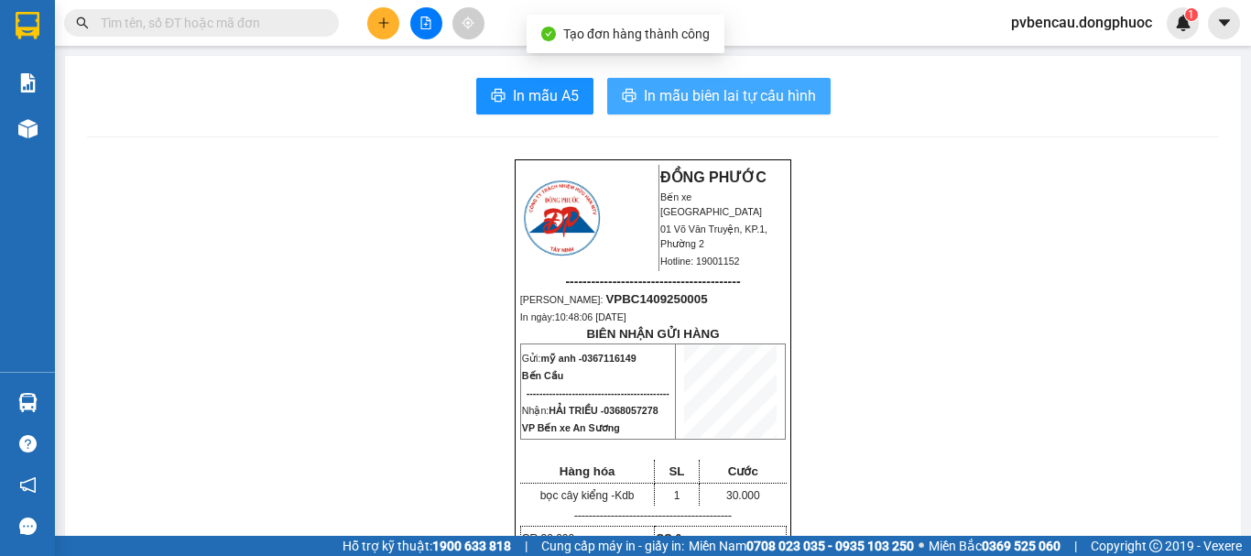
click at [689, 100] on span "In mẫu biên lai tự cấu hình" at bounding box center [730, 95] width 172 height 23
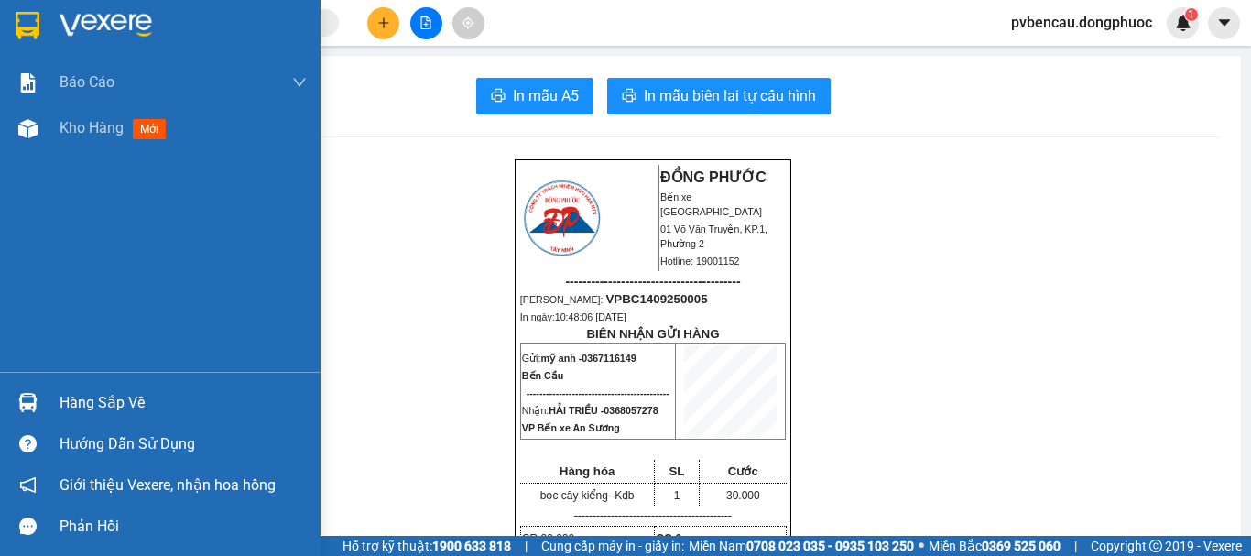
click at [74, 396] on div "Hàng sắp về" at bounding box center [183, 402] width 247 height 27
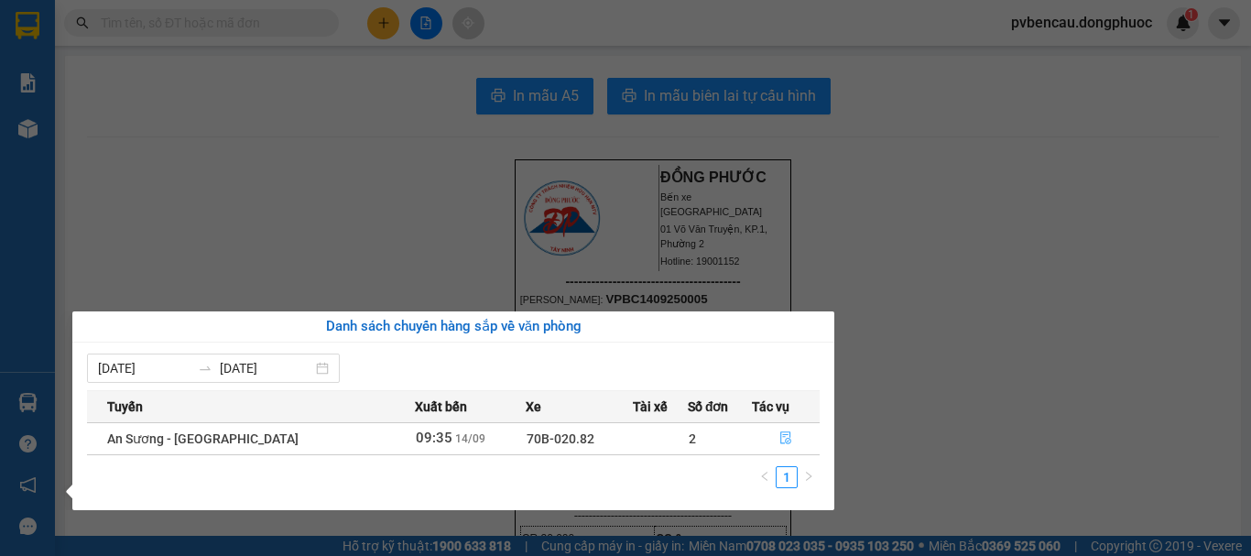
click at [779, 440] on icon "file-done" at bounding box center [785, 437] width 13 height 13
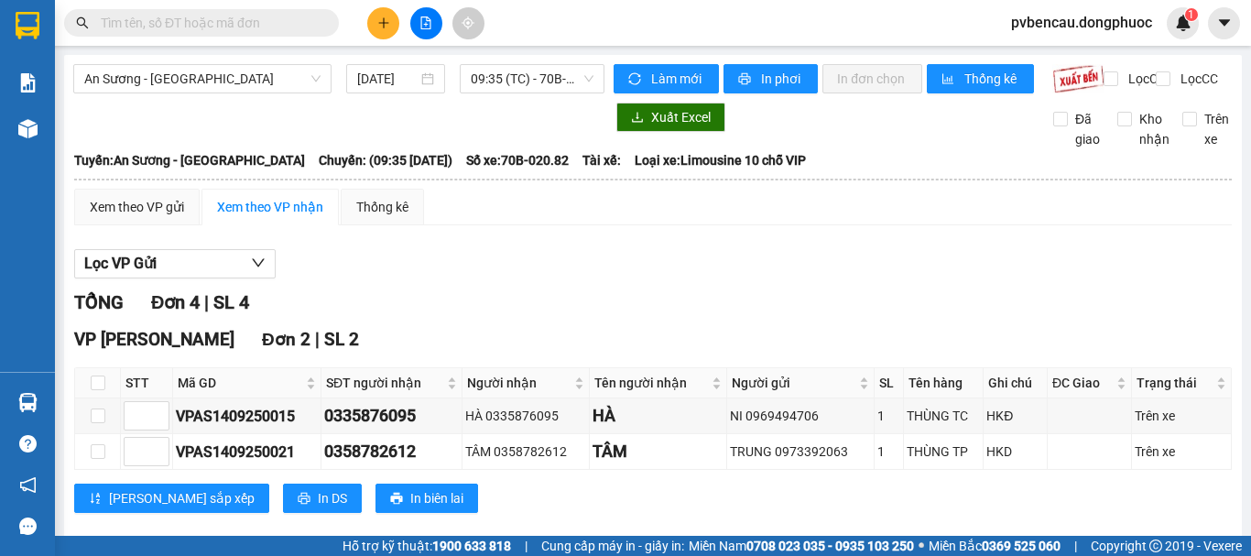
scroll to position [254, 0]
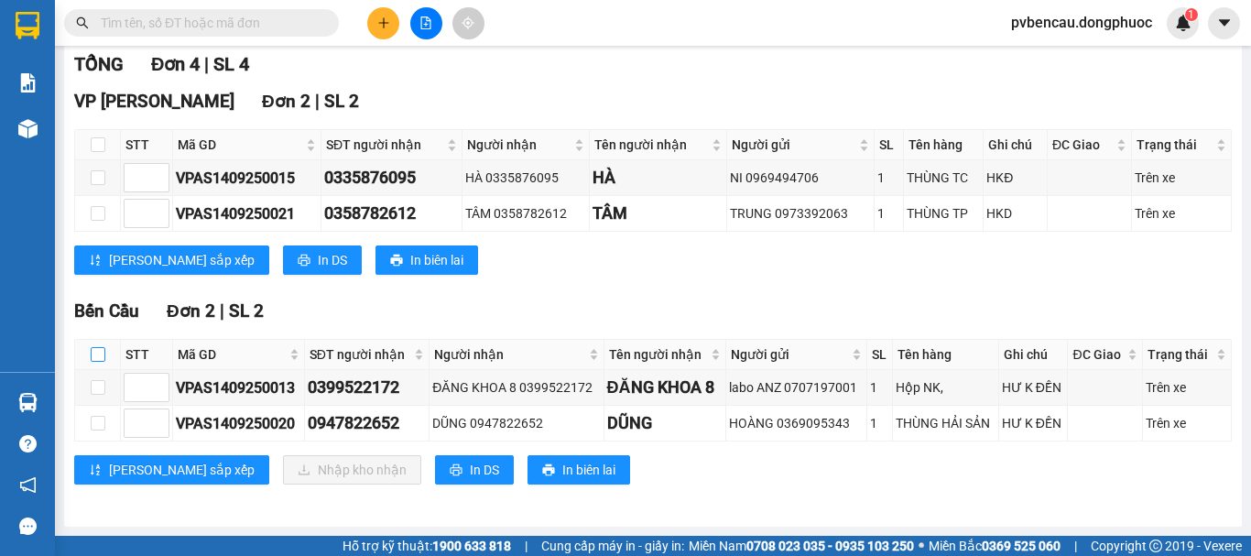
click at [92, 356] on input "checkbox" at bounding box center [98, 354] width 15 height 15
checkbox input "true"
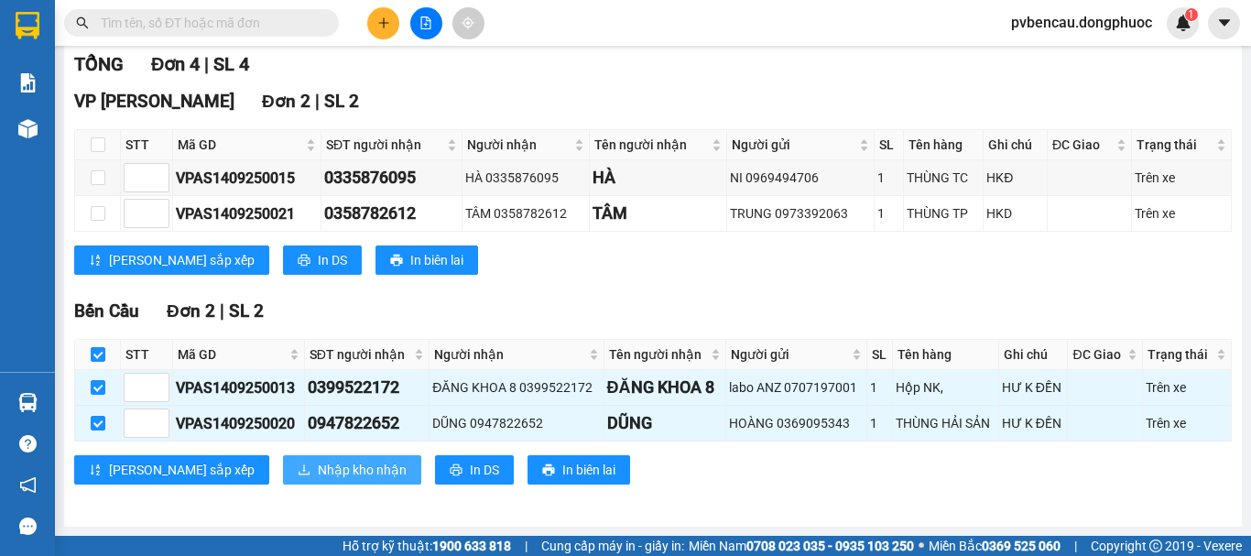
click at [283, 475] on button "Nhập kho nhận" at bounding box center [352, 469] width 138 height 29
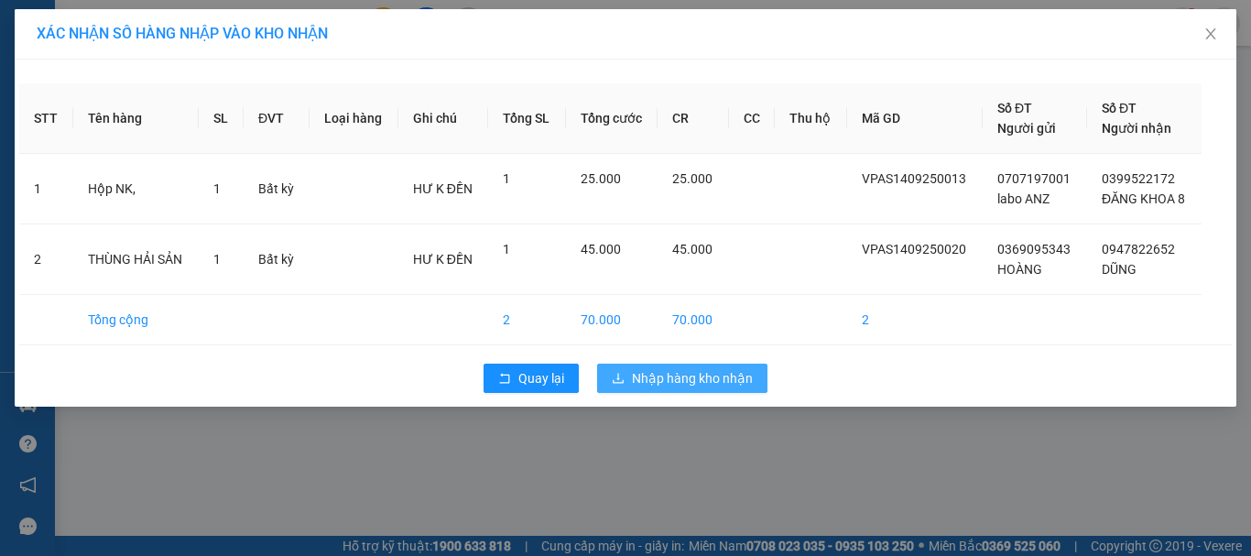
click at [703, 379] on span "Nhập hàng kho nhận" at bounding box center [692, 378] width 121 height 20
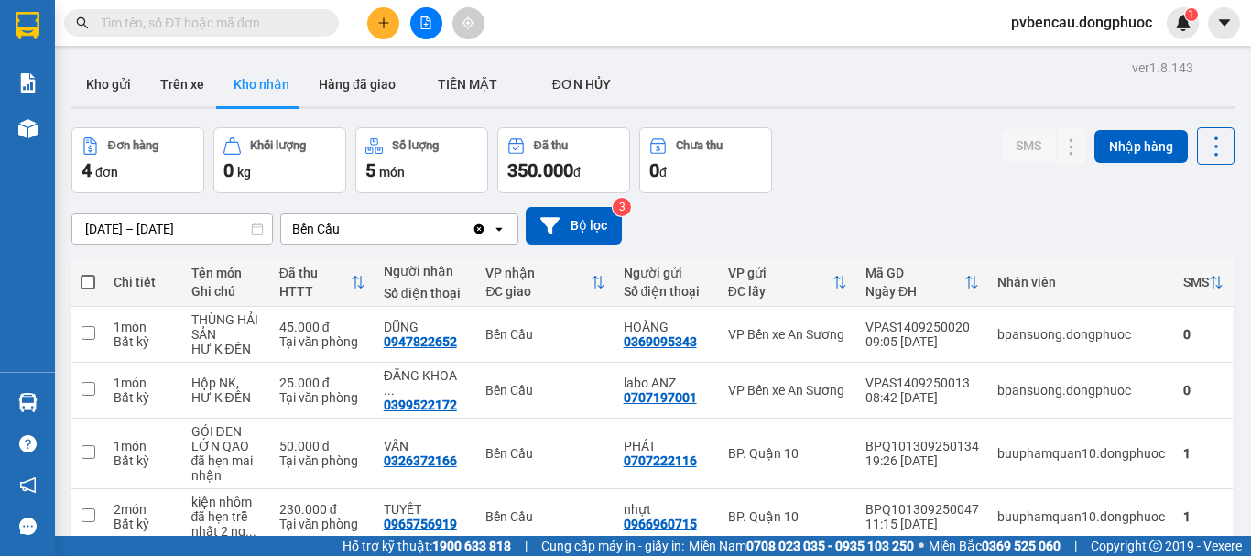
click at [237, 113] on div "ver 1.8.143 Kho gửi Trên xe Kho nhận Hàng đã giao TIỀN MẶT ĐƠN HỦY Đơn hàng 4…" at bounding box center [653, 333] width 1178 height 556
click at [305, 59] on div "ver 1.8.143 Kho gửi Trên xe Kho nhận Hàng đã giao TIỀN MẶT ĐƠN HỦY Đơn hàng 4…" at bounding box center [653, 333] width 1178 height 556
click at [273, 337] on td "45.000 đ Tại văn phòng" at bounding box center [322, 335] width 104 height 56
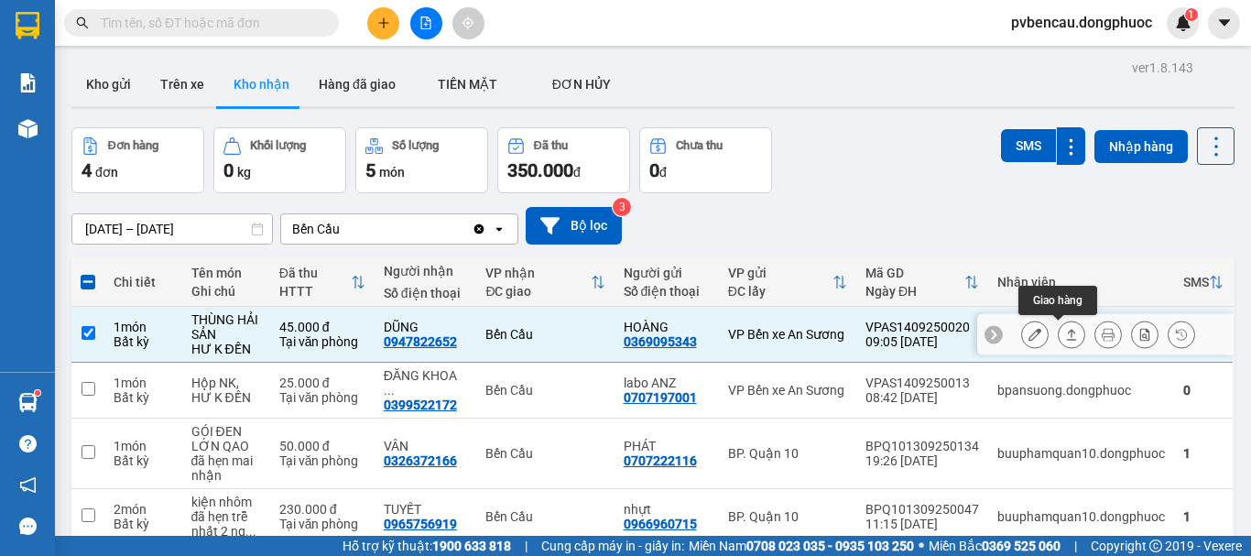
click at [1065, 337] on icon at bounding box center [1071, 334] width 13 height 13
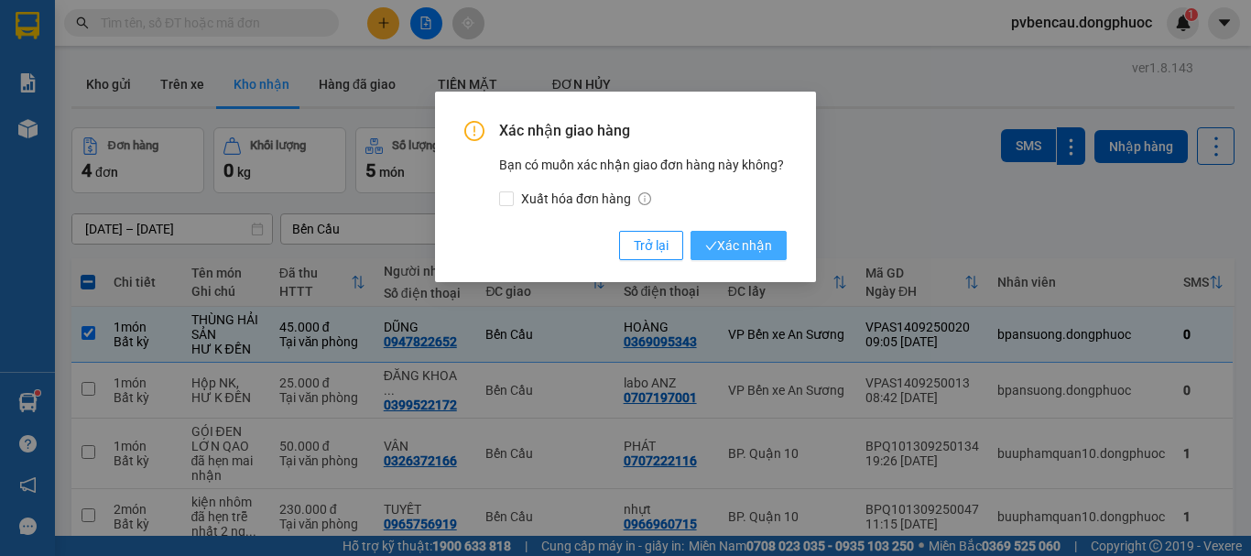
click at [708, 241] on icon "check" at bounding box center [711, 246] width 12 height 12
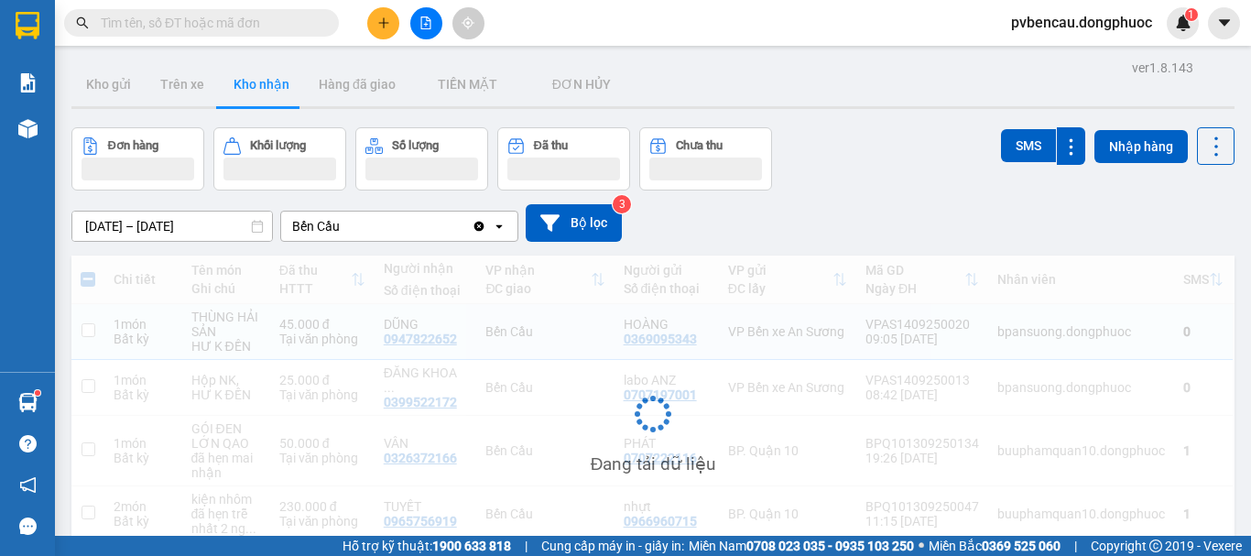
checkbox input "false"
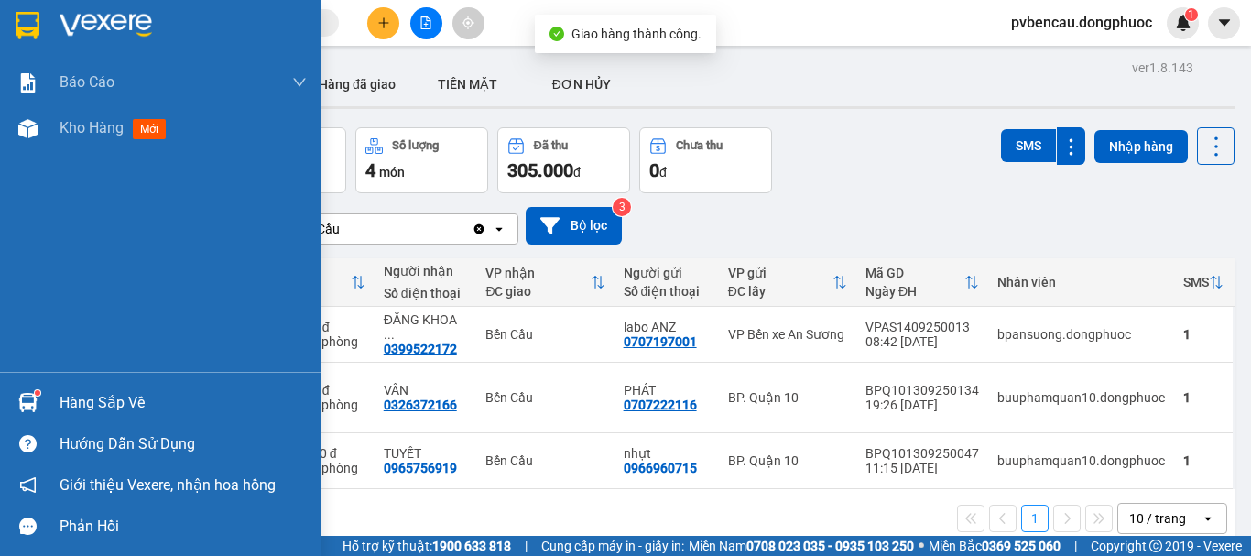
click at [38, 394] on sup at bounding box center [37, 392] width 5 height 5
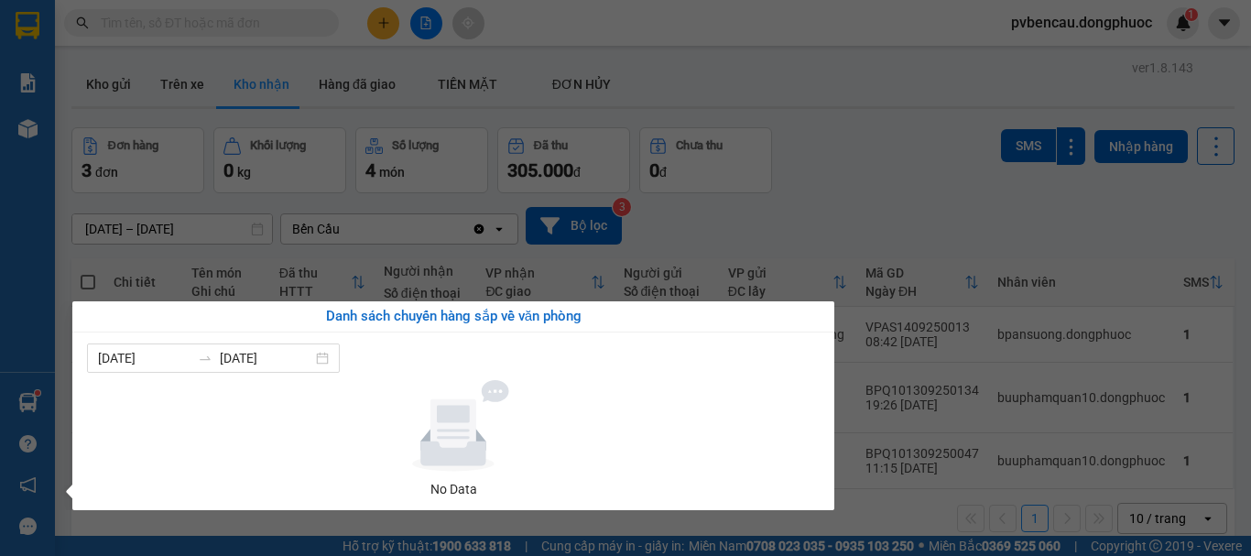
click at [0, 328] on div "Báo cáo Mẫu 1: Báo cáo dòng tiền Mẫu 1: Báo cáo dòng tiền theo nhân viên Mẫu 1:…" at bounding box center [27, 278] width 55 height 556
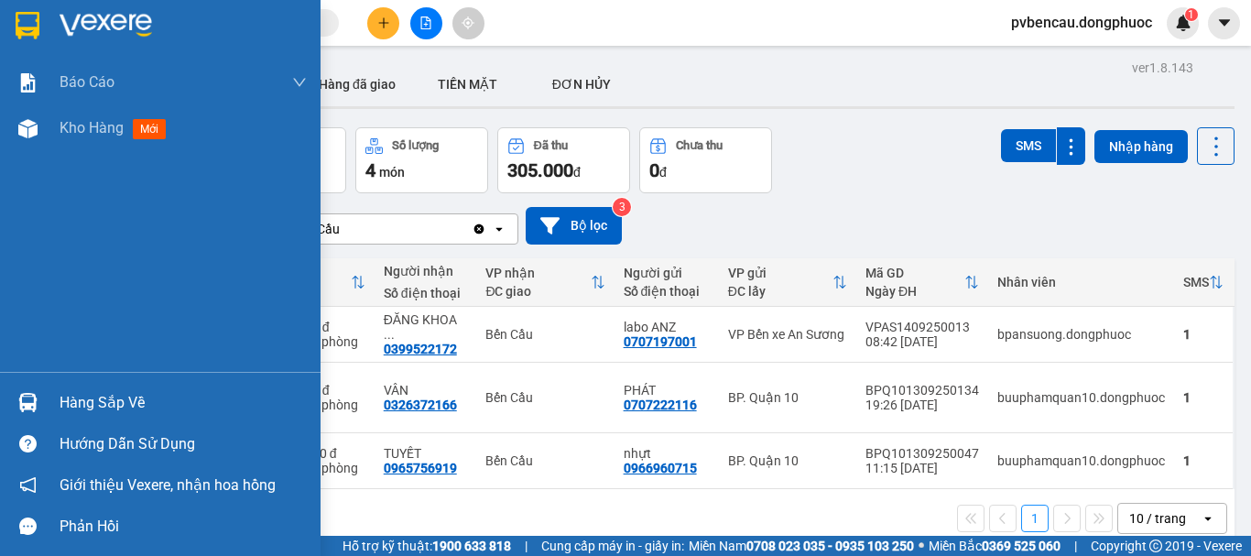
click at [81, 398] on div "Hàng sắp về" at bounding box center [183, 402] width 247 height 27
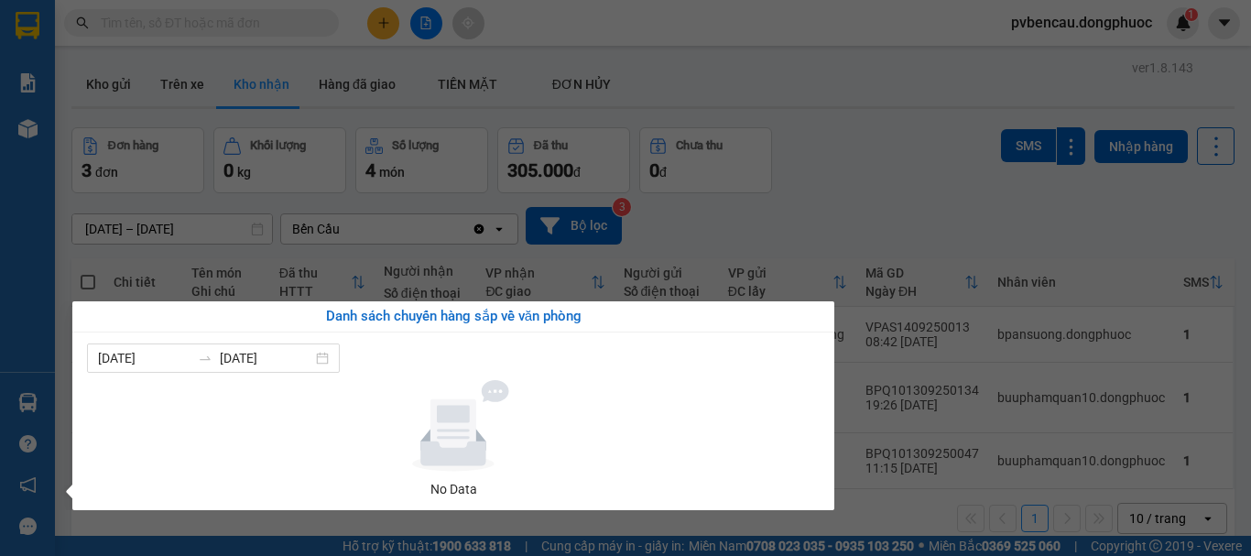
drag, startPoint x: 901, startPoint y: 134, endPoint x: 897, endPoint y: 146, distance: 12.5
click at [901, 136] on section "Kết quả tìm kiếm ( 0 ) Bộ lọc No Data pvbencau.dongphuoc 1 Báo cáo Mẫu 1: Báo c…" at bounding box center [625, 278] width 1251 height 556
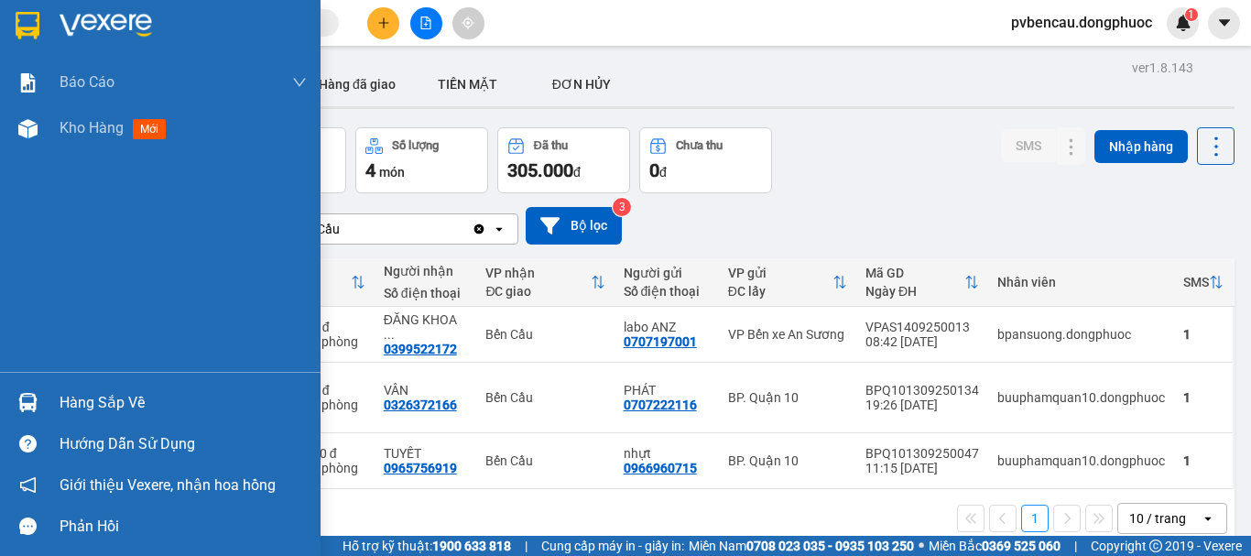
click at [134, 402] on div "Hàng sắp về" at bounding box center [183, 402] width 247 height 27
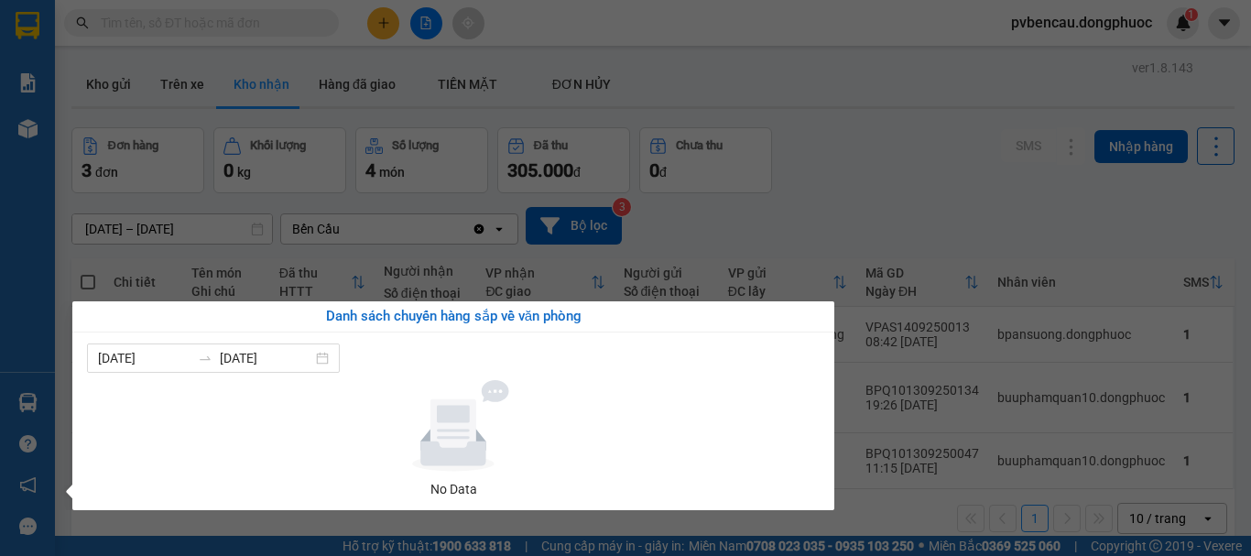
click at [916, 190] on section "Kết quả tìm kiếm ( 0 ) Bộ lọc No Data pvbencau.dongphuoc 1 Báo cáo Mẫu 1: Báo c…" at bounding box center [625, 278] width 1251 height 556
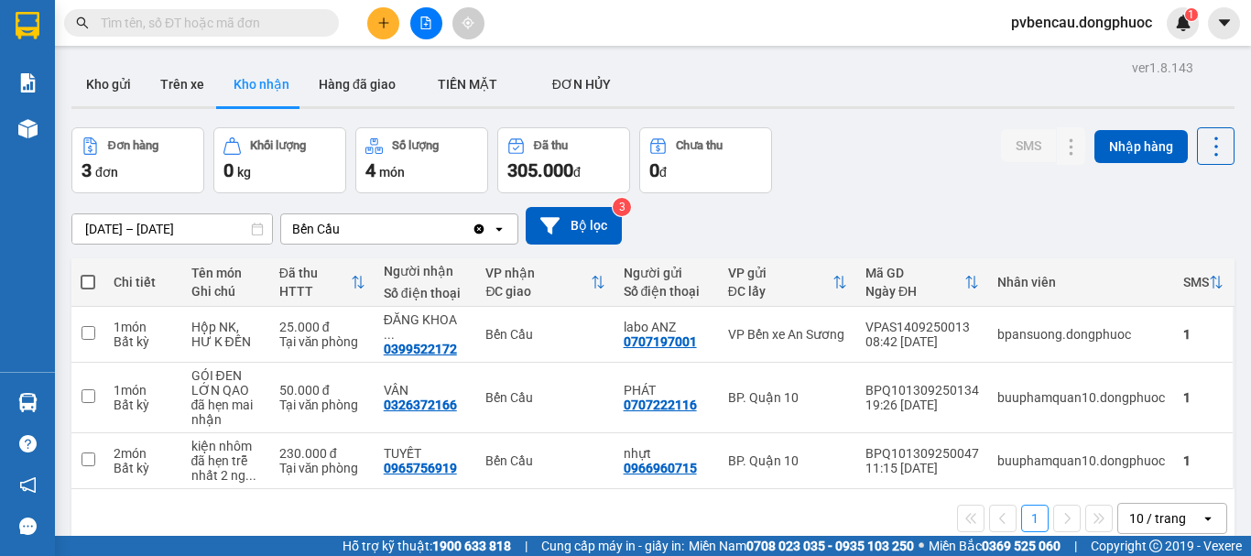
click at [385, 27] on icon "plus" at bounding box center [383, 22] width 13 height 13
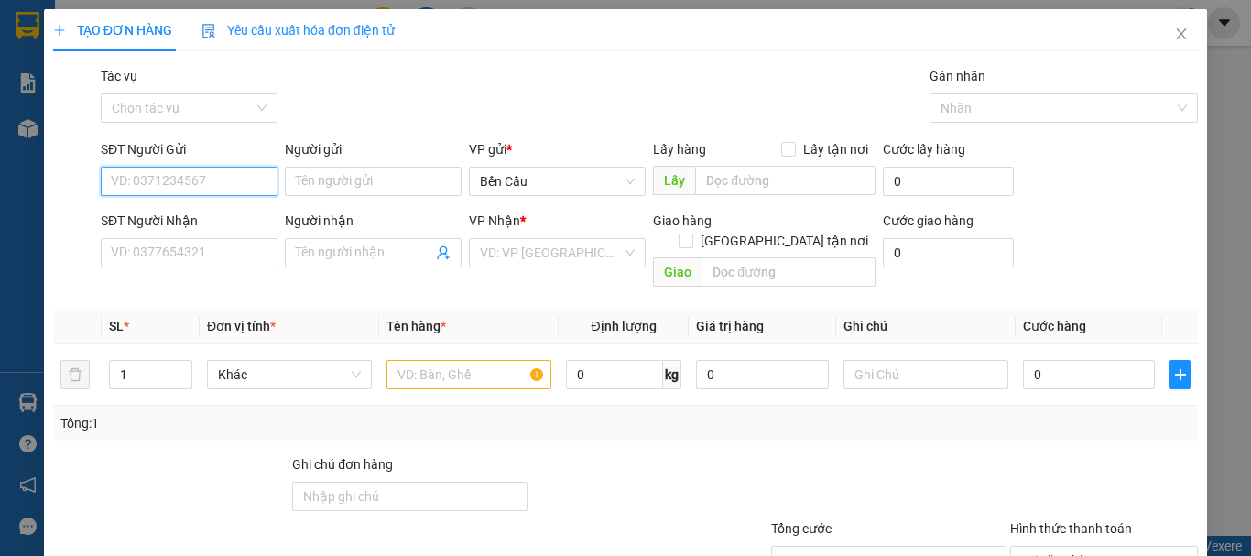
click at [208, 178] on input "SĐT Người Gửi" at bounding box center [189, 181] width 177 height 29
type input "0902767242"
click at [201, 222] on div "0902767242 - PHƯƠNG" at bounding box center [187, 218] width 153 height 20
type input "PHƯƠNG"
type input "0902777336"
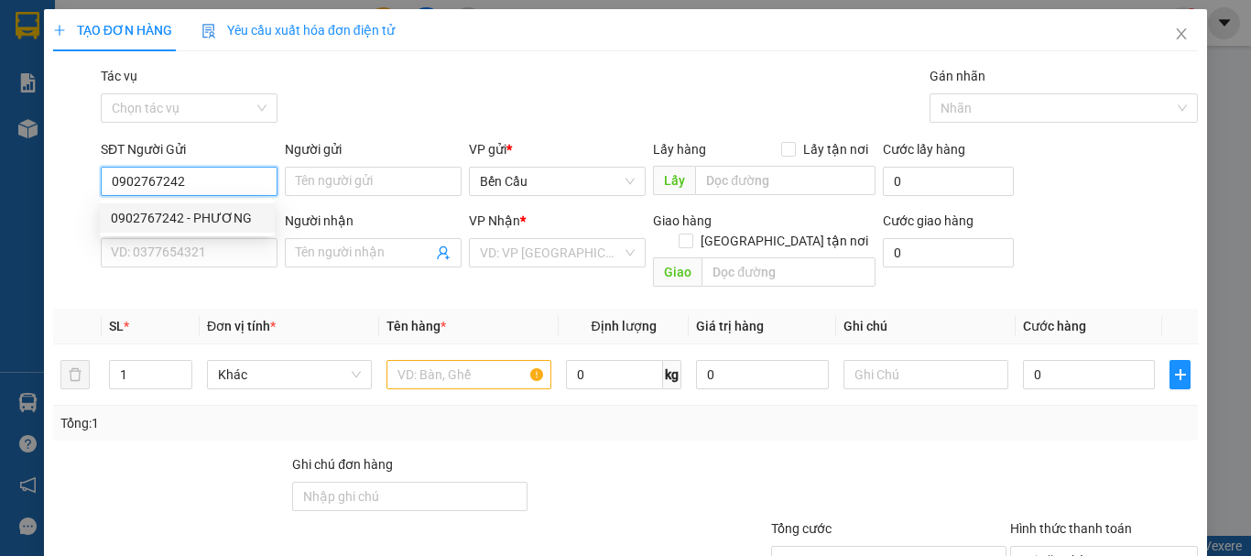
type input "MẠNH"
type input "Kdb"
type input "60.000"
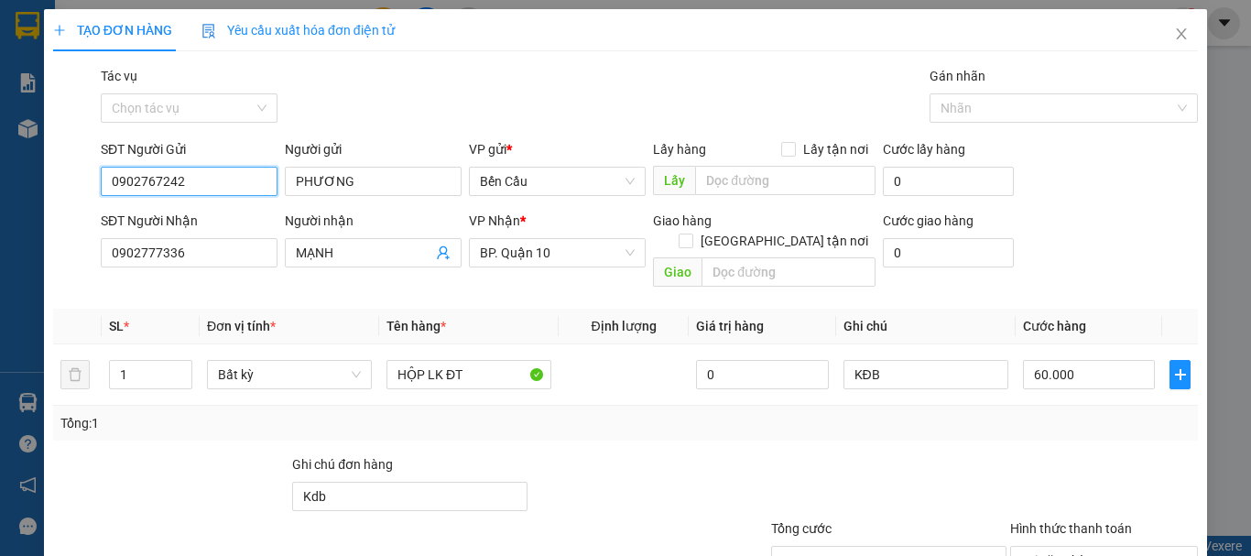
scroll to position [92, 0]
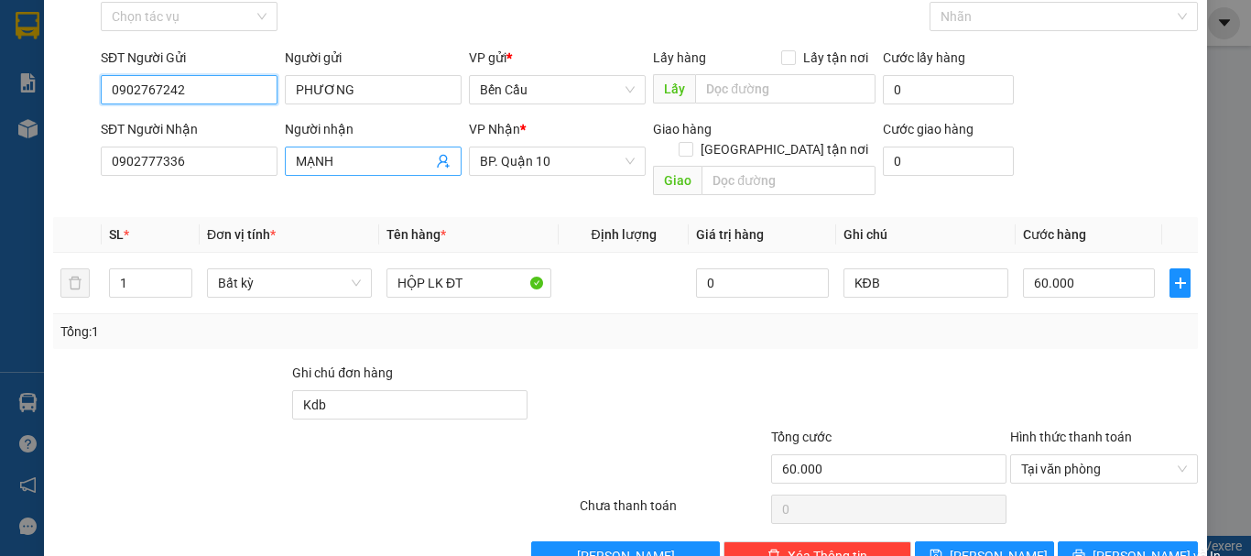
type input "0902767242"
click at [443, 163] on icon "user-add" at bounding box center [443, 161] width 15 height 15
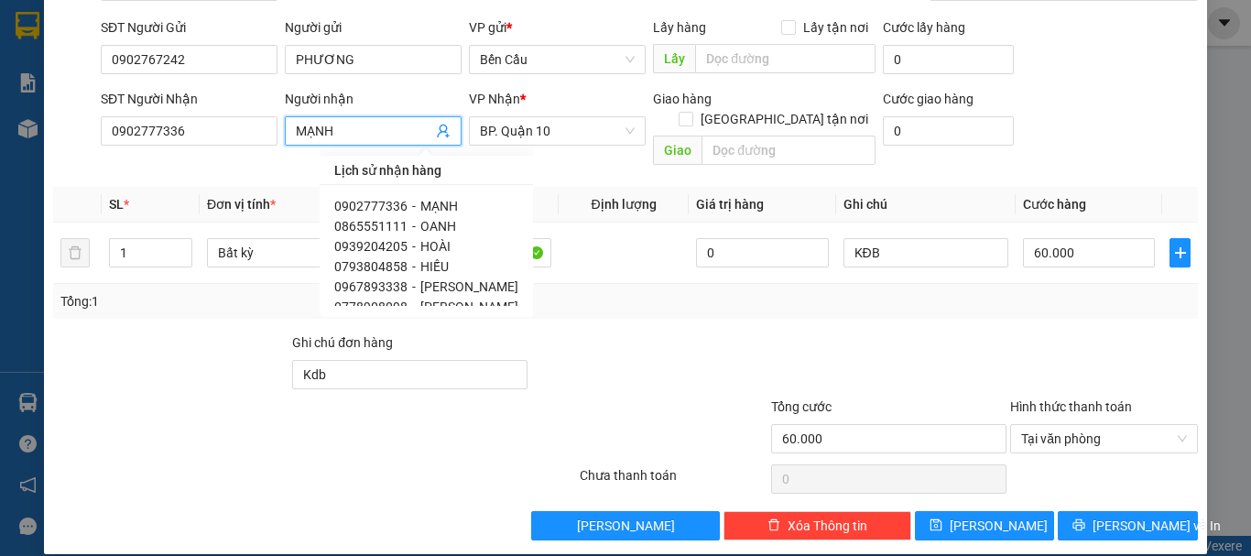
scroll to position [0, 0]
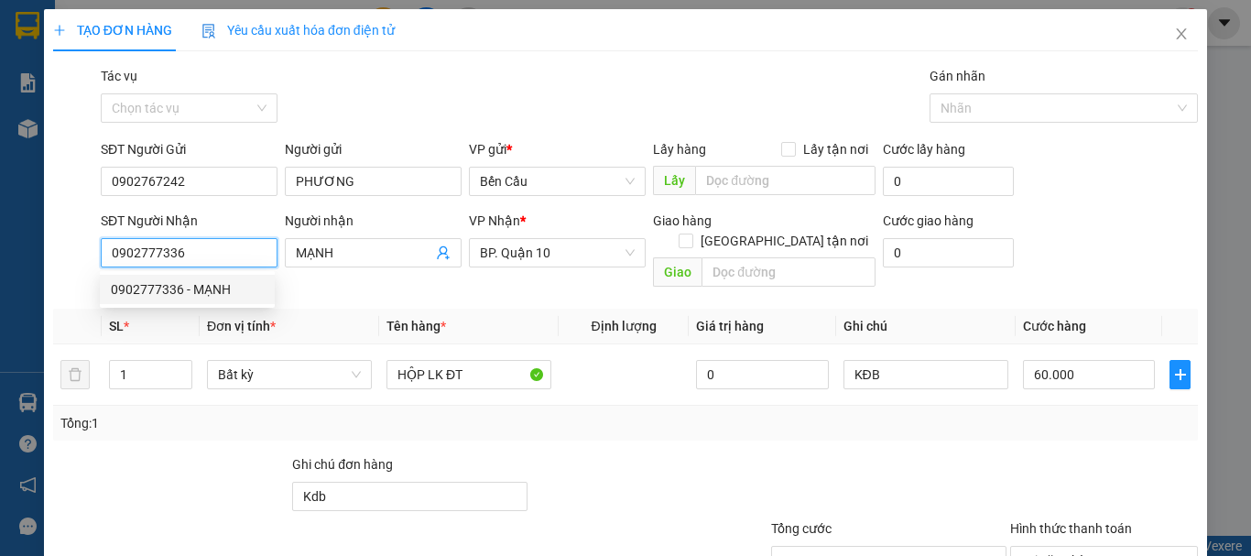
drag, startPoint x: 219, startPoint y: 248, endPoint x: 60, endPoint y: 268, distance: 159.7
click at [60, 268] on div "SĐT Người Nhận 0902777336 Người nhận MẠNH VP Nhận * BP. Quận 10 Giao hàng Giao …" at bounding box center [625, 253] width 1148 height 84
type input "0767365615"
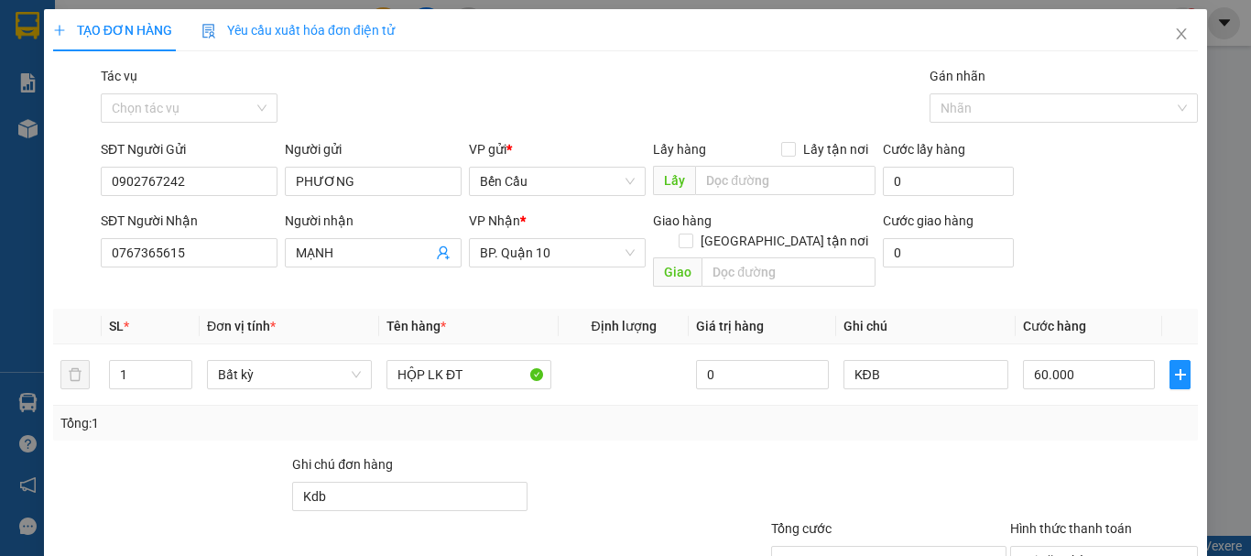
click at [587, 422] on div "Transit Pickup Surcharge Ids Transit Deliver Surcharge Ids Transit Deliver Surc…" at bounding box center [625, 364] width 1145 height 596
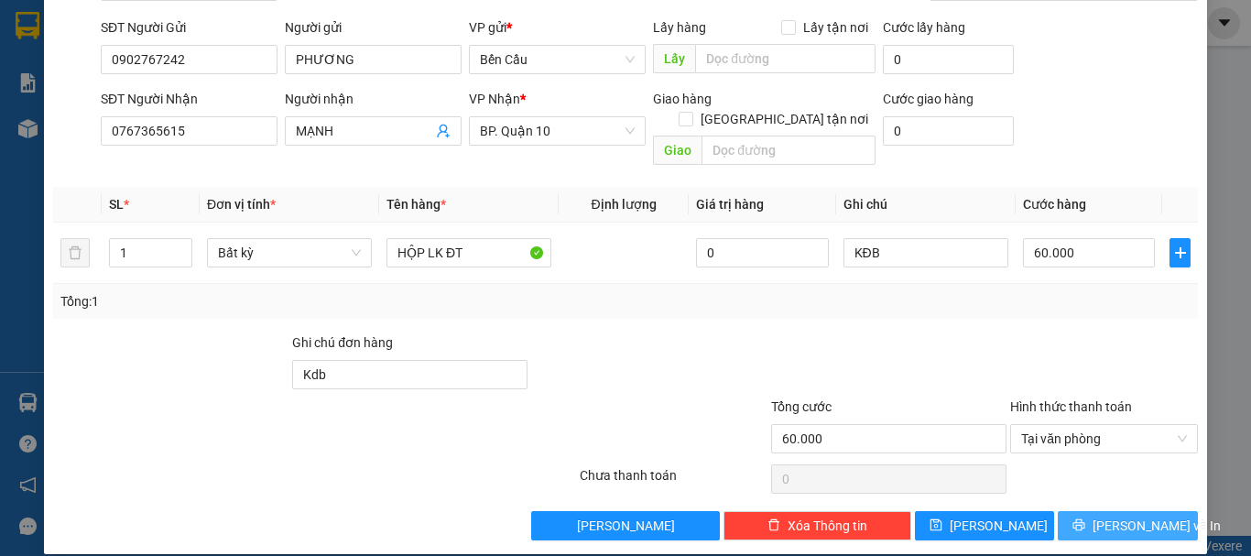
click at [1123, 516] on span "[PERSON_NAME] và In" at bounding box center [1156, 526] width 128 height 20
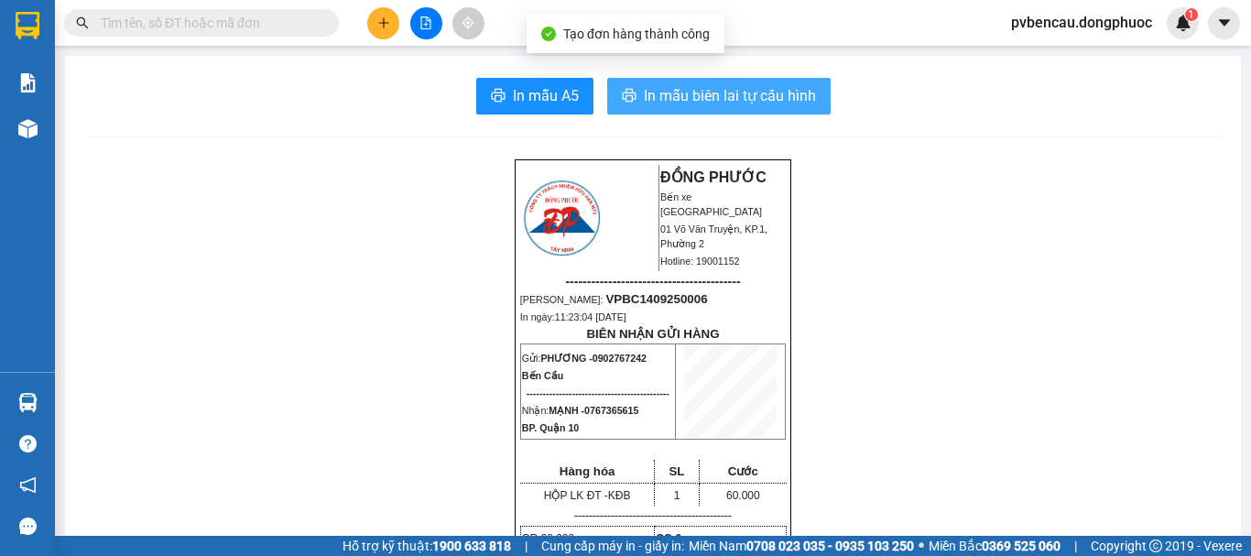
click at [741, 96] on span "In mẫu biên lai tự cấu hình" at bounding box center [730, 95] width 172 height 23
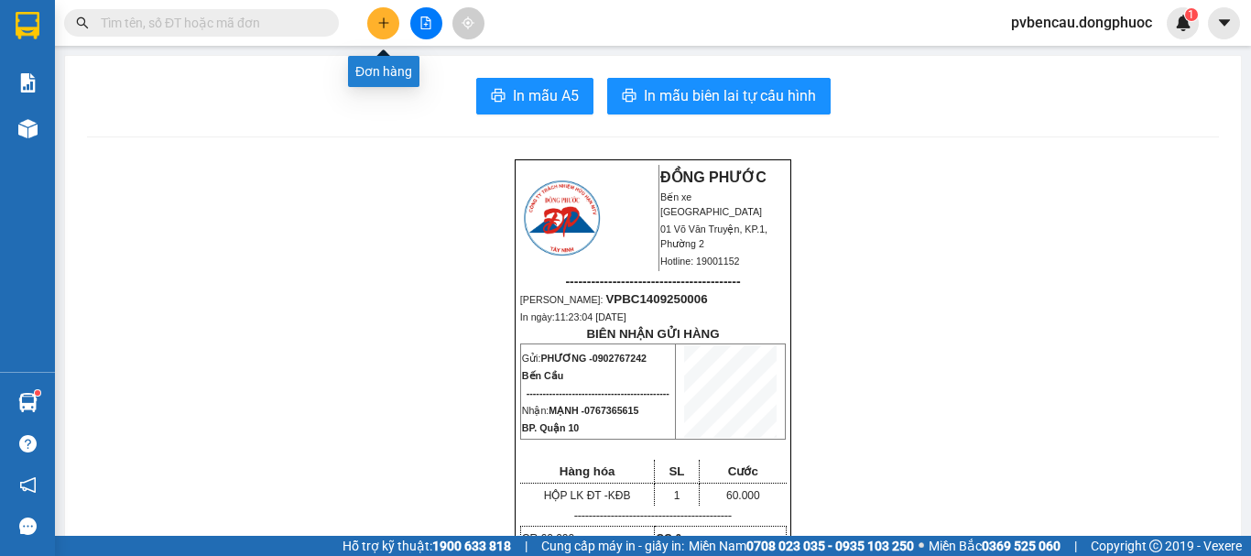
click at [387, 25] on icon "plus" at bounding box center [383, 22] width 13 height 13
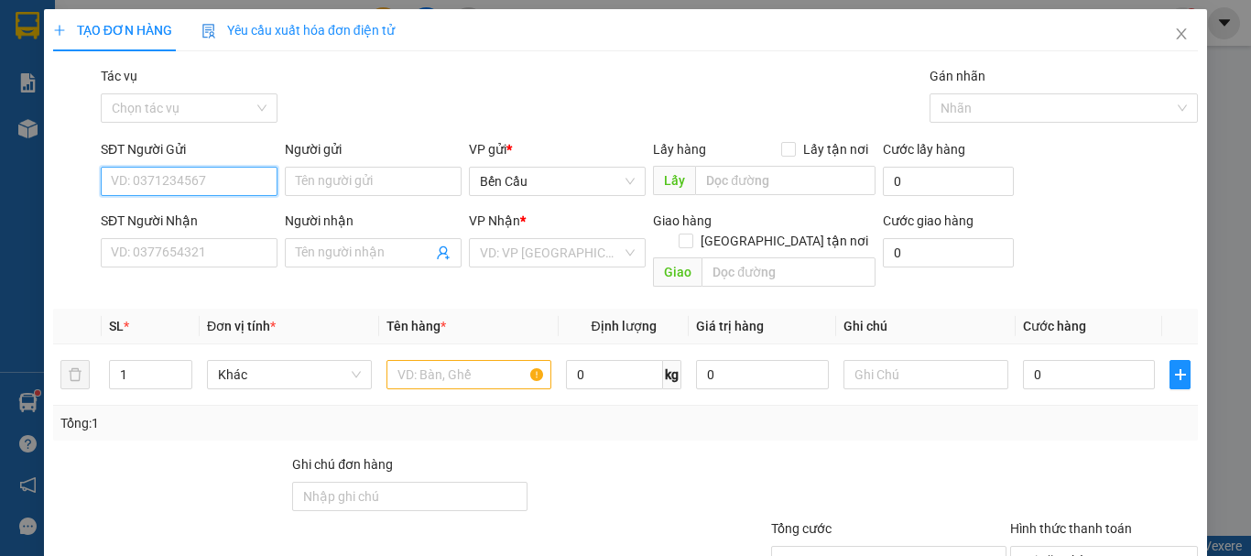
click at [198, 172] on input "SĐT Người Gửi" at bounding box center [189, 181] width 177 height 29
type input "0878699100"
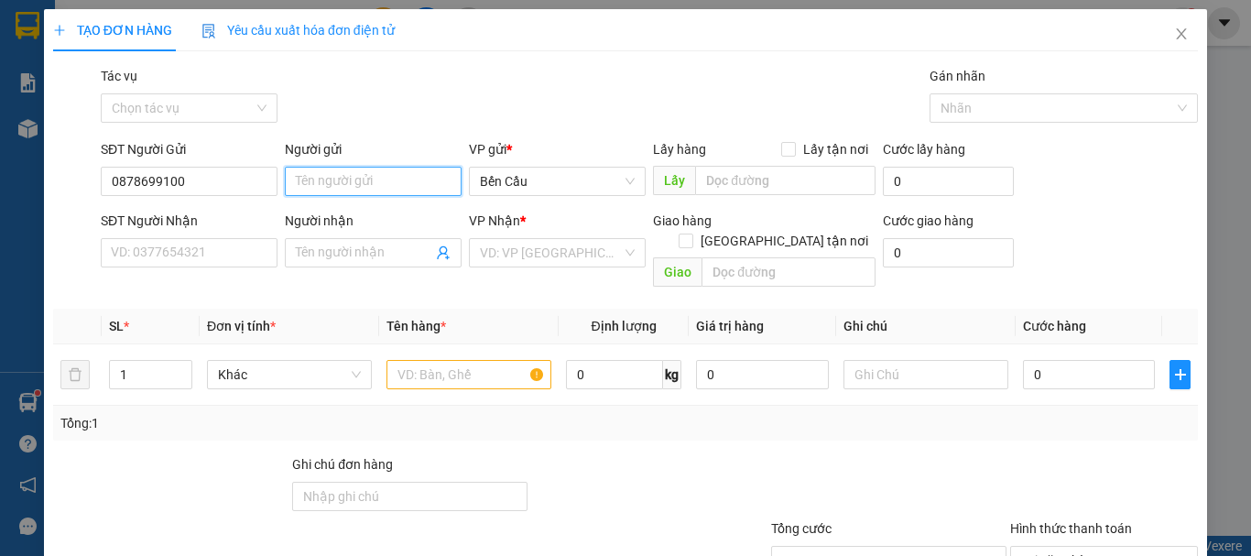
click at [365, 177] on input "Người gửi" at bounding box center [373, 181] width 177 height 29
type input "như"
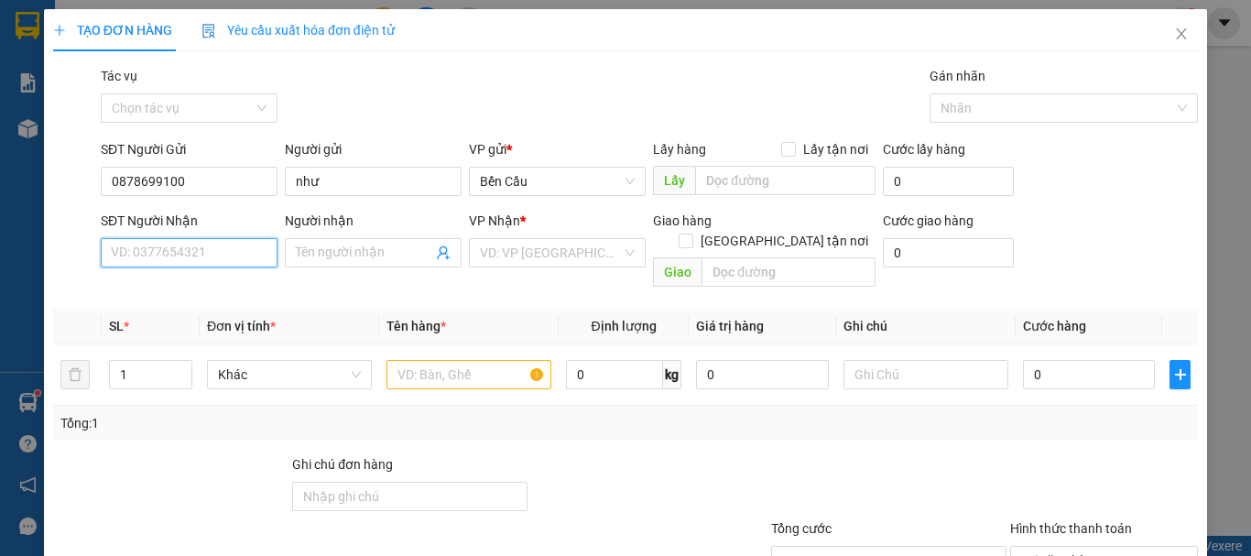
click at [140, 266] on input "SĐT Người Nhận" at bounding box center [189, 252] width 177 height 29
type input "0794949128"
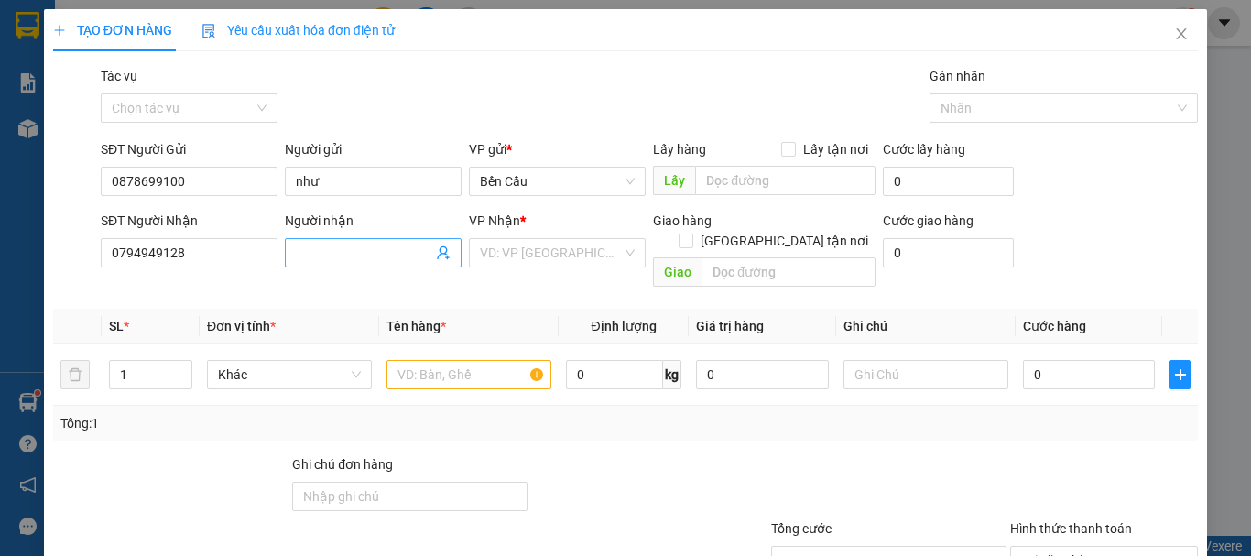
click at [372, 252] on input "Người nhận" at bounding box center [364, 253] width 136 height 20
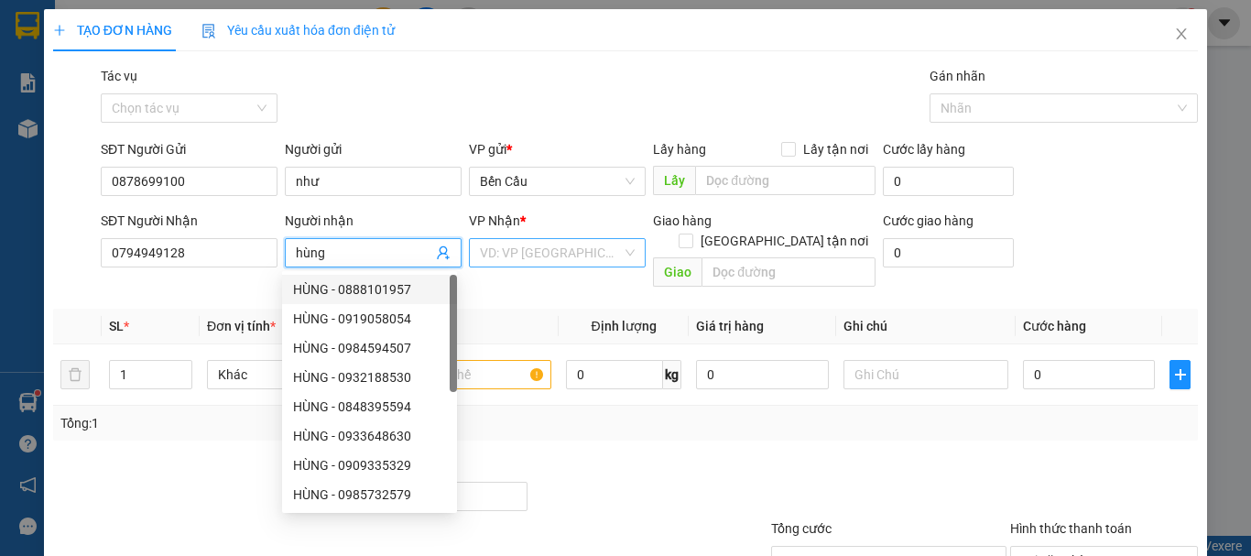
type input "hùng"
click at [535, 250] on input "search" at bounding box center [551, 252] width 142 height 27
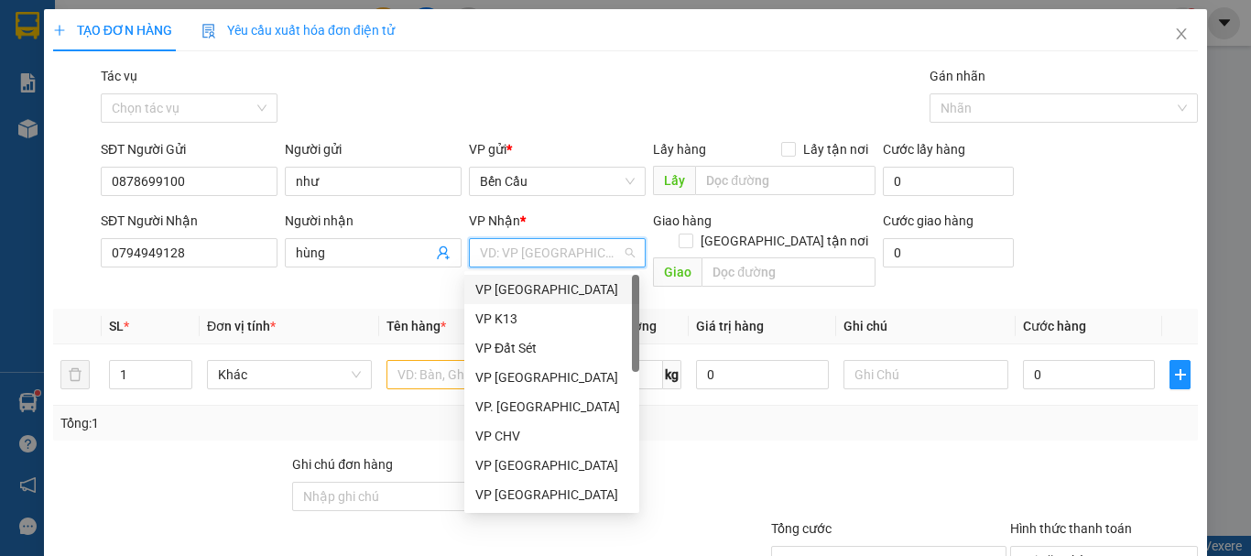
type input "q"
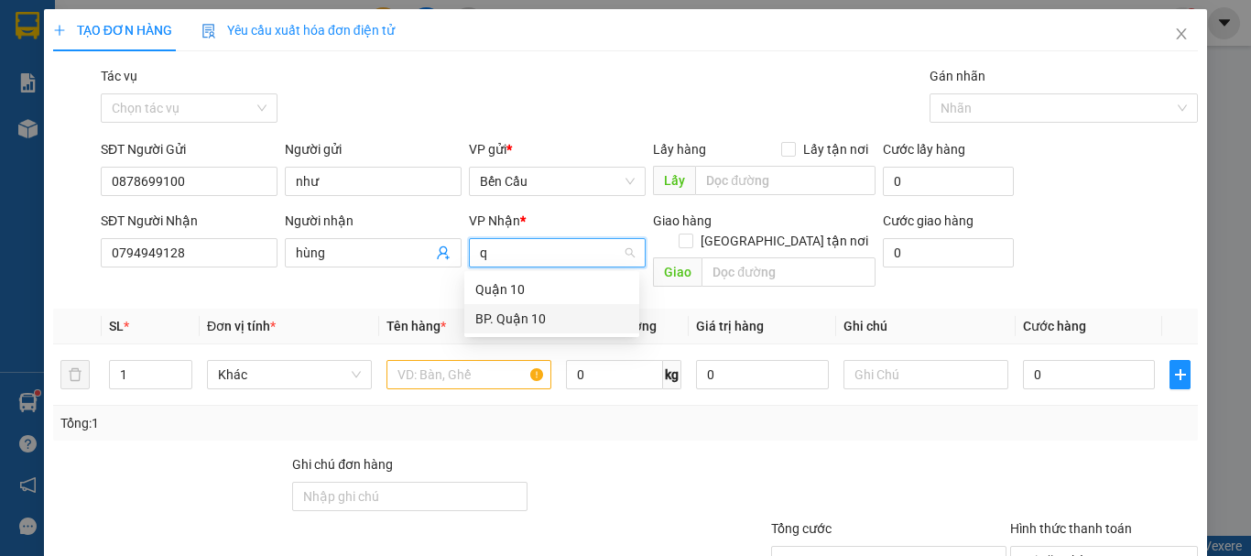
click at [533, 313] on div "BP. Quận 10" at bounding box center [551, 319] width 153 height 20
click at [460, 360] on input "text" at bounding box center [468, 374] width 165 height 29
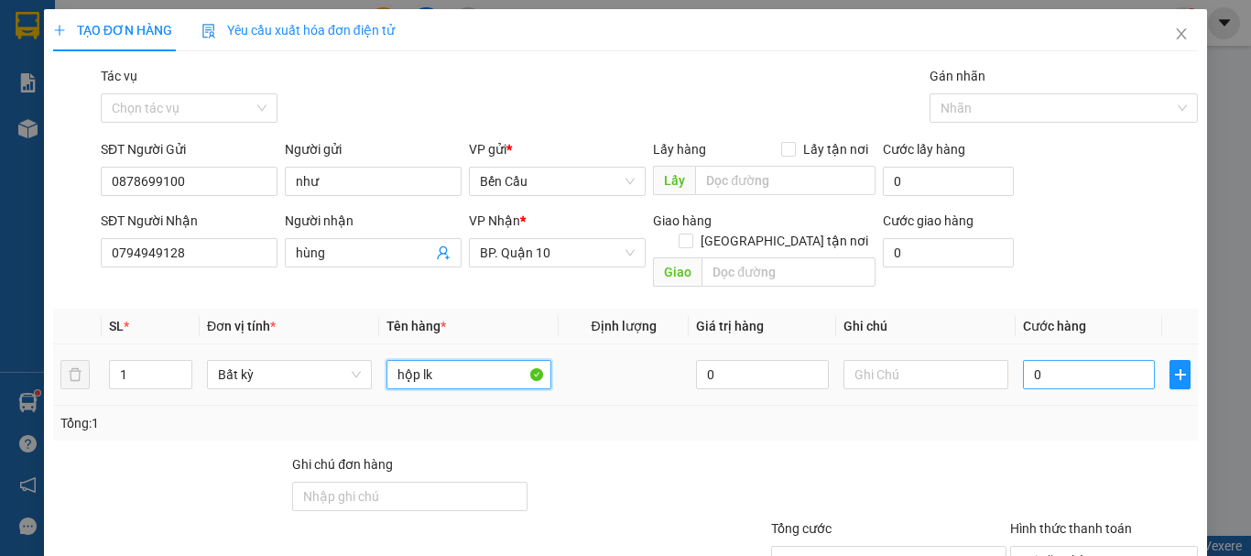
type input "hộp lk"
click at [1066, 360] on input "0" at bounding box center [1089, 374] width 132 height 29
type input "5"
type input "50"
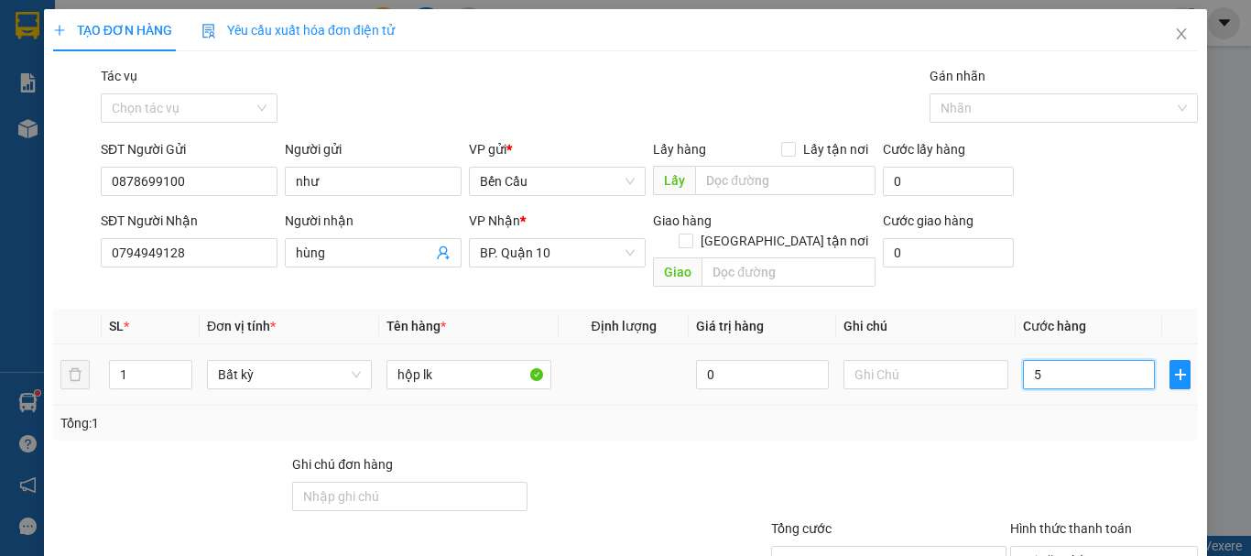
type input "50"
type input "50.000"
click at [813, 413] on div "Tổng: 1" at bounding box center [625, 423] width 1130 height 20
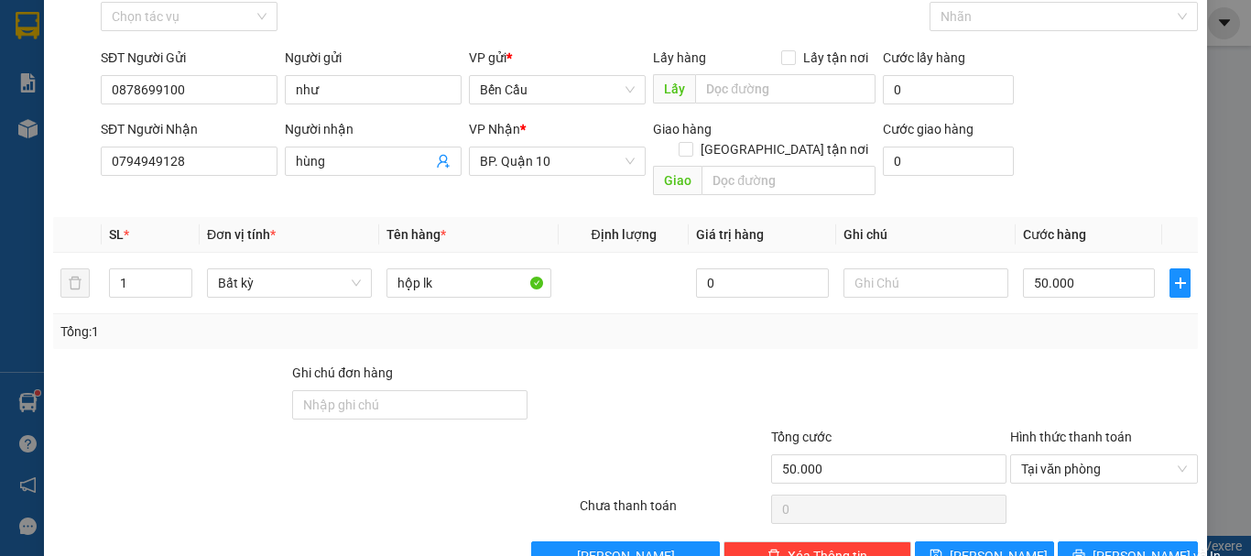
scroll to position [122, 0]
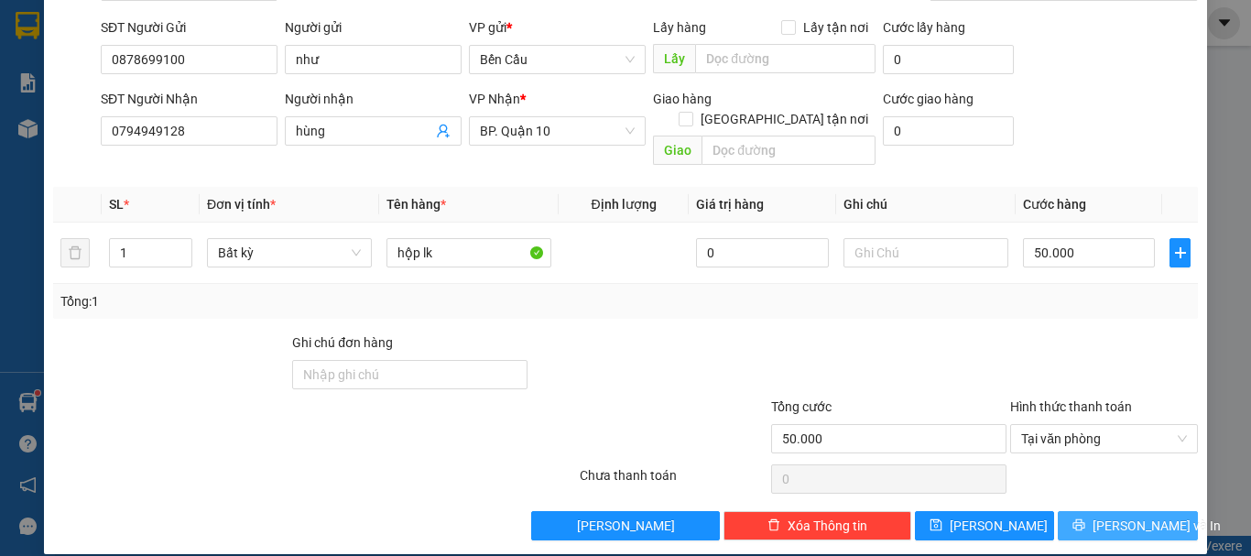
click at [1123, 516] on span "[PERSON_NAME] và In" at bounding box center [1156, 526] width 128 height 20
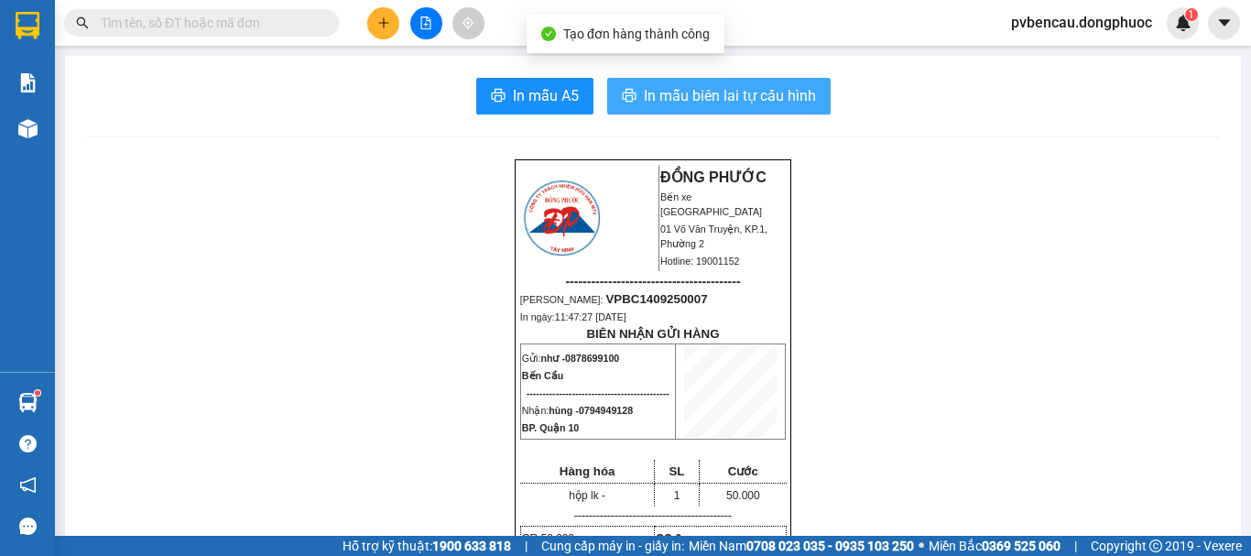
click at [684, 78] on button "In mẫu biên lai tự cấu hình" at bounding box center [718, 96] width 223 height 37
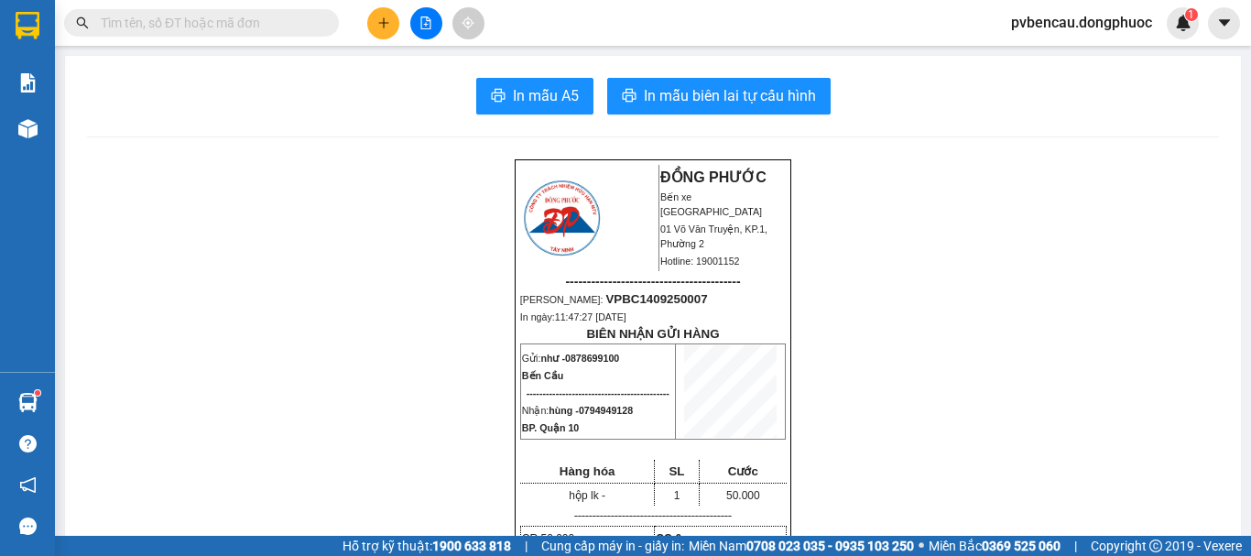
drag, startPoint x: 296, startPoint y: 156, endPoint x: 320, endPoint y: 149, distance: 25.5
